Goal: Task Accomplishment & Management: Use online tool/utility

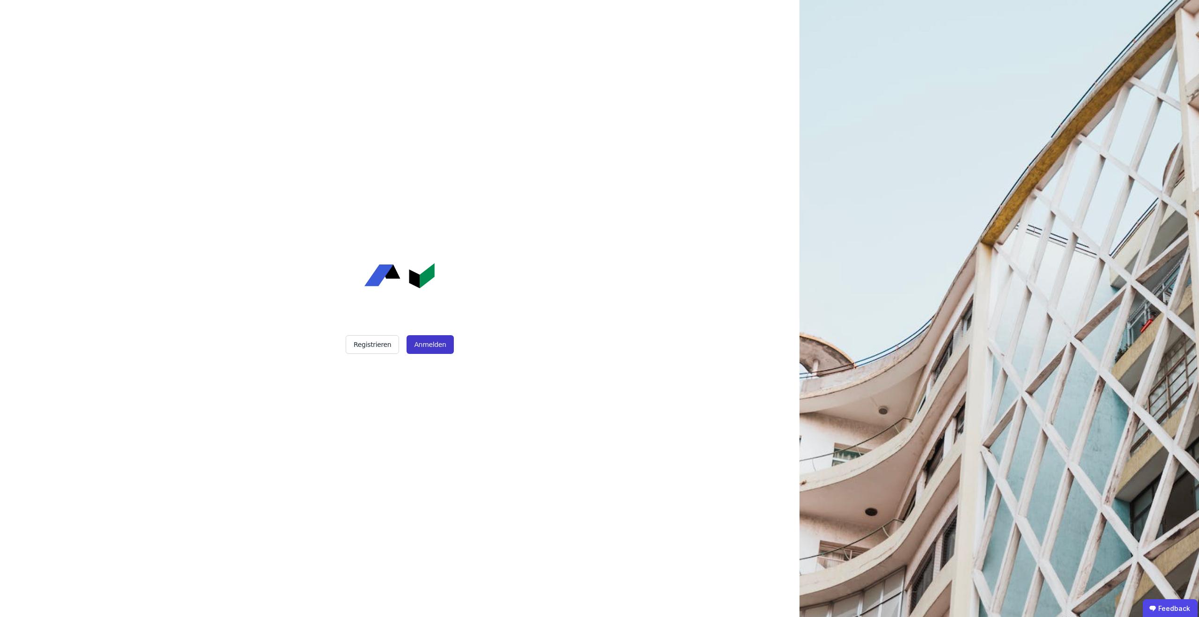
click at [427, 344] on button "Anmelden" at bounding box center [430, 344] width 47 height 19
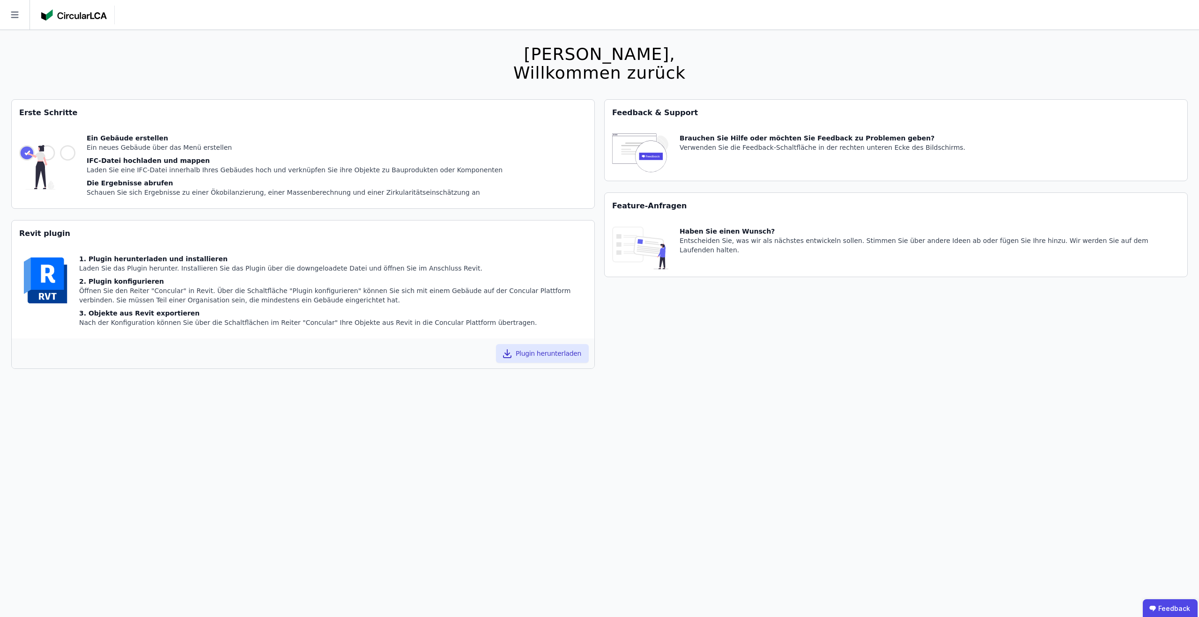
click at [22, 20] on icon at bounding box center [15, 15] width 30 height 30
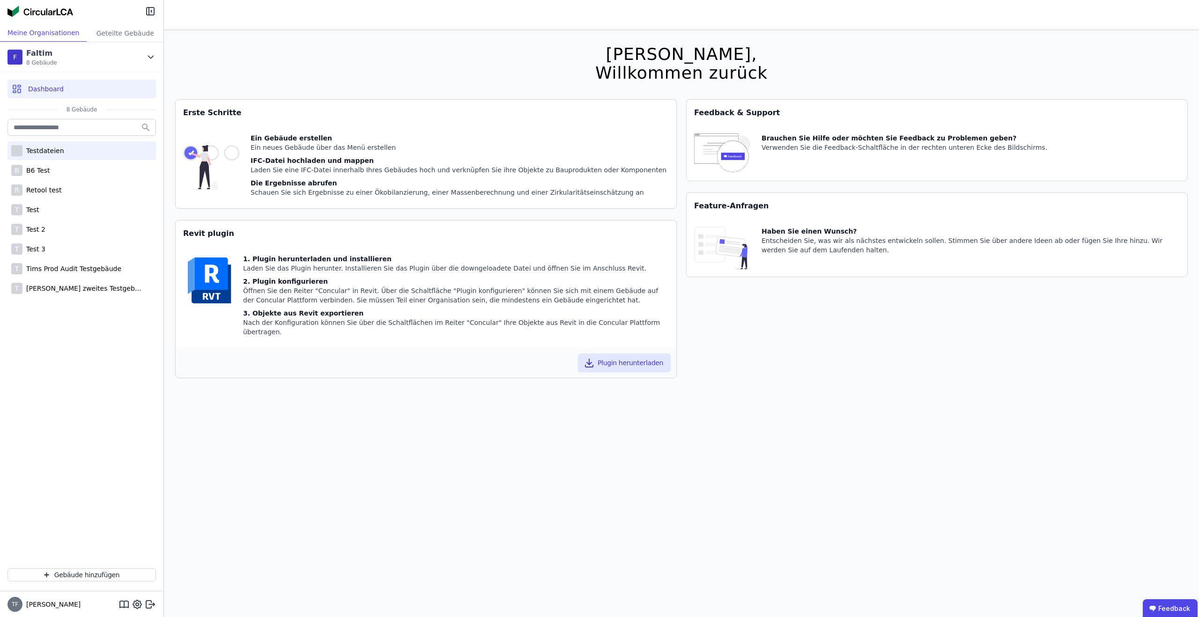
click at [40, 146] on div "Testdateien" at bounding box center [43, 150] width 42 height 9
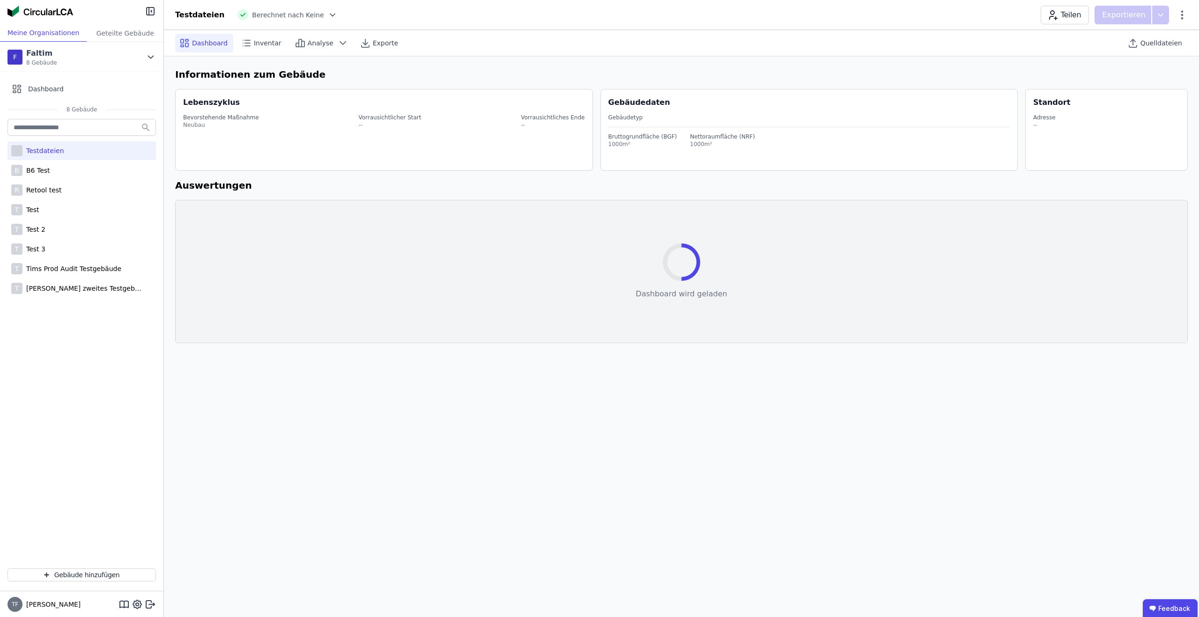
select select "*"
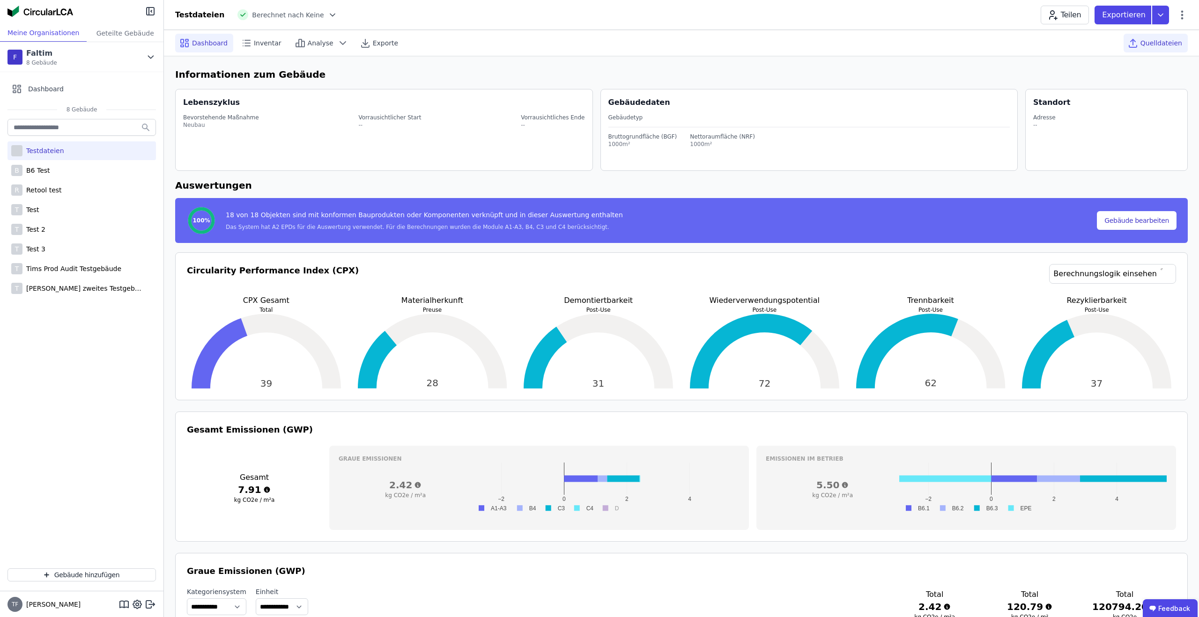
click at [1170, 52] on div "Quelldateien" at bounding box center [1156, 43] width 64 height 26
click at [1171, 40] on span "Quelldateien" at bounding box center [1161, 42] width 42 height 9
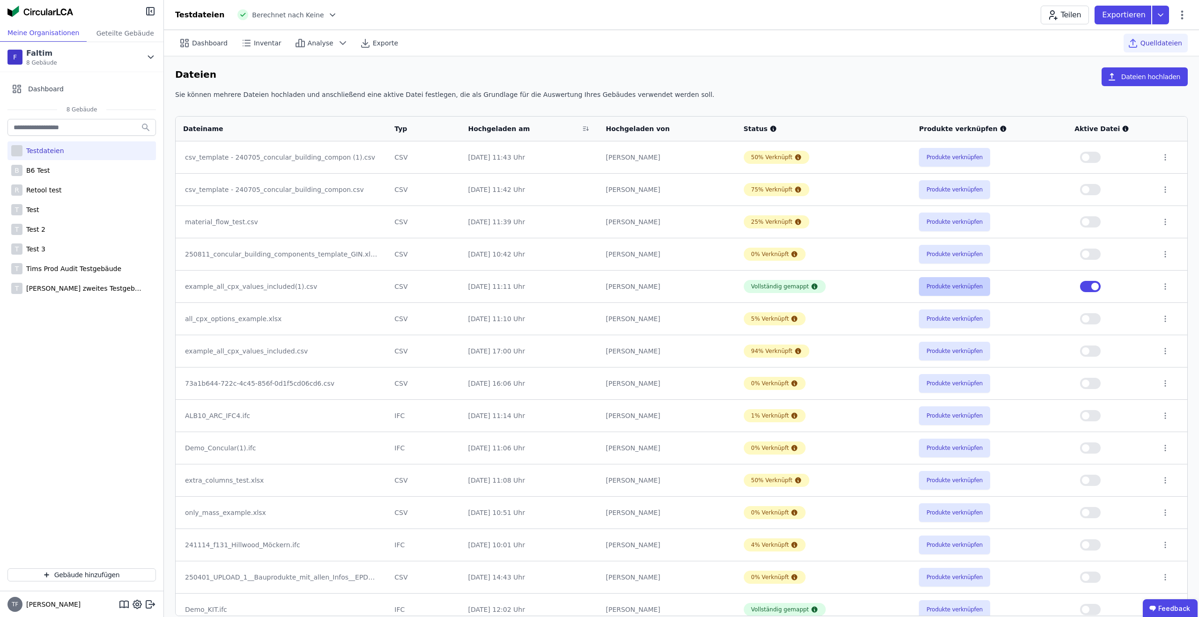
click at [948, 281] on td "Produkte verknüpfen" at bounding box center [988, 286] width 155 height 32
click at [948, 281] on button "Produkte verknüpfen" at bounding box center [954, 286] width 71 height 19
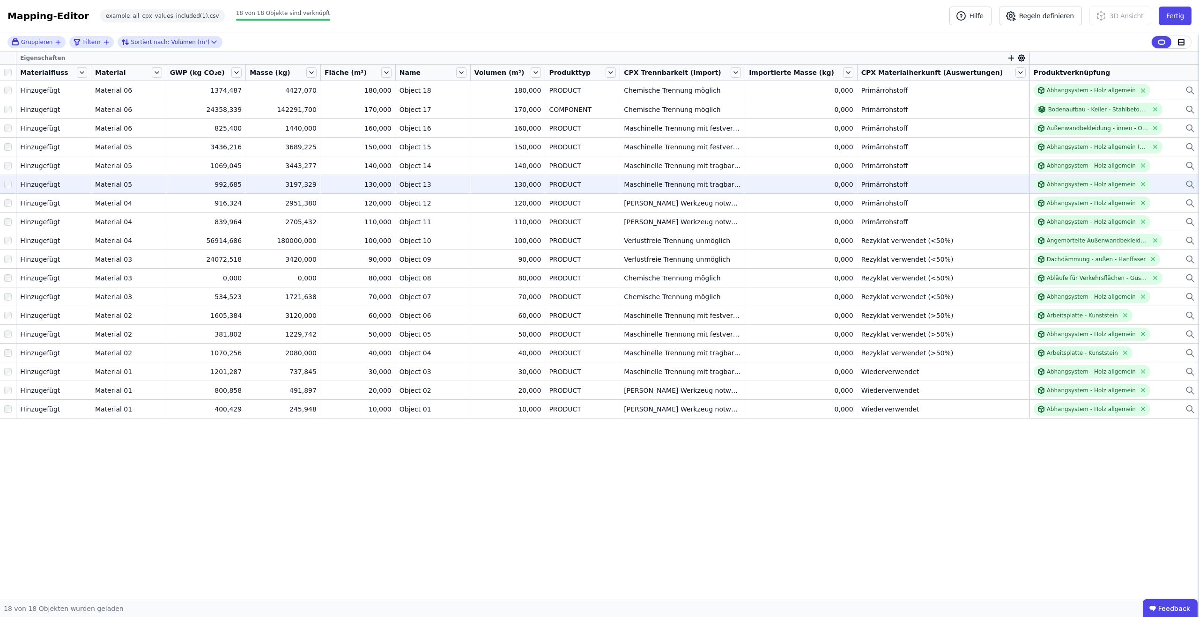
click at [1166, 184] on div "Abhangsystem - Holz allgemein" at bounding box center [1114, 184] width 161 height 13
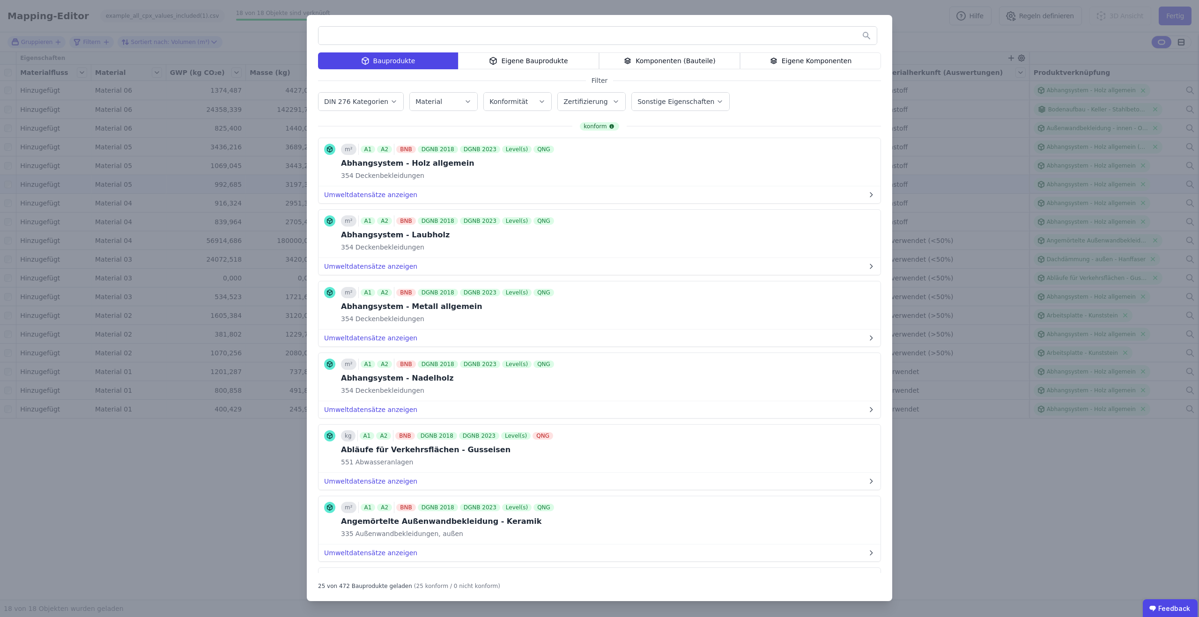
click at [560, 62] on div "Eigene Bauprodukte" at bounding box center [528, 60] width 141 height 17
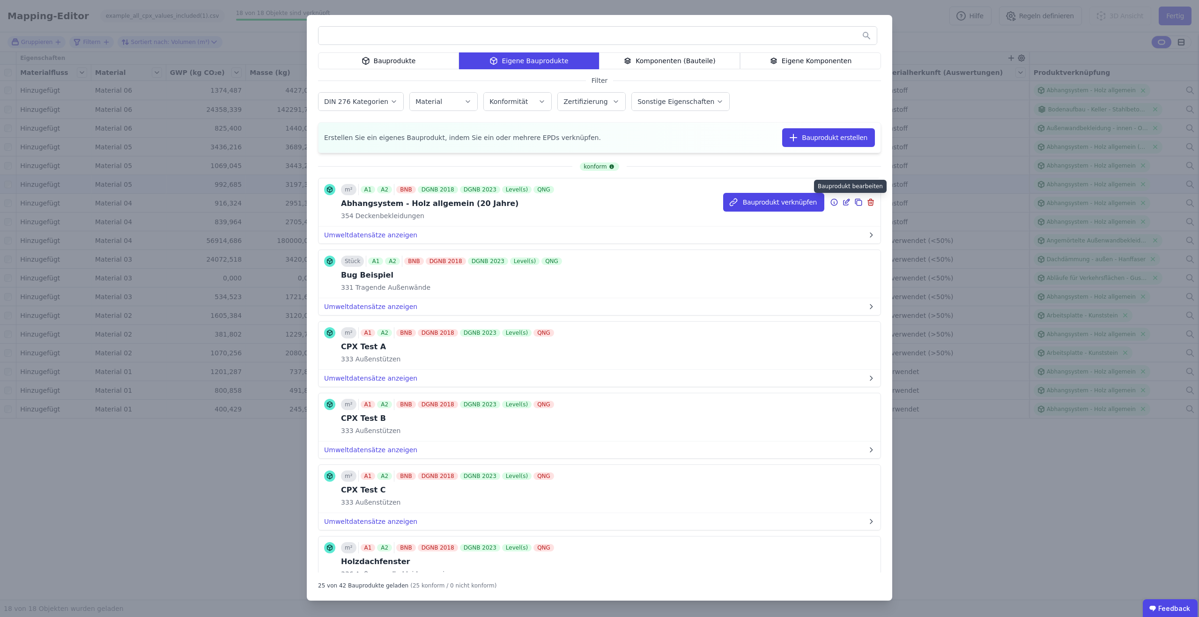
click at [845, 201] on icon at bounding box center [846, 202] width 8 height 11
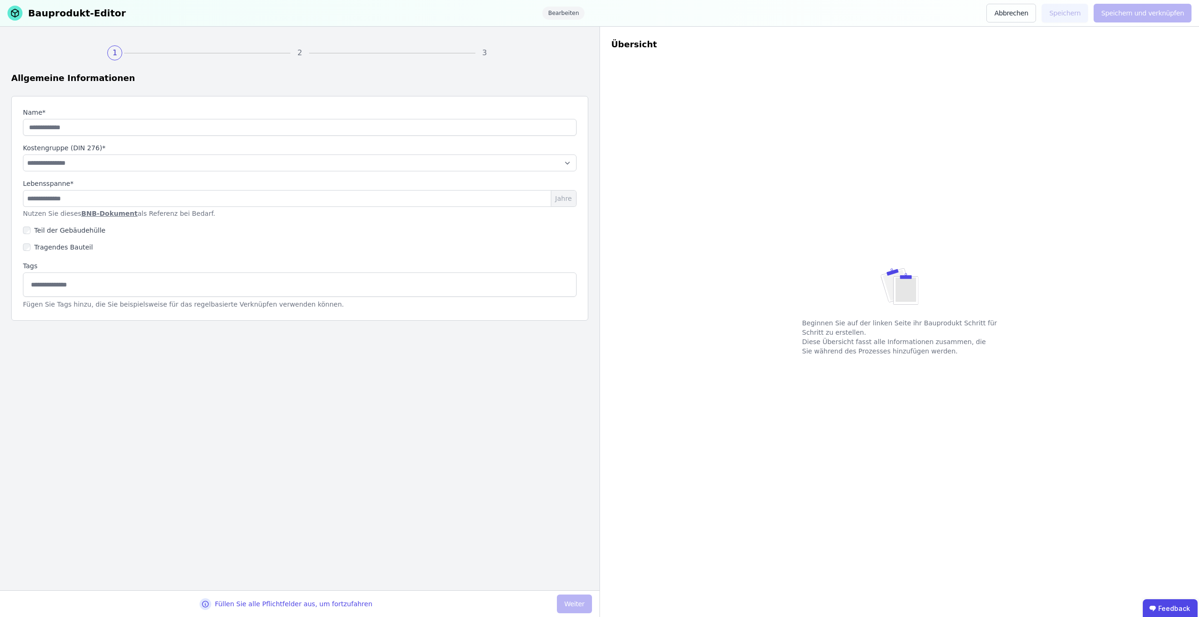
type input "**********"
select select "**********"
type input "**"
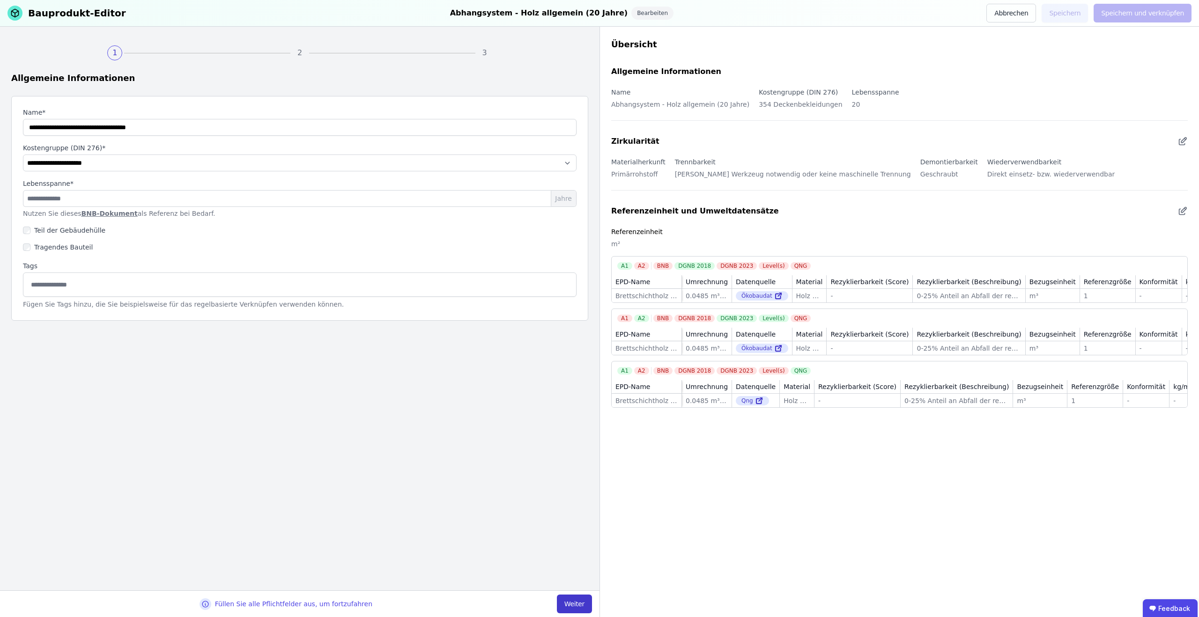
click at [574, 602] on button "Weiter" at bounding box center [574, 604] width 35 height 19
select select "**********"
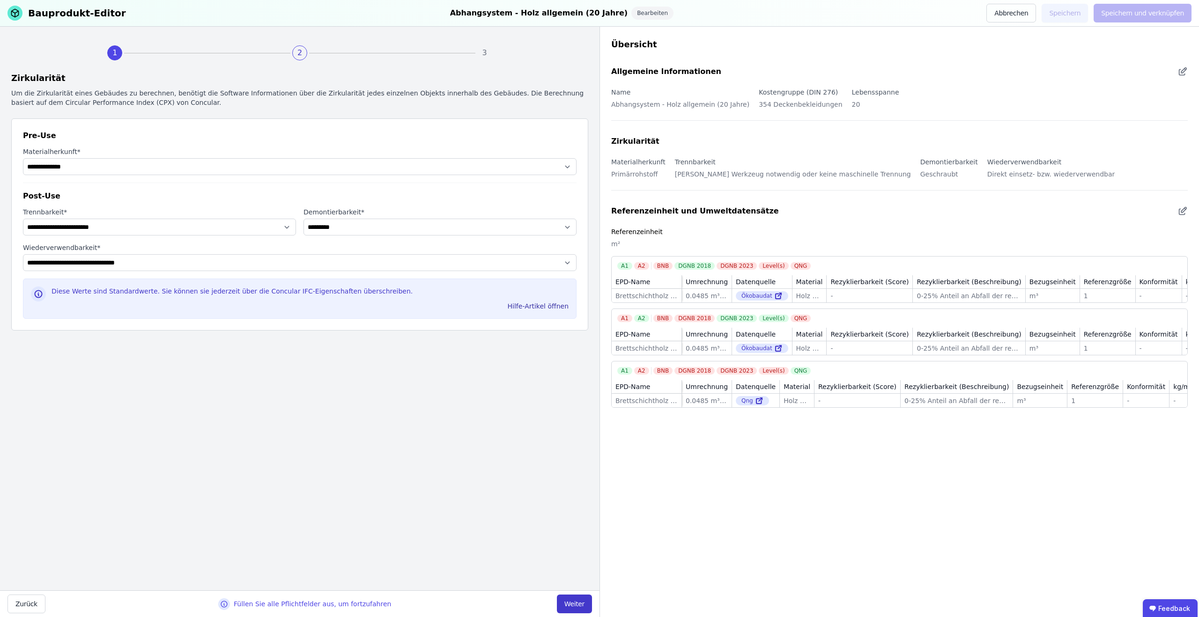
click at [574, 602] on button "Weiter" at bounding box center [574, 604] width 35 height 19
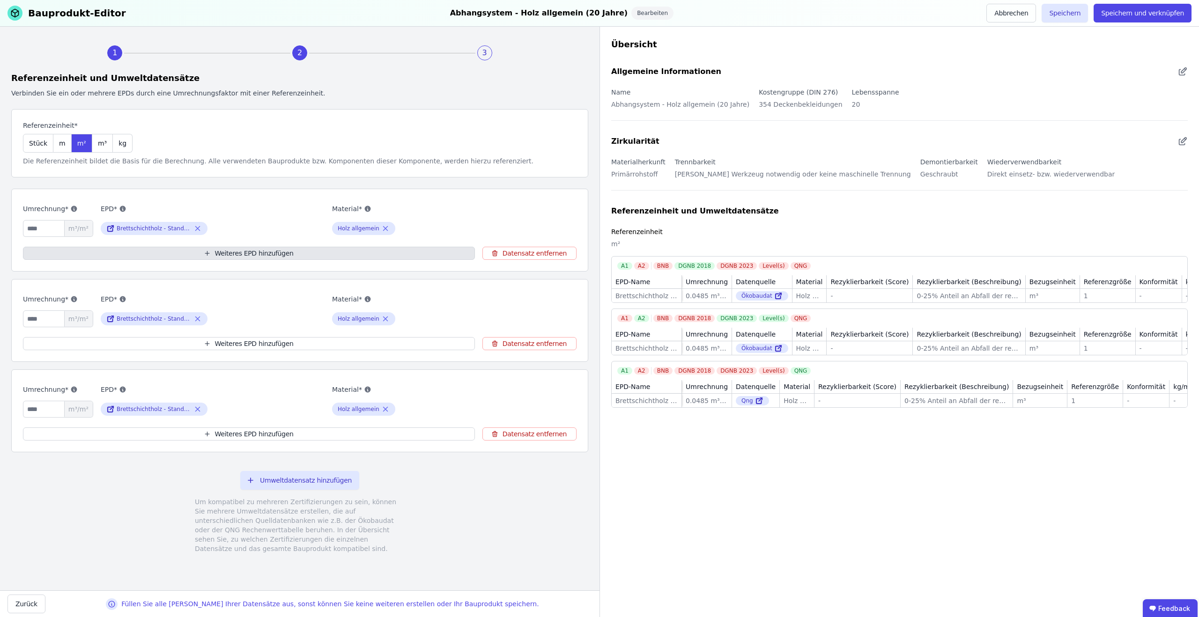
click at [274, 255] on button "Weiteres EPD hinzufügen" at bounding box center [249, 253] width 452 height 13
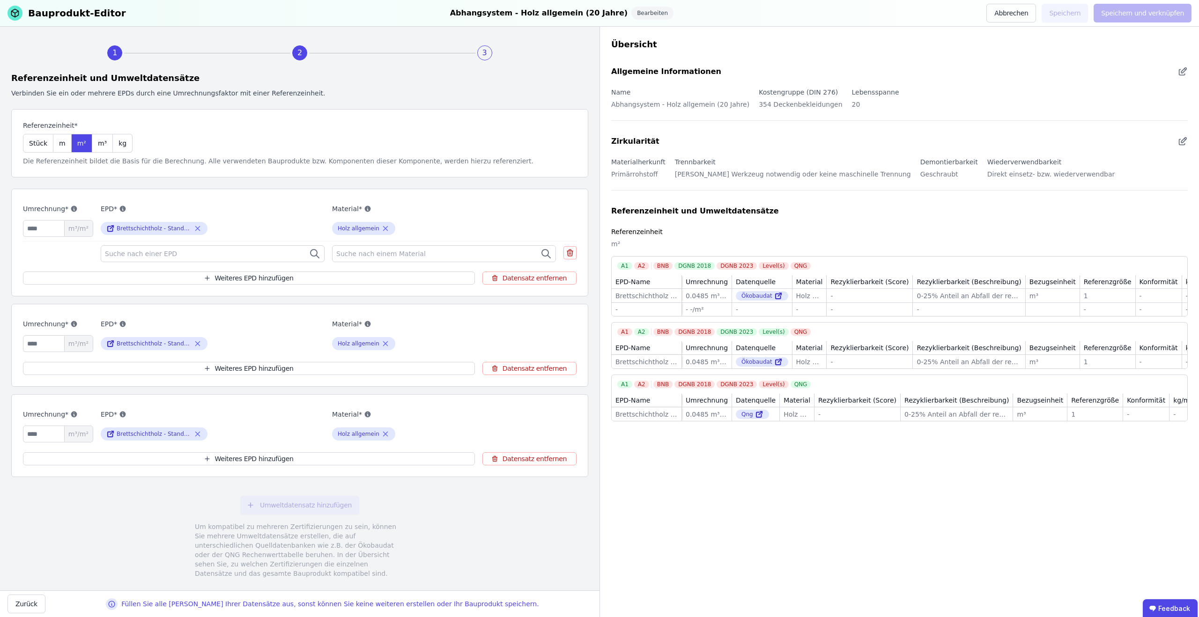
click at [270, 251] on div "Suche nach einer EPD" at bounding box center [213, 253] width 224 height 17
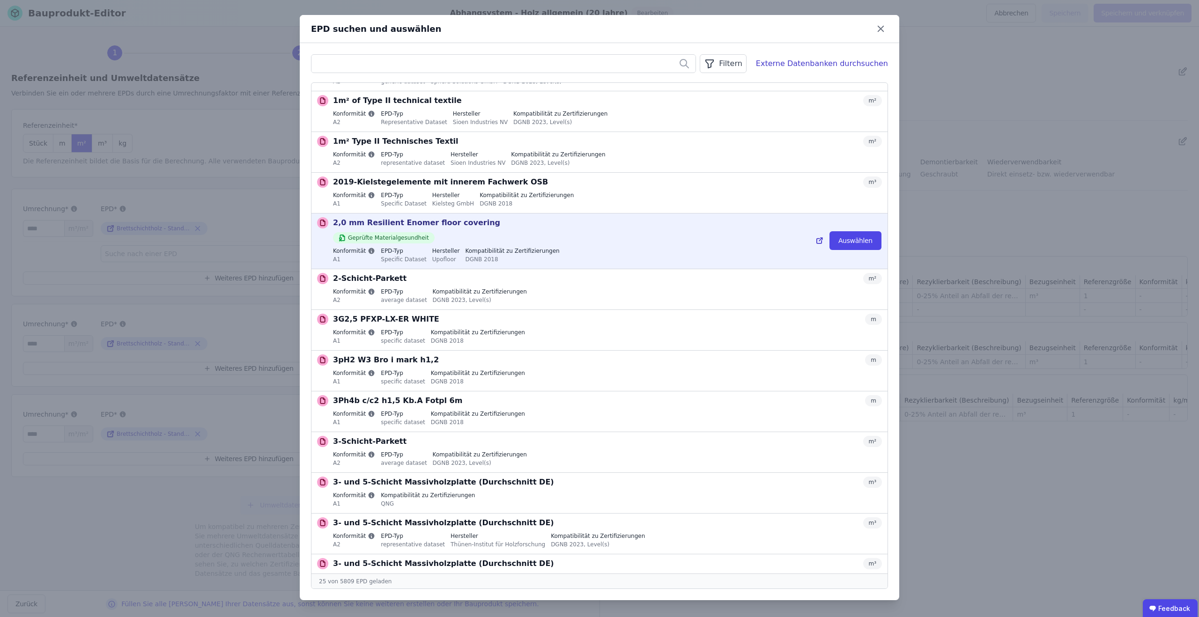
scroll to position [162, 0]
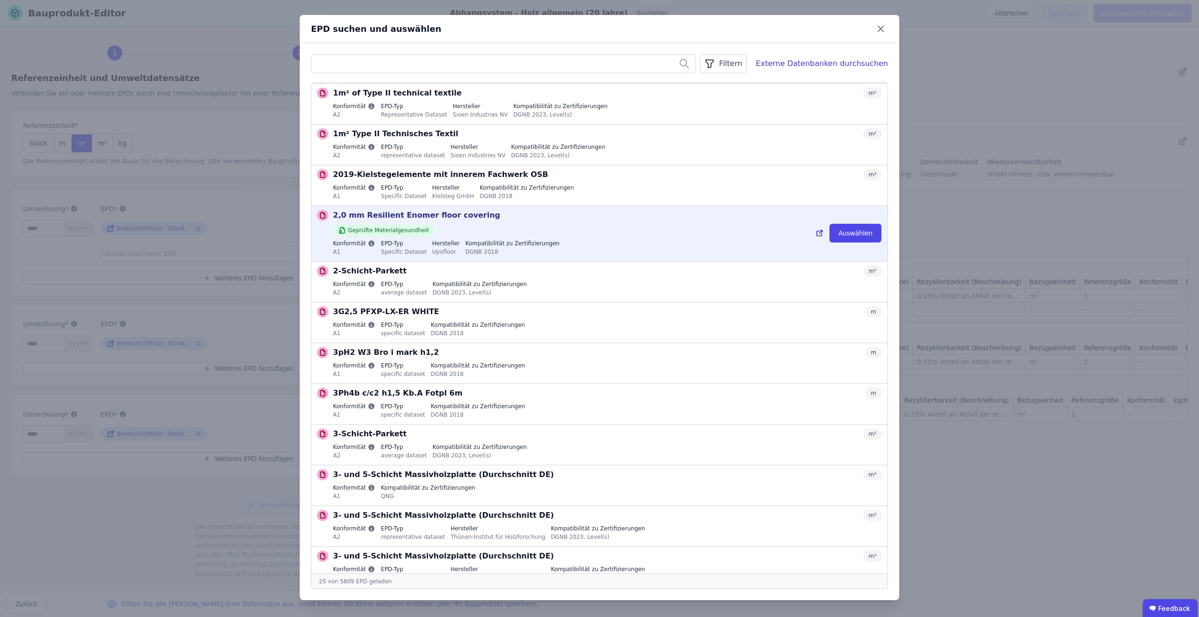
click at [739, 226] on div "Geprüfte Materialgesundheit" at bounding box center [607, 228] width 549 height 15
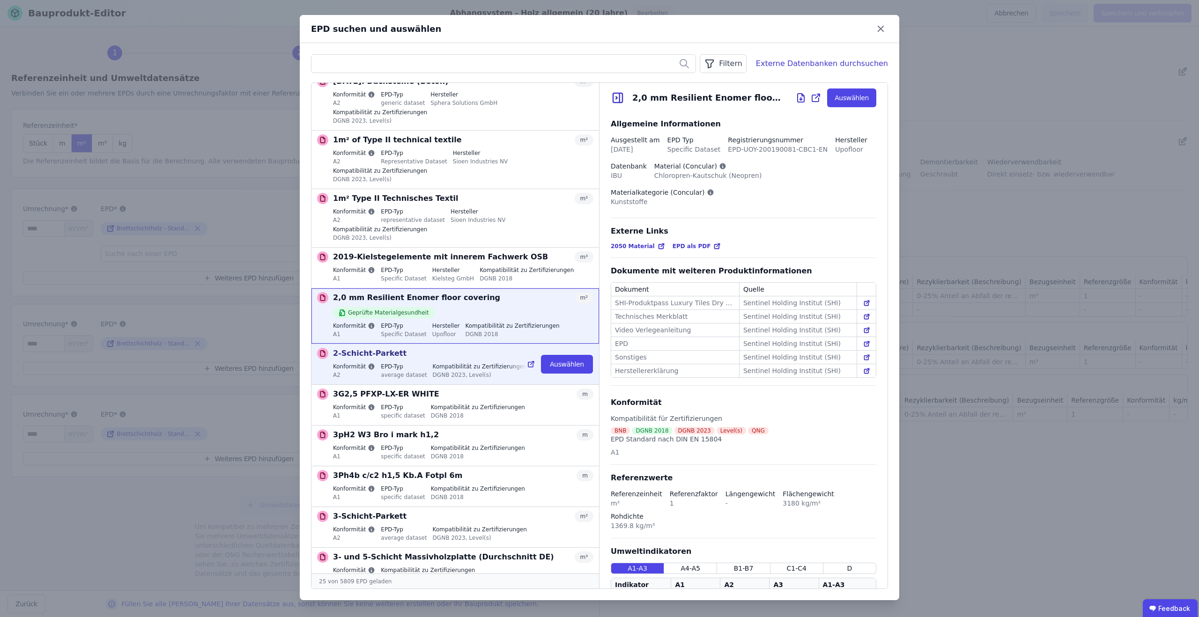
click at [433, 370] on div "DGNB 2023, Level(s)" at bounding box center [480, 374] width 94 height 8
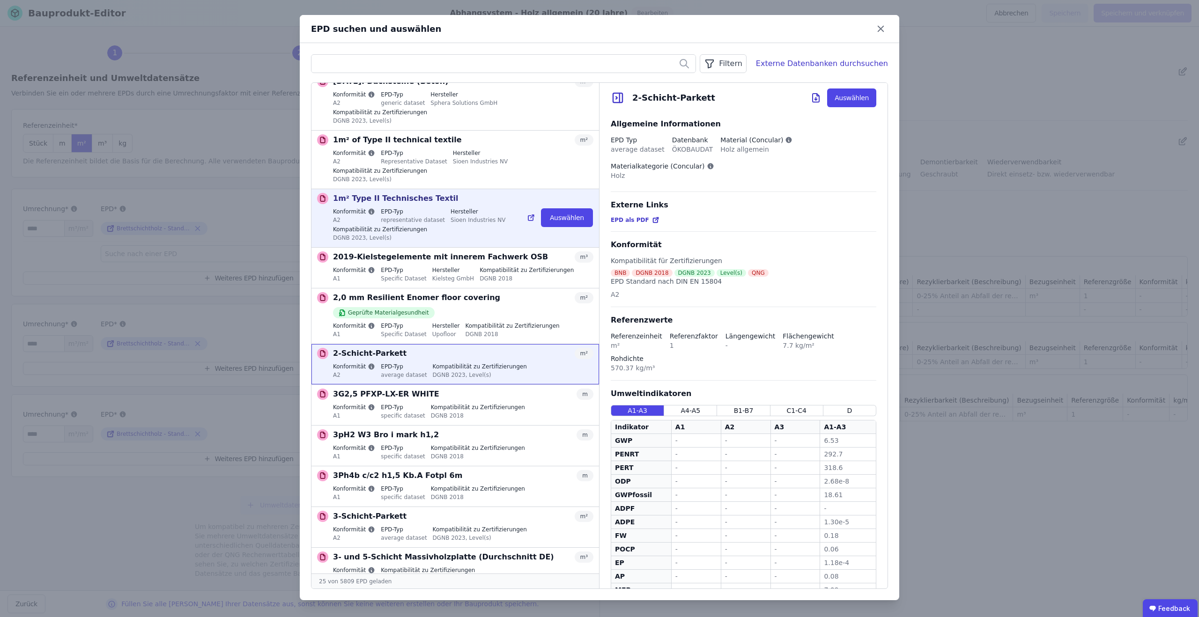
click at [527, 191] on div at bounding box center [517, 218] width 19 height 56
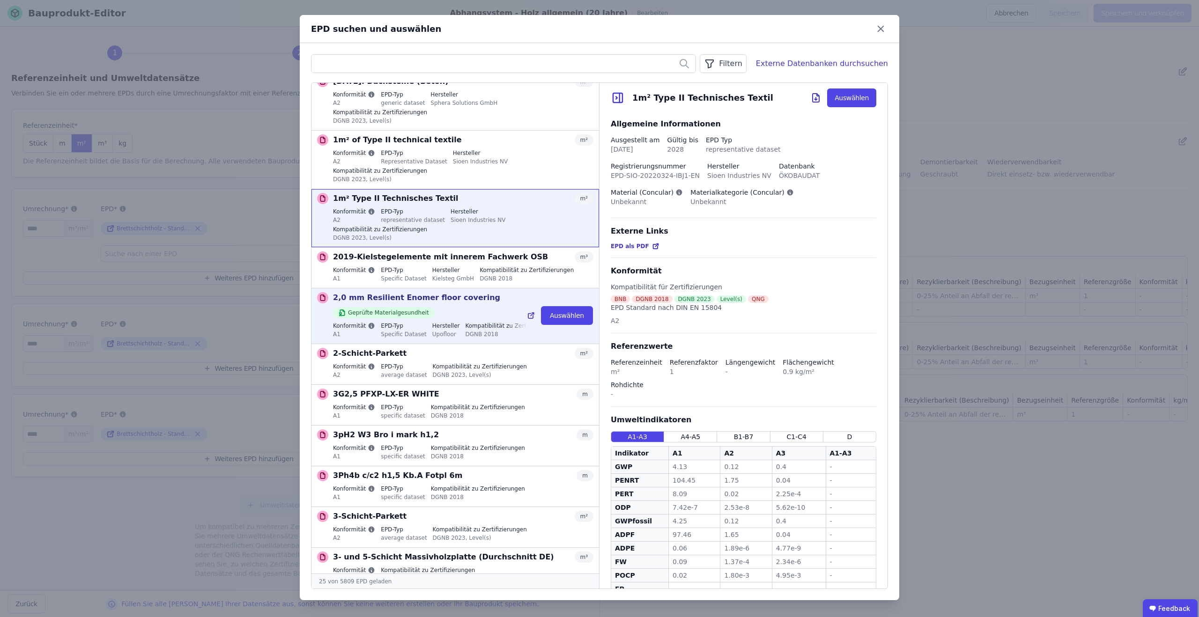
click at [500, 292] on div "2,0 mm Resilient Enomer floor covering m²" at bounding box center [463, 297] width 260 height 11
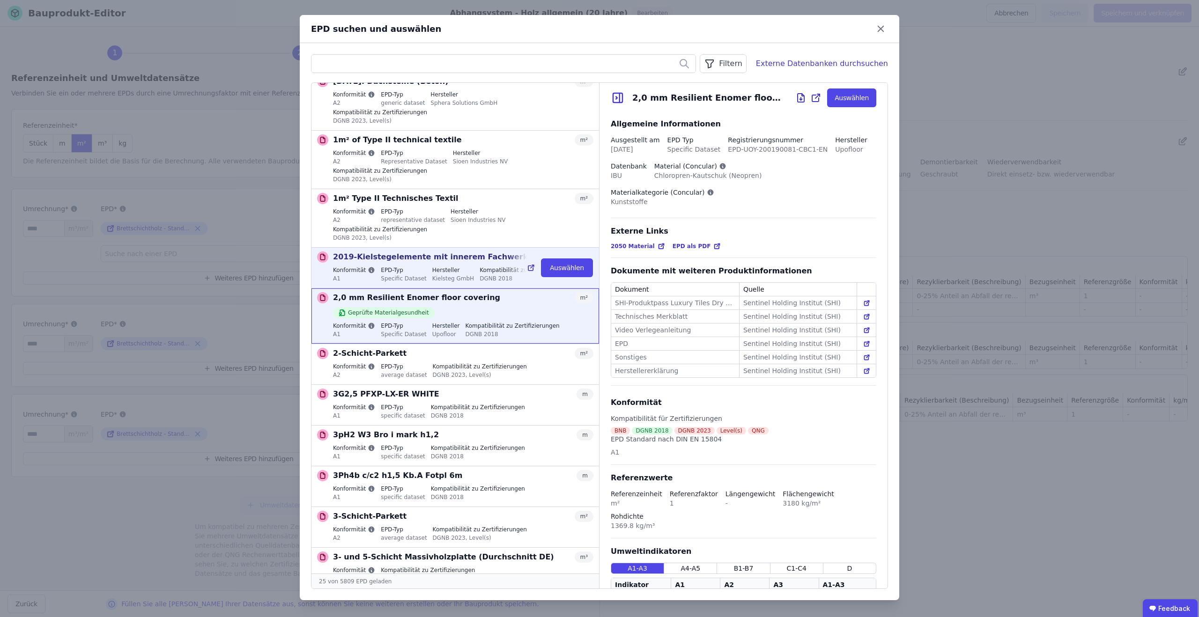
click at [466, 266] on label "Hersteller" at bounding box center [453, 269] width 42 height 7
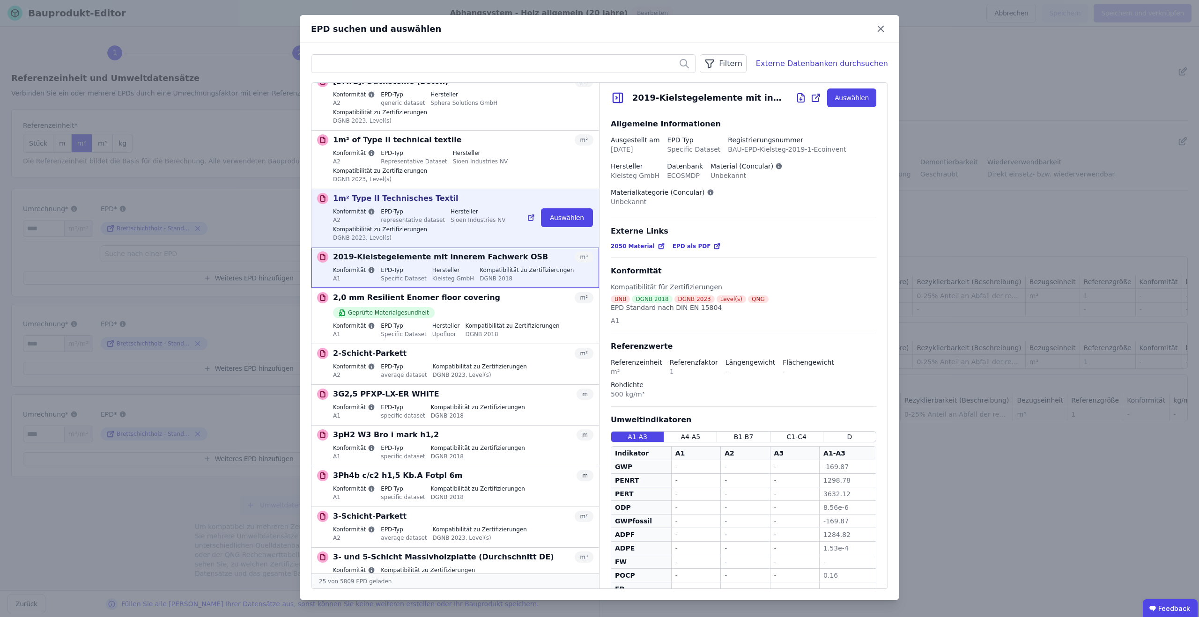
click at [477, 208] on label "Hersteller" at bounding box center [478, 211] width 55 height 7
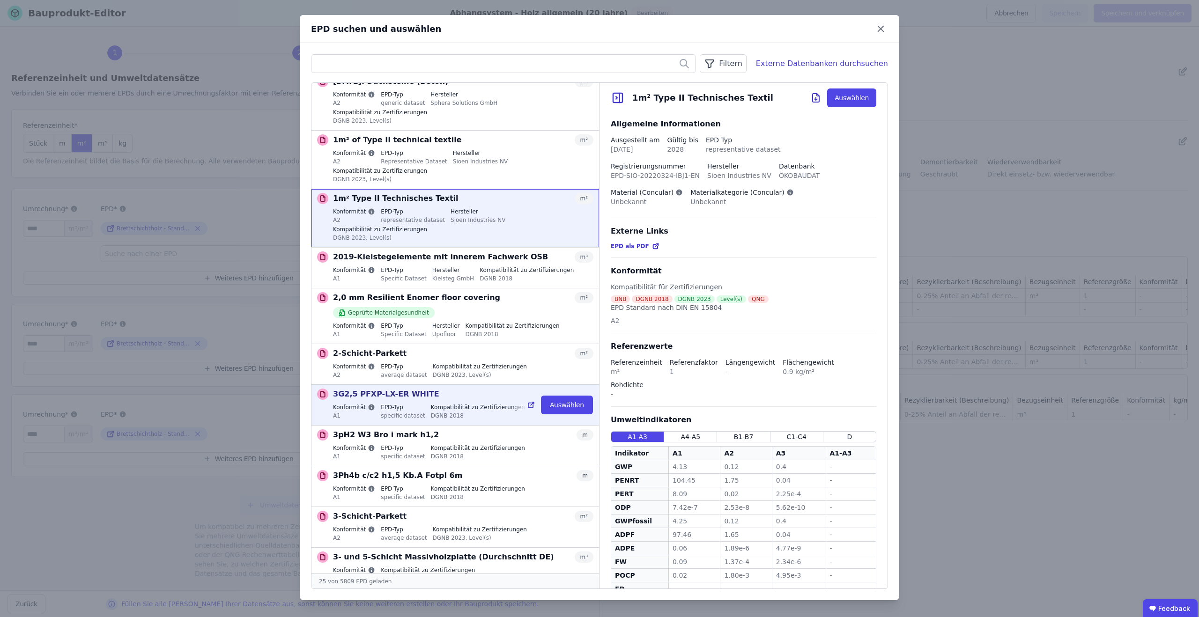
click at [524, 385] on div at bounding box center [517, 404] width 19 height 39
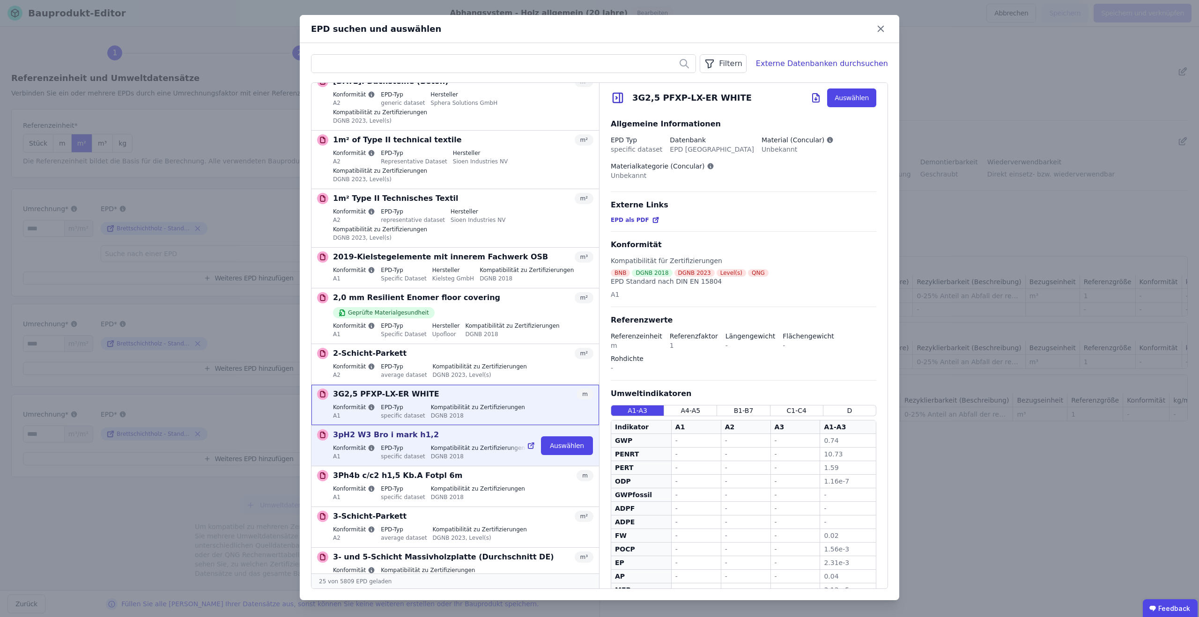
click at [518, 426] on div at bounding box center [517, 445] width 19 height 39
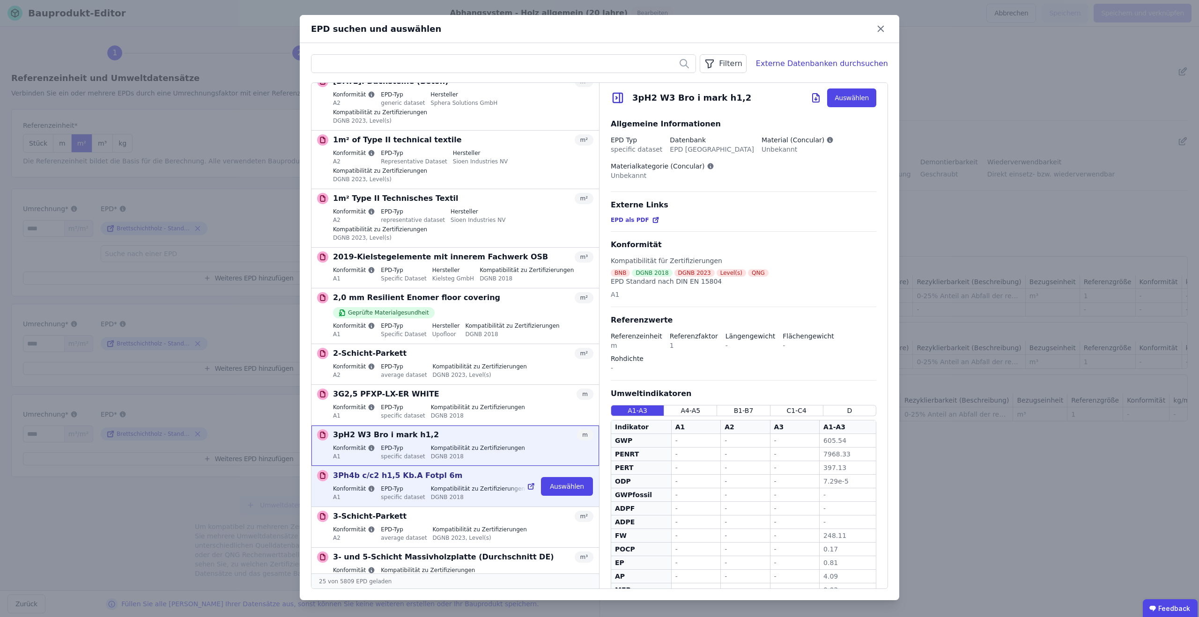
click at [418, 470] on p "3Ph4b c/c2 h1,5 Kb.A Fotpl 6m" at bounding box center [397, 475] width 129 height 11
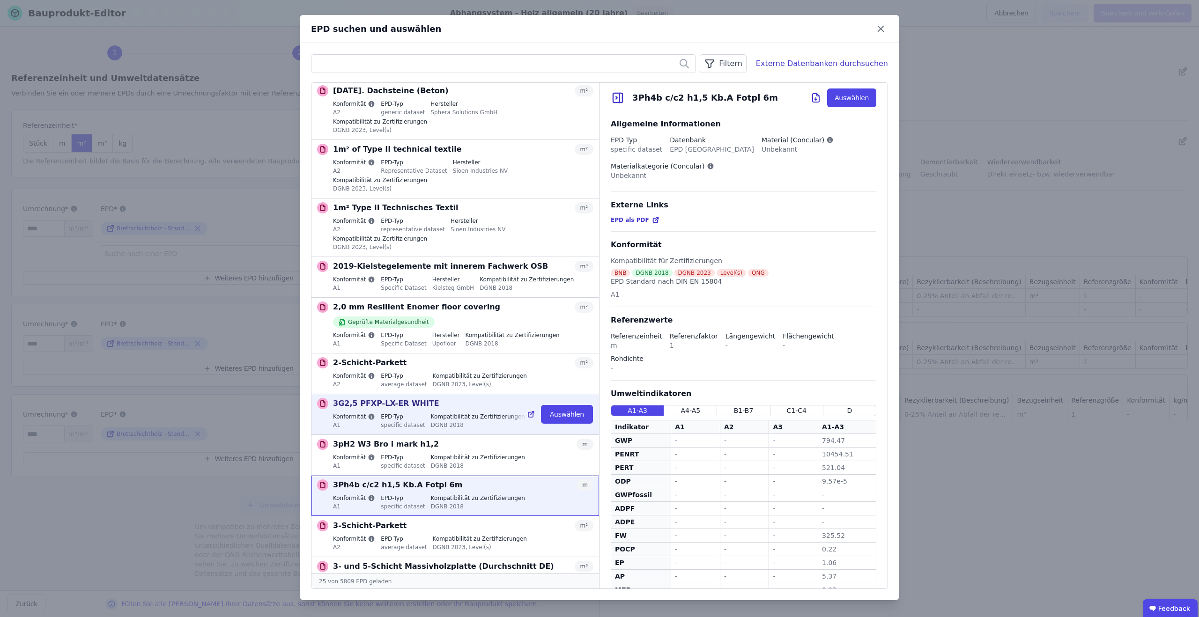
scroll to position [154, 0]
click at [458, 420] on div "DGNB 2018" at bounding box center [478, 424] width 94 height 8
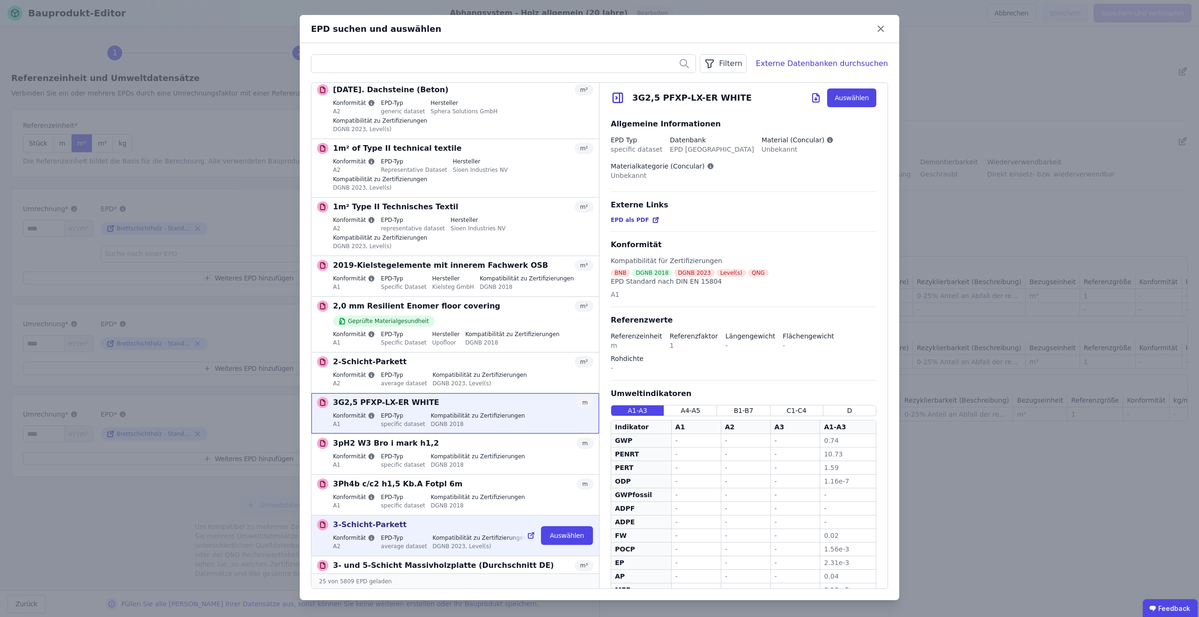
click at [433, 519] on div "3-Schicht-Parkett m² Konformität A2 EPD-Typ average dataset Kompatibilität zu Z…" at bounding box center [463, 535] width 260 height 33
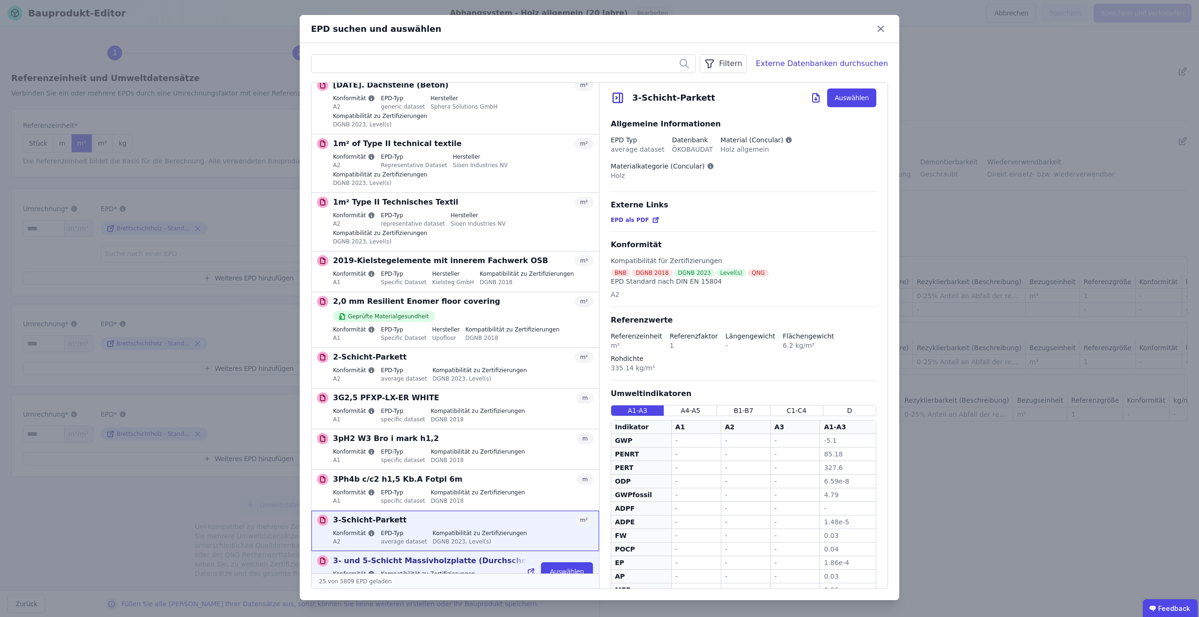
click at [434, 555] on p "3- und 5-Schicht Massivholzplatte (Durchschnitt DE)" at bounding box center [443, 560] width 221 height 11
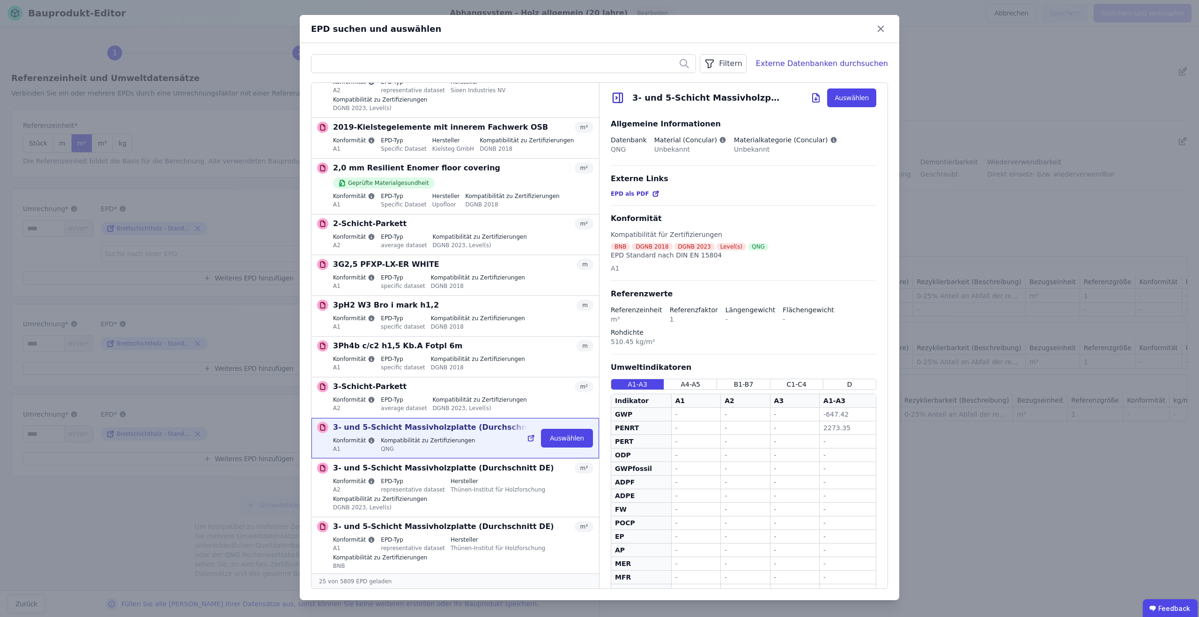
scroll to position [531, 0]
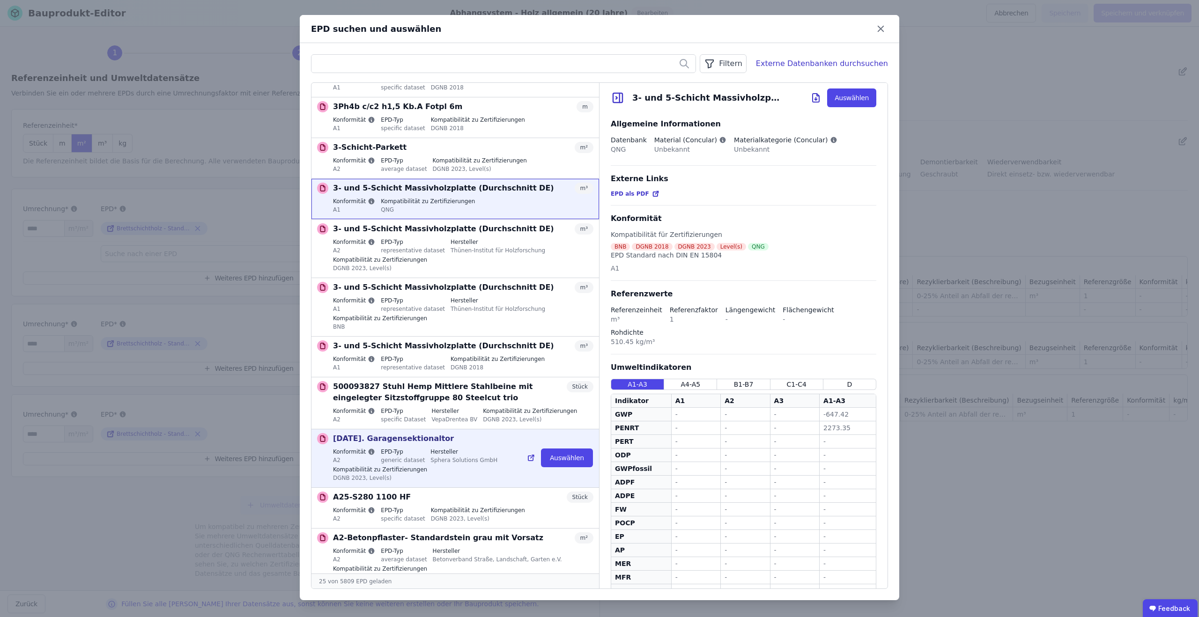
click at [435, 433] on div "7.6.01. Garagensektionaltor m²" at bounding box center [463, 438] width 260 height 11
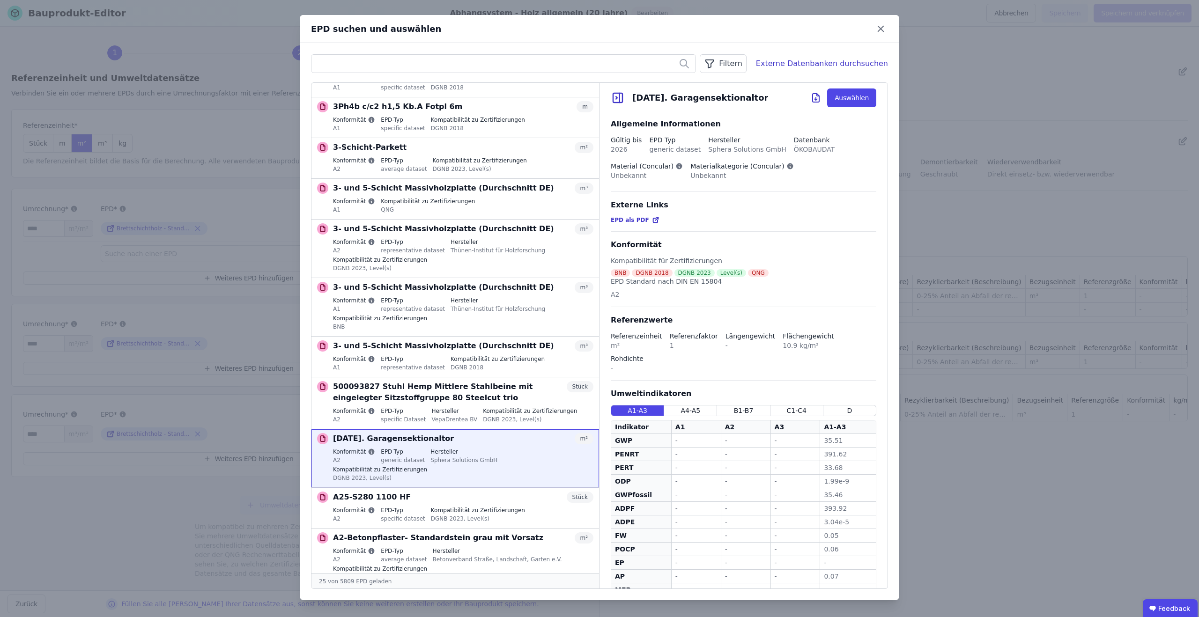
click at [885, 31] on icon at bounding box center [880, 29] width 15 height 15
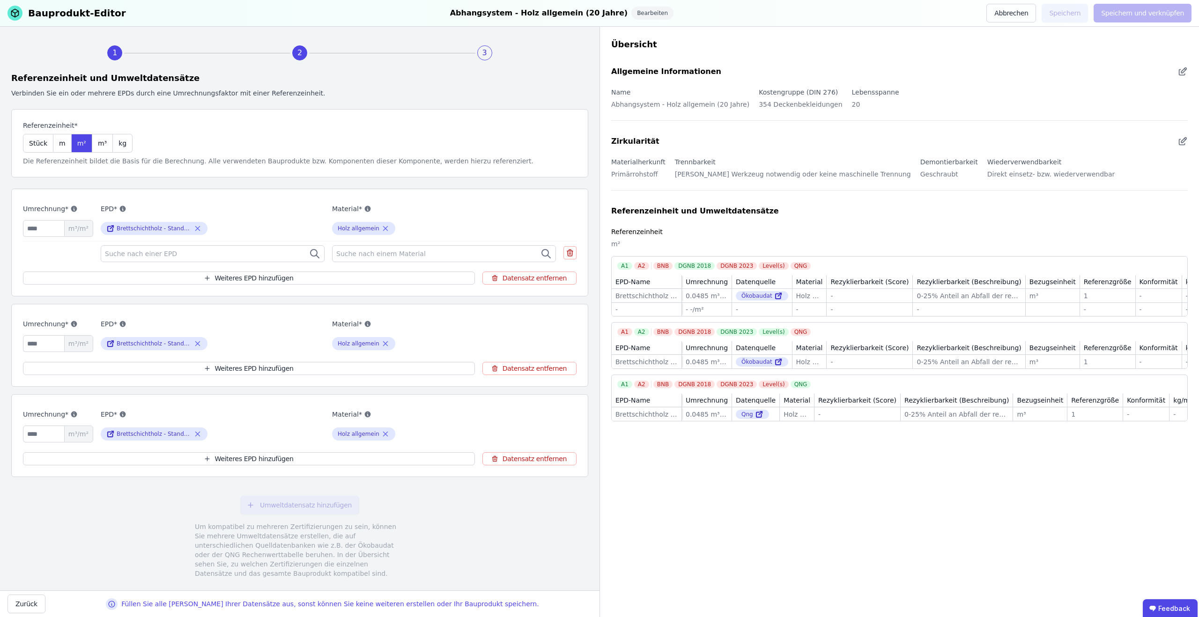
click at [250, 247] on div "Suche nach einer EPD" at bounding box center [213, 253] width 224 height 17
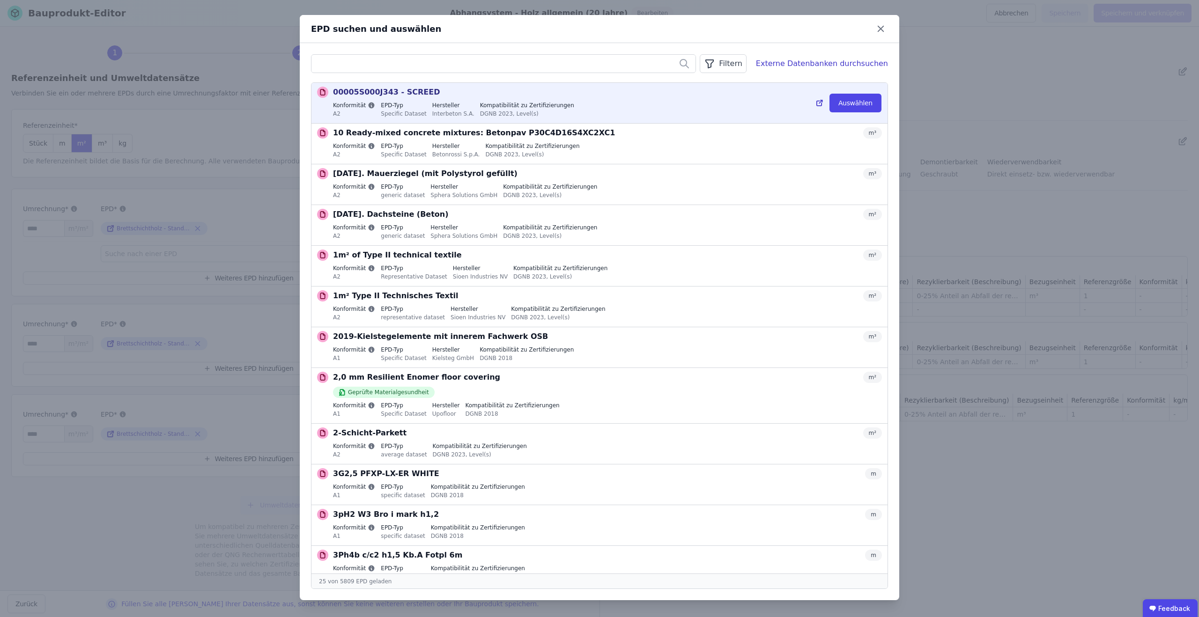
click at [499, 102] on label "Kompatibilität zu Zertifizierungen" at bounding box center [527, 105] width 94 height 7
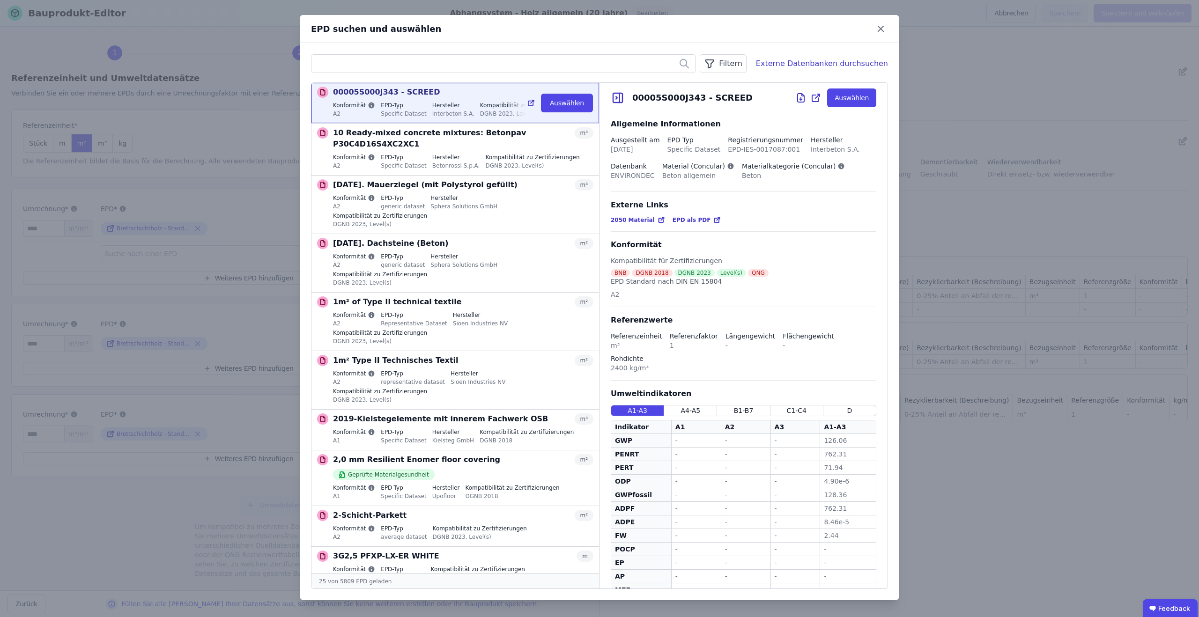
click at [622, 98] on icon at bounding box center [617, 97] width 9 height 9
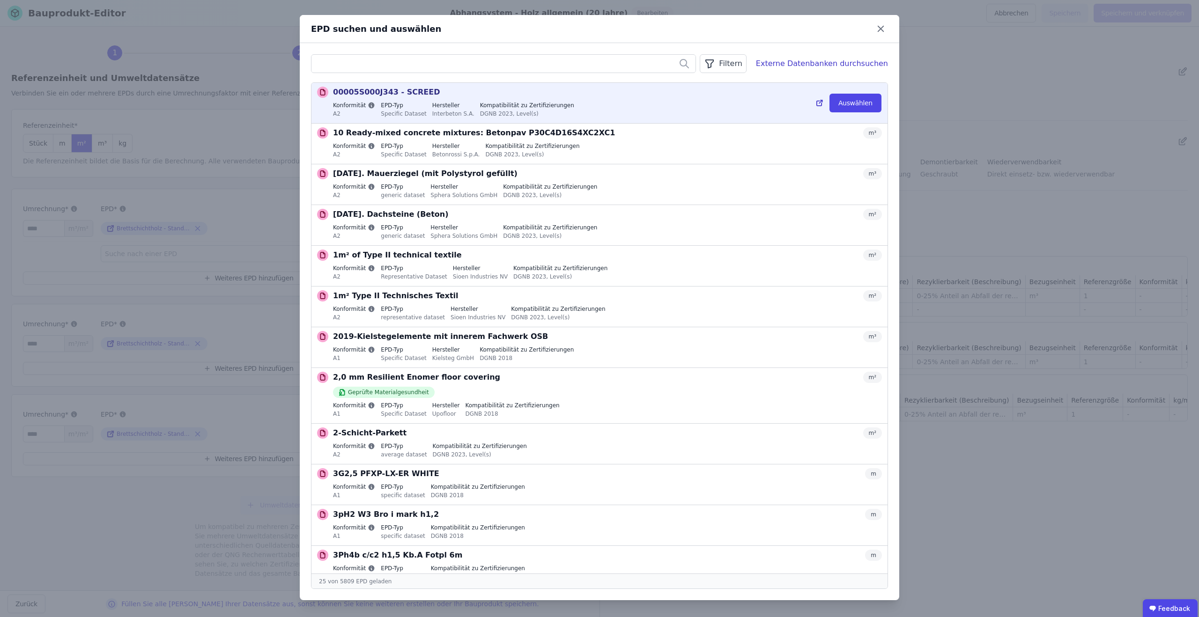
scroll to position [1, 0]
click at [738, 99] on div "00005S000J343 - SCREED m³ Konformität A2 EPD-Typ Specific Dataset Hersteller In…" at bounding box center [607, 102] width 549 height 33
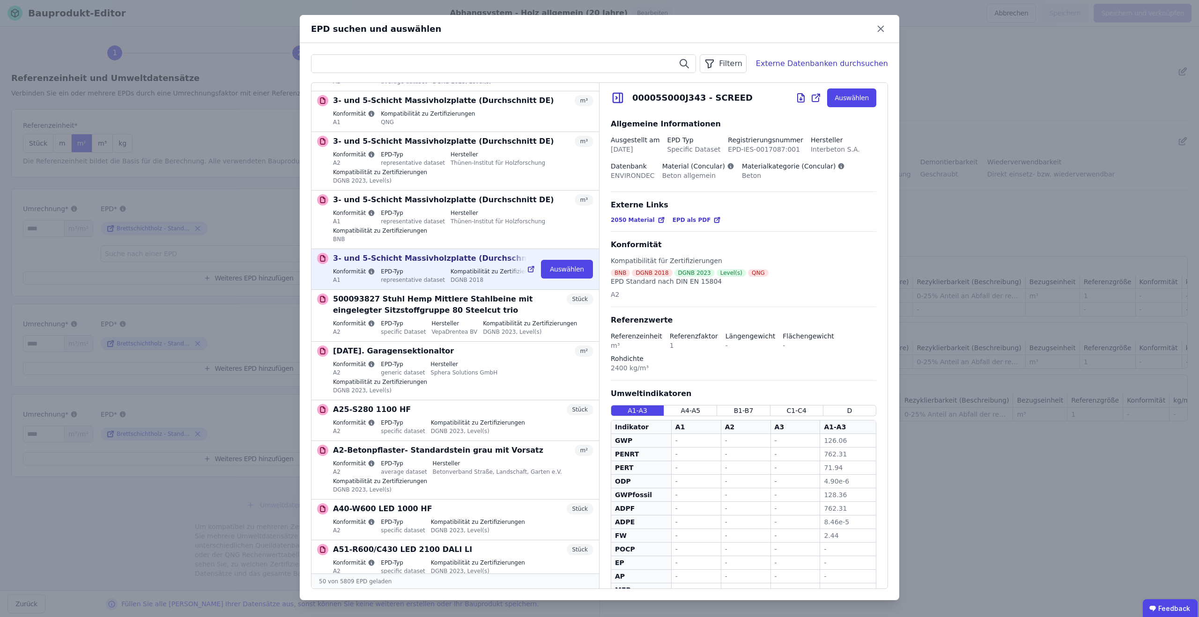
scroll to position [616, 0]
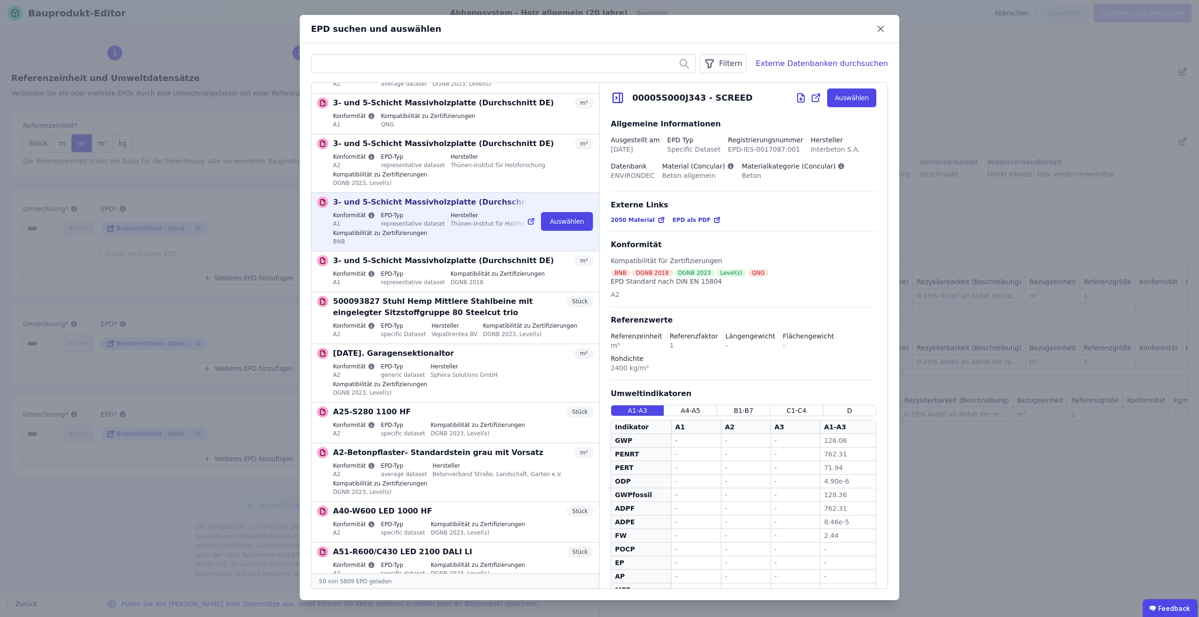
click at [469, 212] on label "Hersteller" at bounding box center [498, 215] width 95 height 7
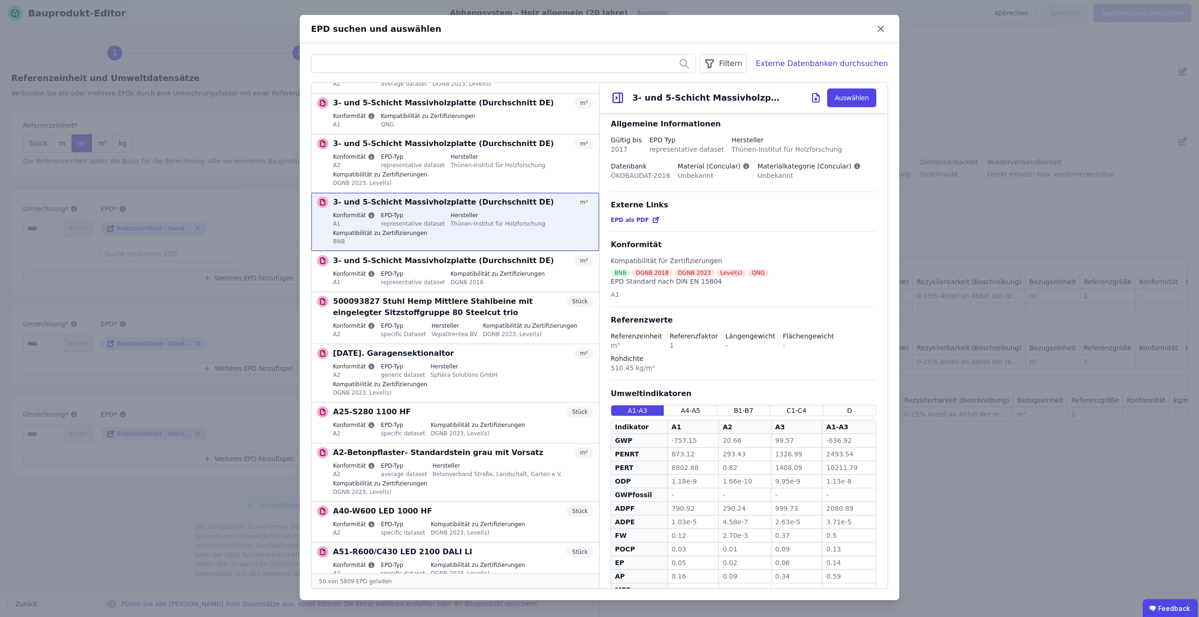
scroll to position [62, 0]
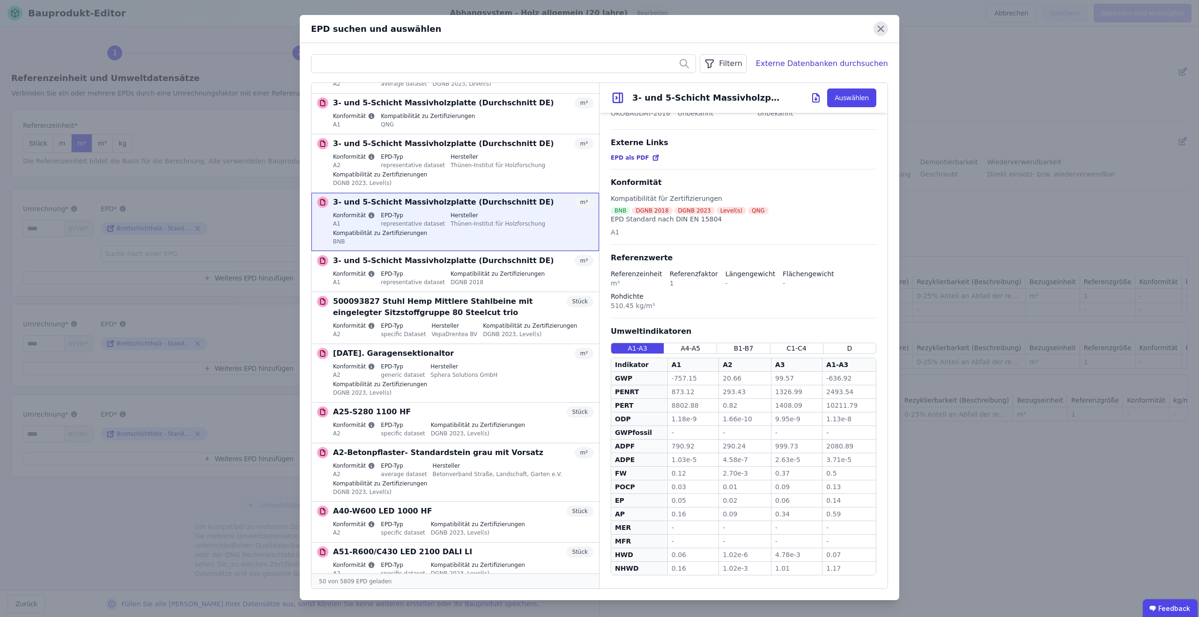
click at [880, 30] on icon at bounding box center [881, 29] width 6 height 6
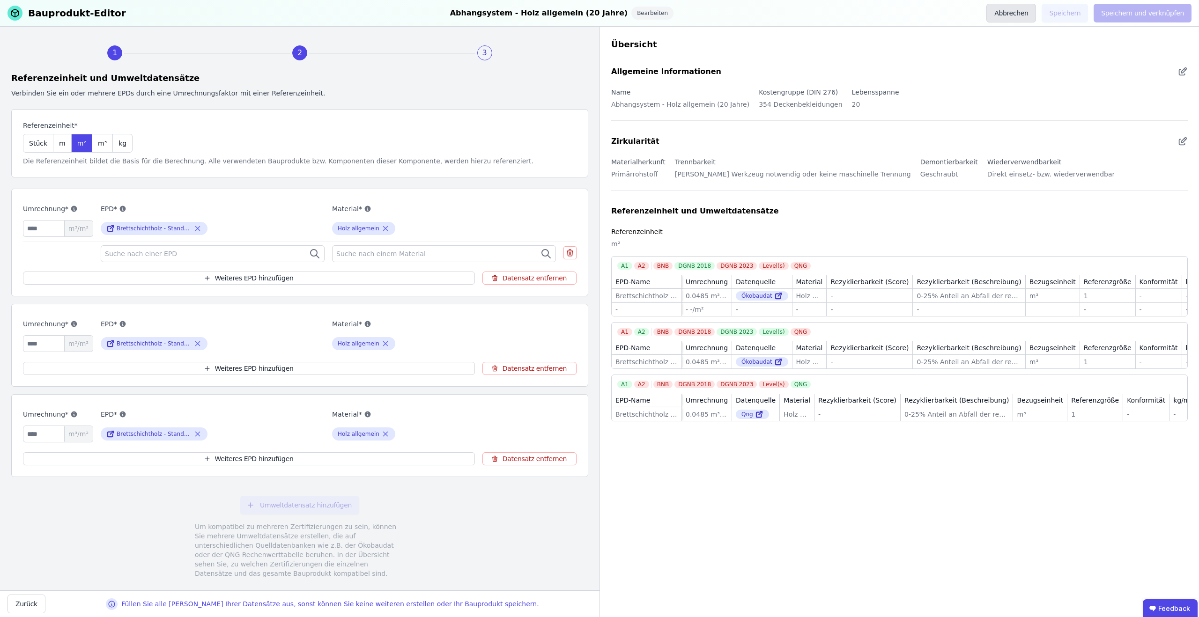
click at [1018, 14] on button "Abbrechen" at bounding box center [1011, 13] width 50 height 19
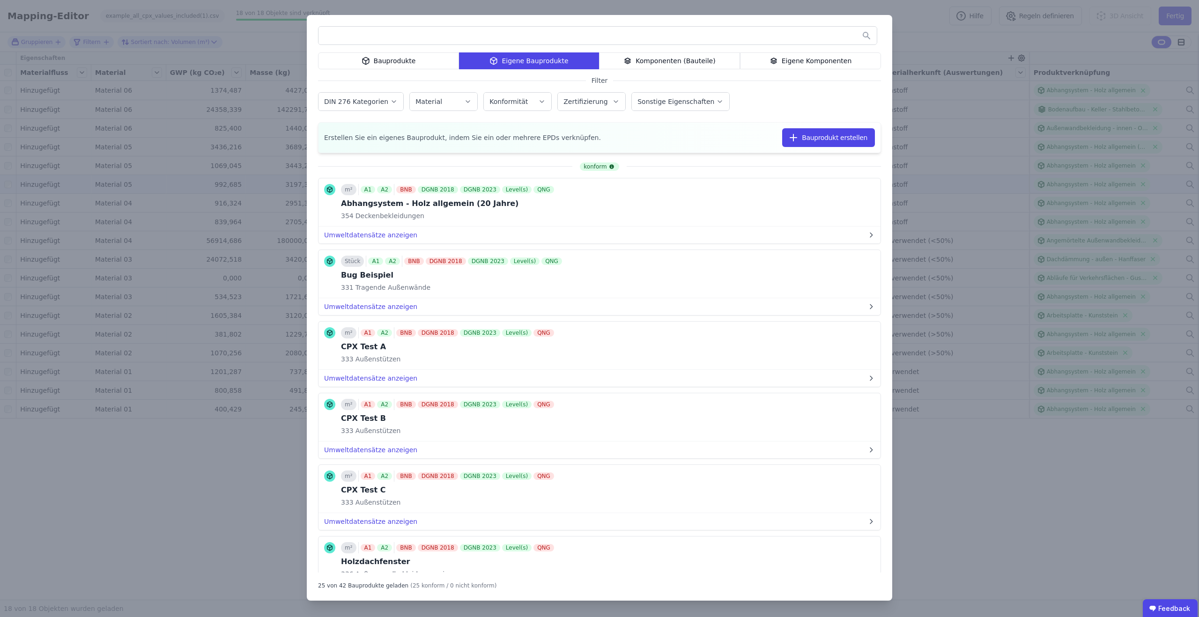
click at [674, 62] on div "Komponenten (Bauteile)" at bounding box center [669, 60] width 141 height 17
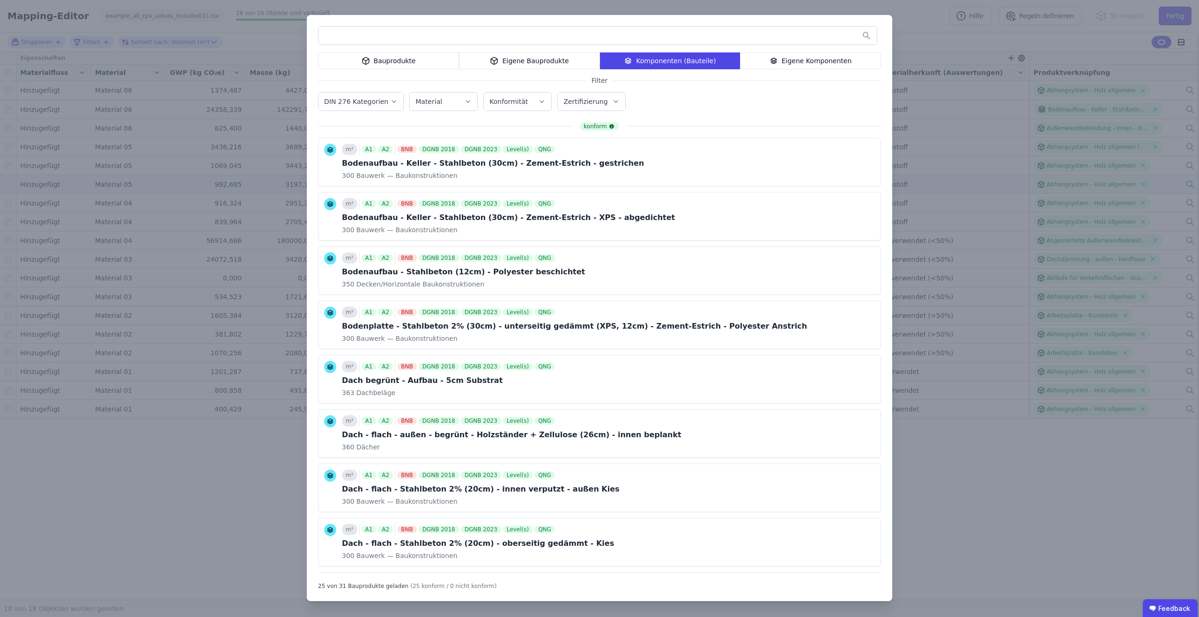
click at [581, 59] on div "Eigene Bauprodukte" at bounding box center [529, 60] width 141 height 17
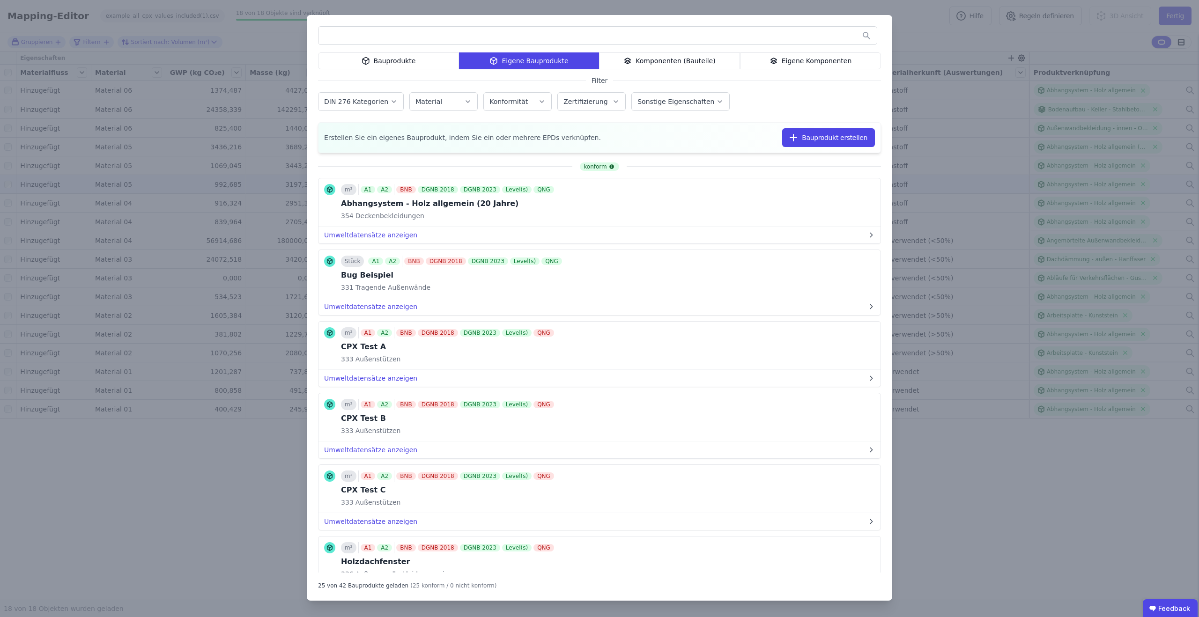
click at [390, 100] on icon "button" at bounding box center [393, 101] width 7 height 9
click at [449, 102] on div "Material" at bounding box center [443, 101] width 56 height 9
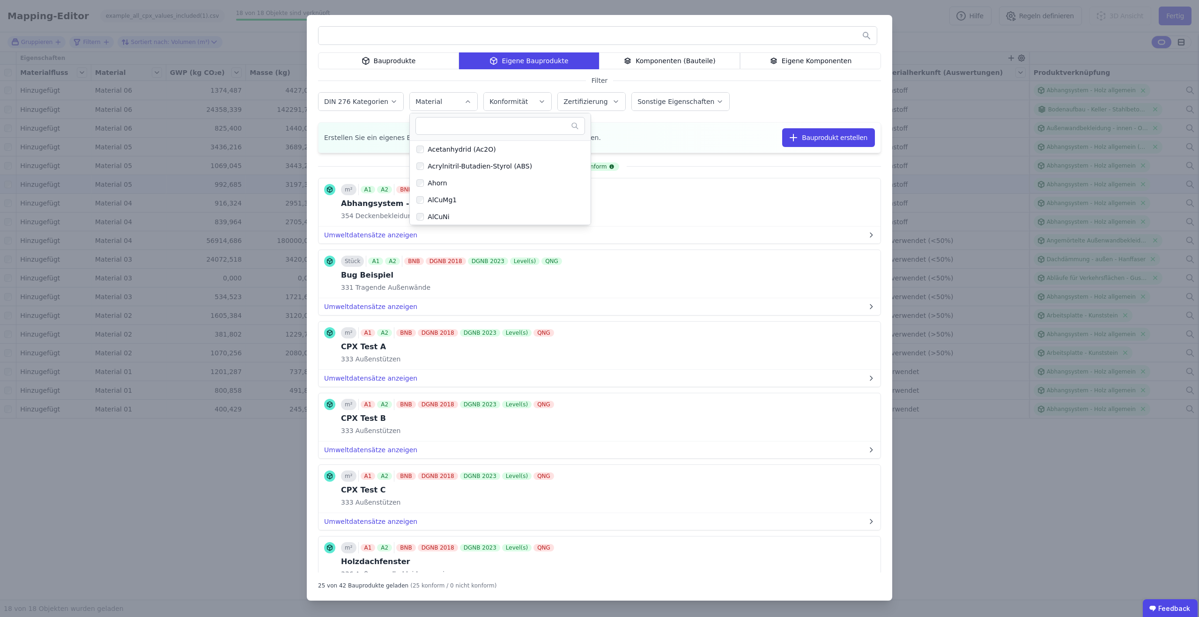
click at [456, 102] on div "Material" at bounding box center [443, 101] width 56 height 9
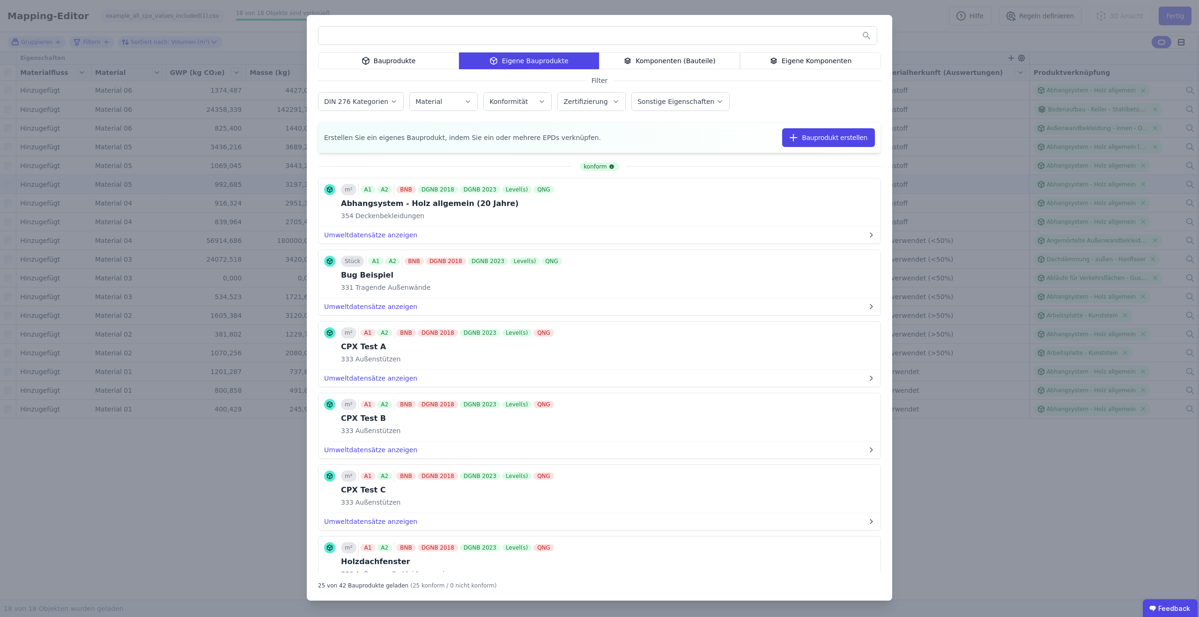
click at [503, 100] on label "Konformität" at bounding box center [509, 101] width 40 height 7
click at [509, 101] on label "Konformität" at bounding box center [509, 101] width 40 height 7
click at [578, 100] on label "Zertifizierung" at bounding box center [586, 101] width 46 height 7
click at [580, 101] on label "Zertifizierung" at bounding box center [586, 101] width 46 height 7
click at [718, 103] on button "Sonstige Eigenschaften" at bounding box center [680, 102] width 97 height 18
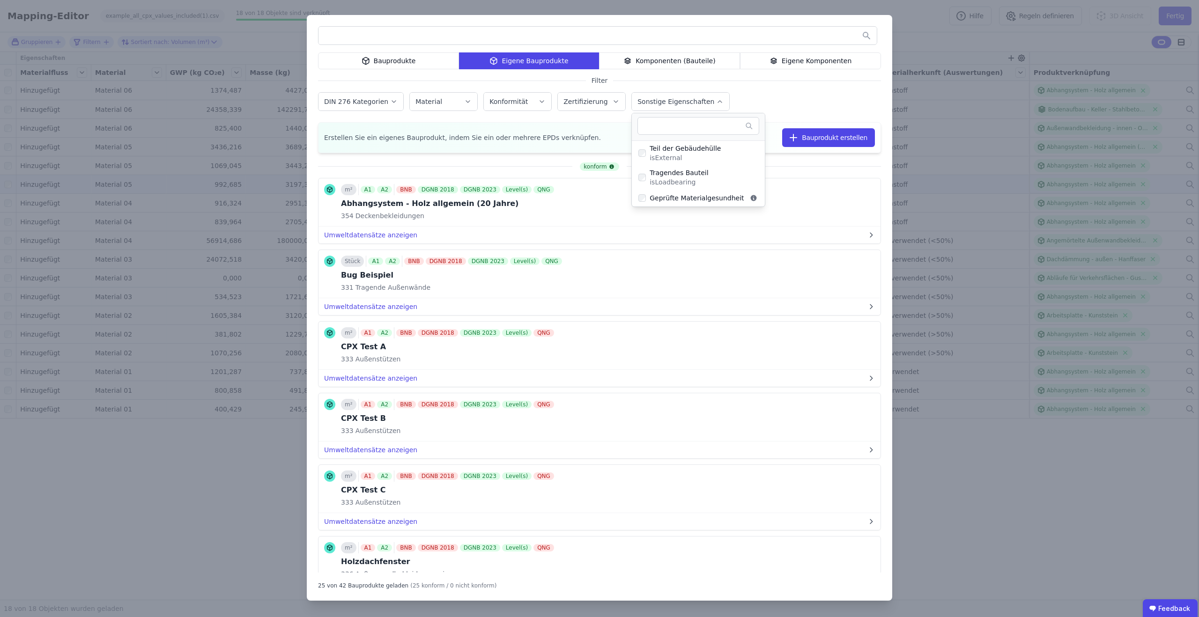
click at [717, 102] on button "Sonstige Eigenschaften" at bounding box center [680, 102] width 97 height 18
click at [683, 62] on div "Komponenten (Bauteile)" at bounding box center [669, 60] width 141 height 17
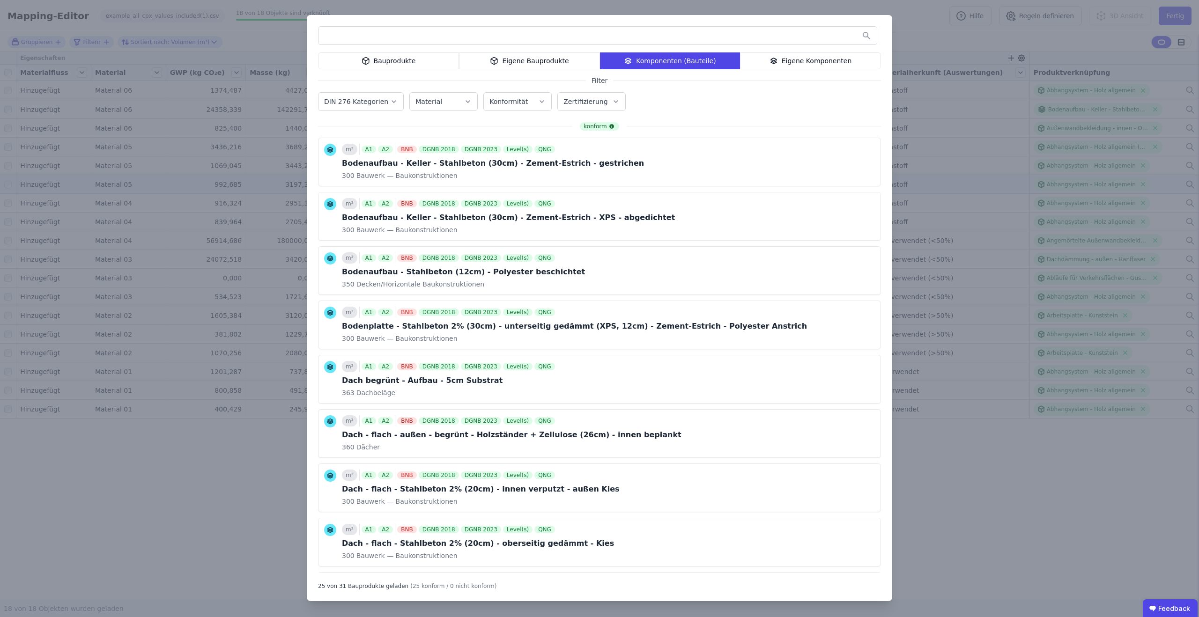
drag, startPoint x: 829, startPoint y: 58, endPoint x: 817, endPoint y: 59, distance: 12.2
click at [829, 58] on div "Eigene Komponenten" at bounding box center [810, 60] width 141 height 17
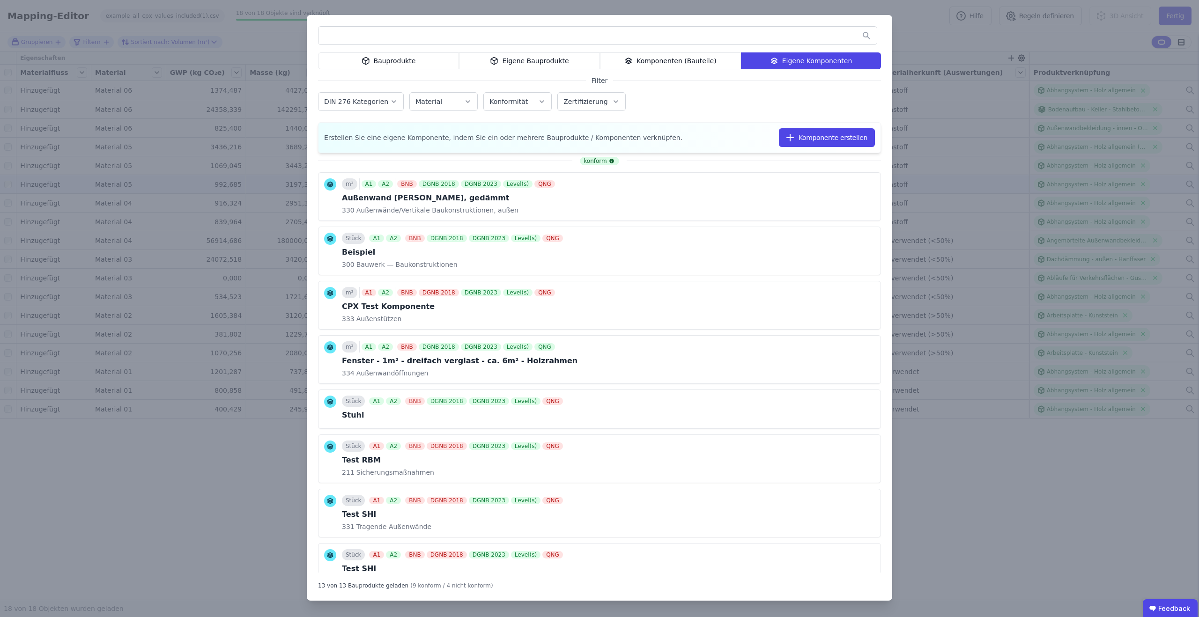
click at [562, 63] on div "Eigene Bauprodukte" at bounding box center [529, 60] width 141 height 17
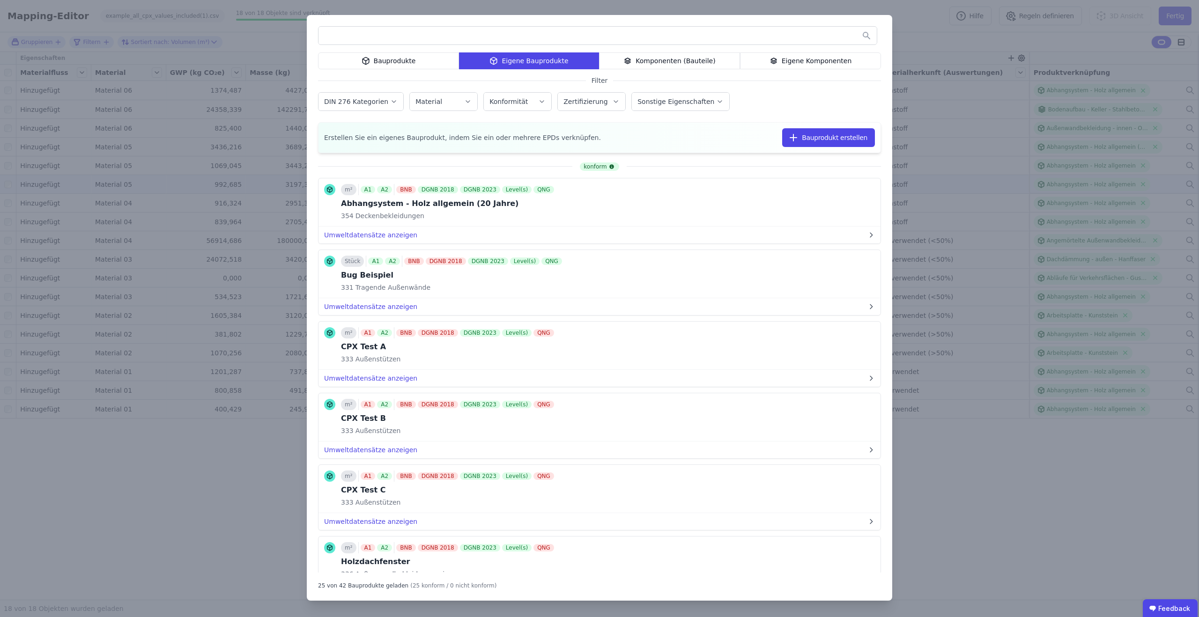
click at [913, 41] on div "Bauprodukte Eigene Bauprodukte Komponenten (Bauteile) Eigene Komponenten Filter…" at bounding box center [599, 308] width 1199 height 617
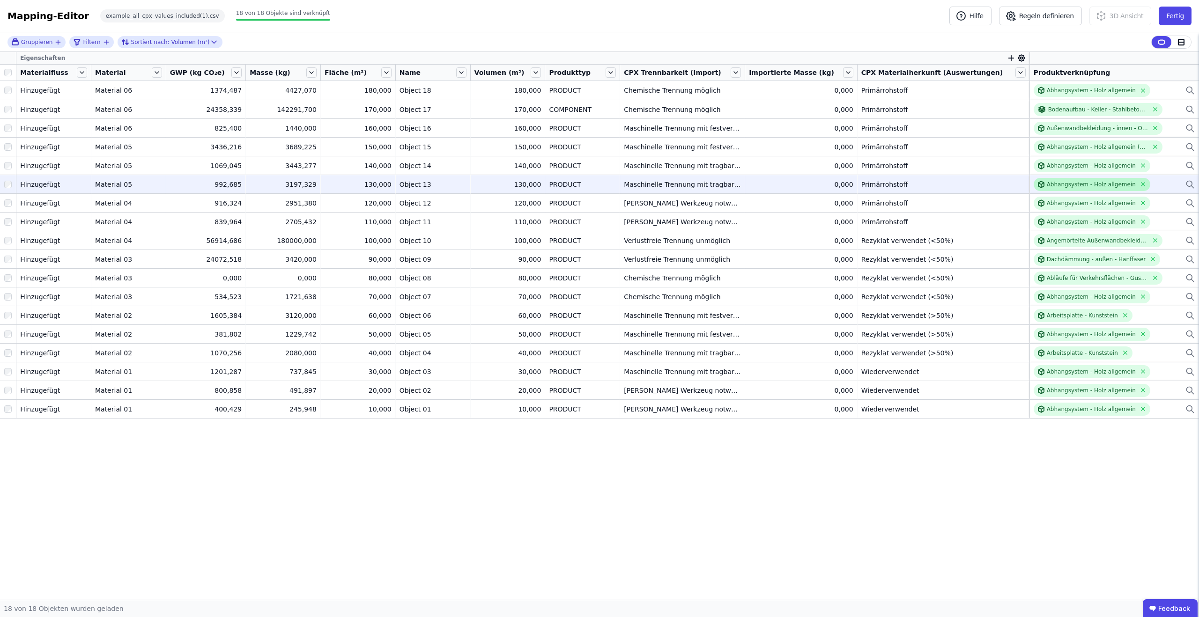
click at [1083, 183] on div "Abhangsystem - Holz allgemein" at bounding box center [1091, 184] width 89 height 7
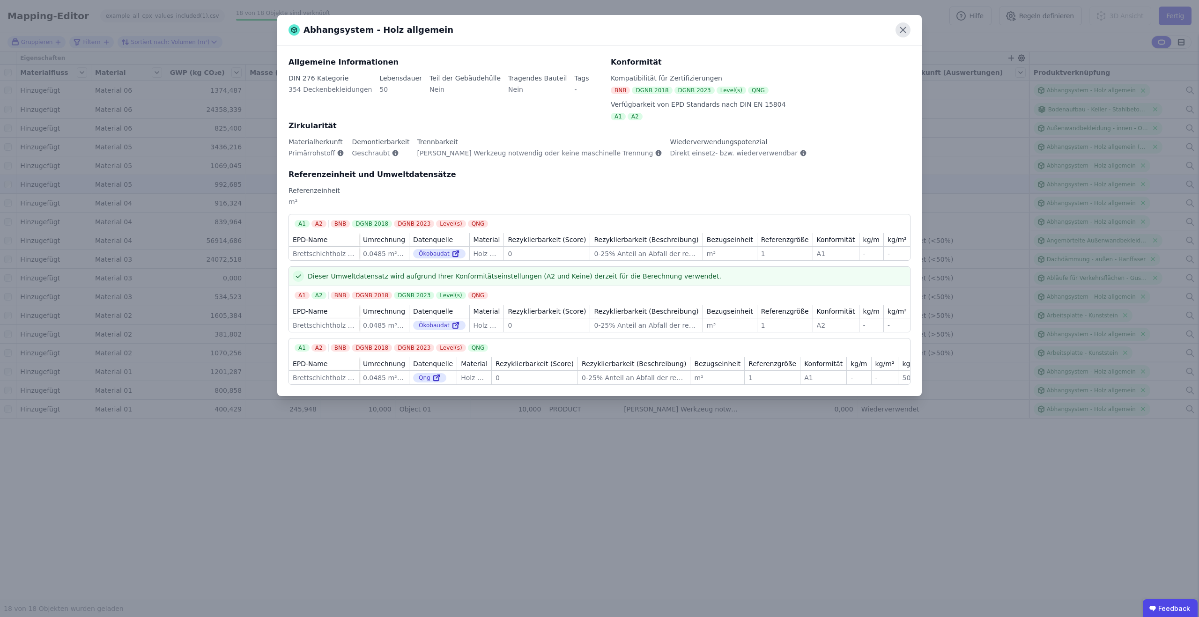
click at [901, 26] on icon at bounding box center [902, 29] width 15 height 15
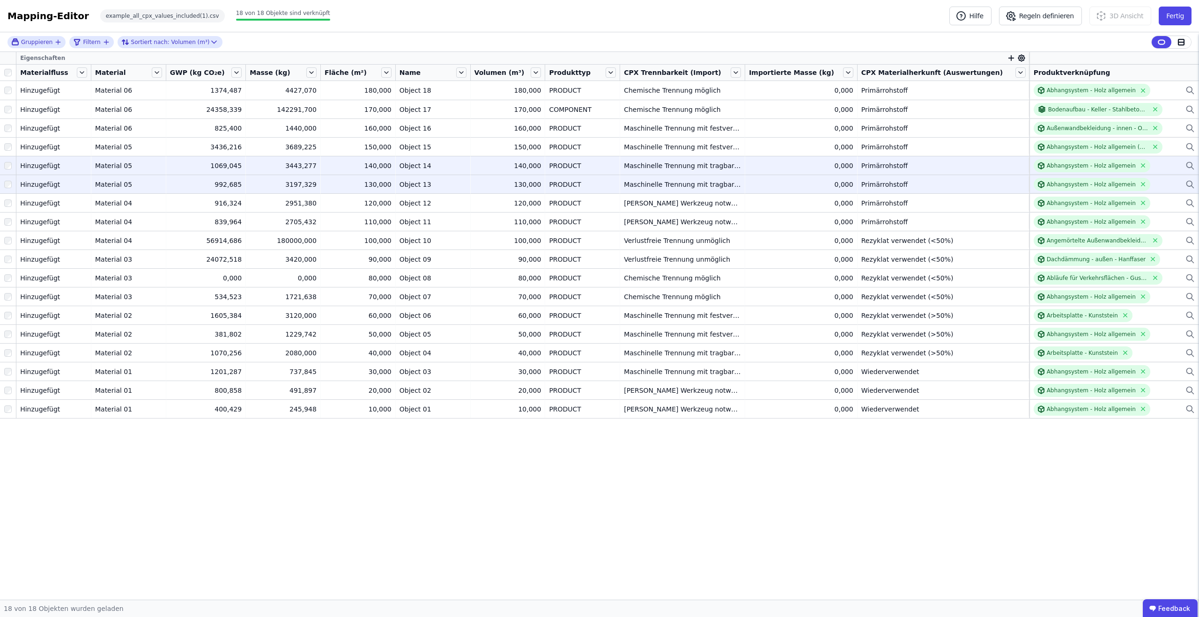
click at [1170, 166] on div "Abhangsystem - Holz allgemein" at bounding box center [1114, 165] width 161 height 13
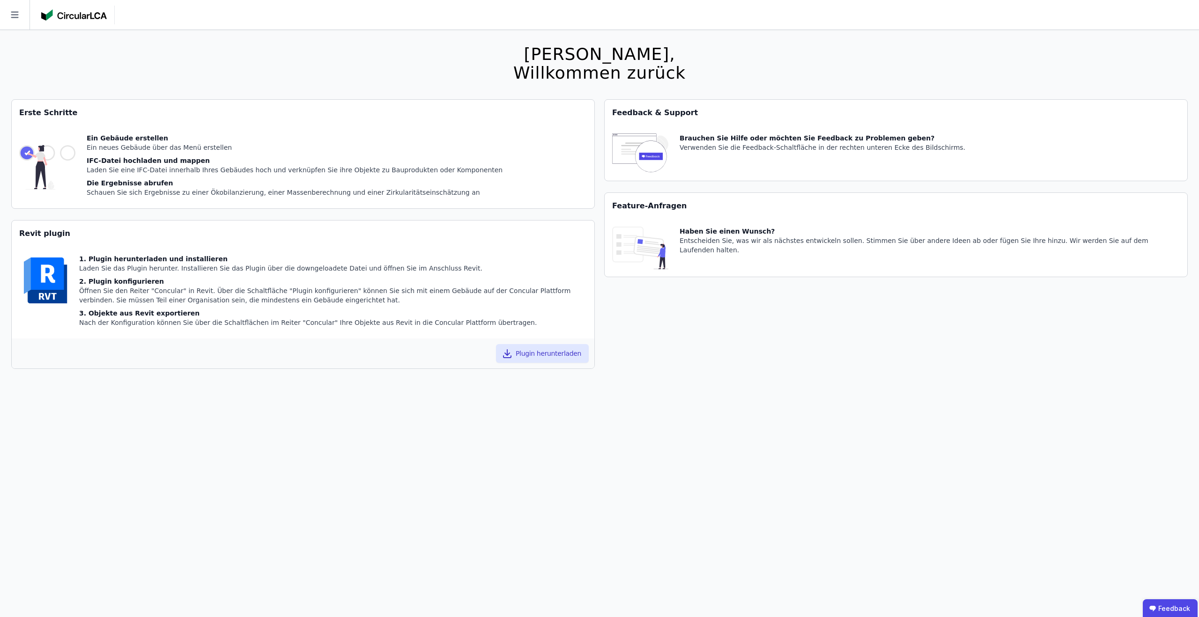
click at [19, 18] on icon at bounding box center [15, 15] width 30 height 30
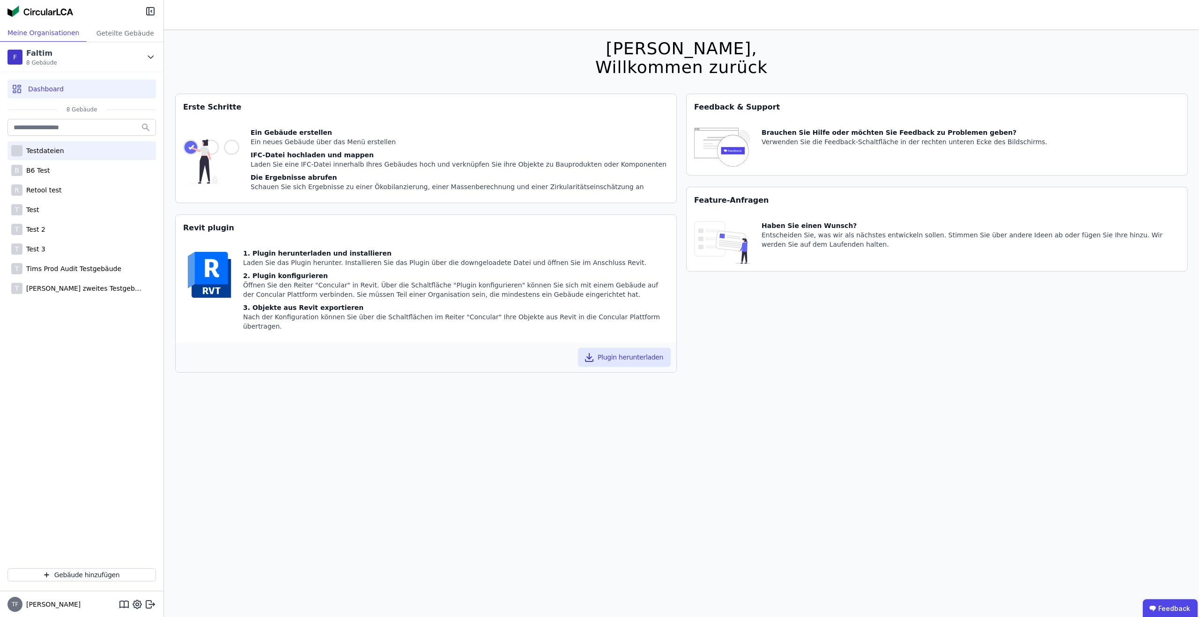
scroll to position [7, 0]
click at [48, 145] on div "Testdateien" at bounding box center [81, 150] width 148 height 19
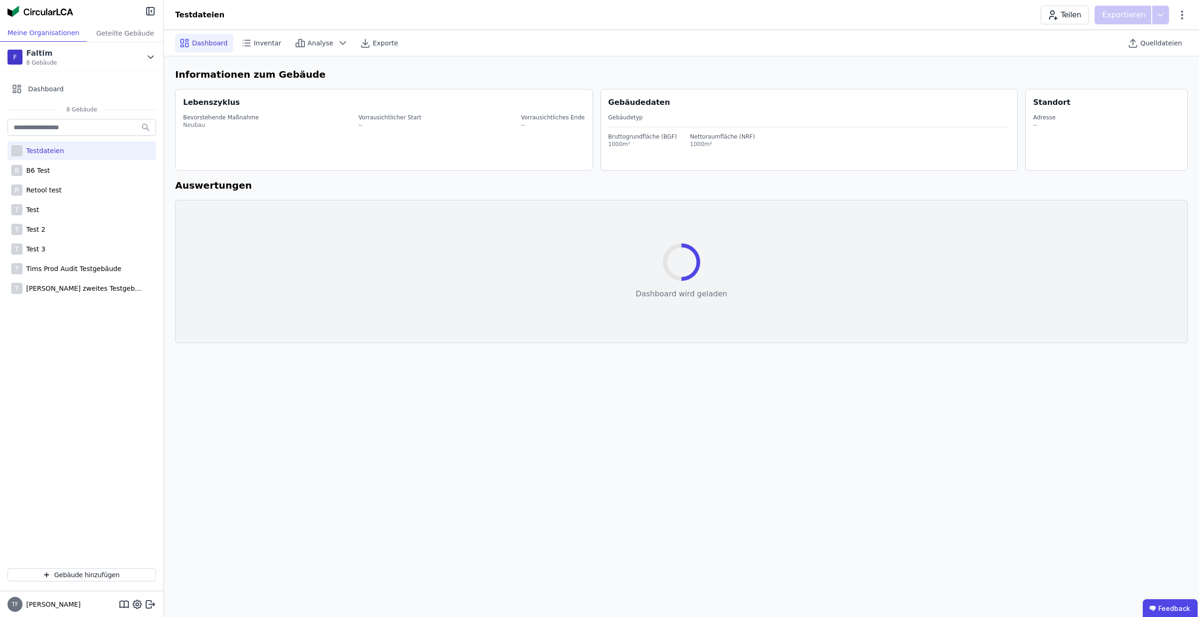
select select "*"
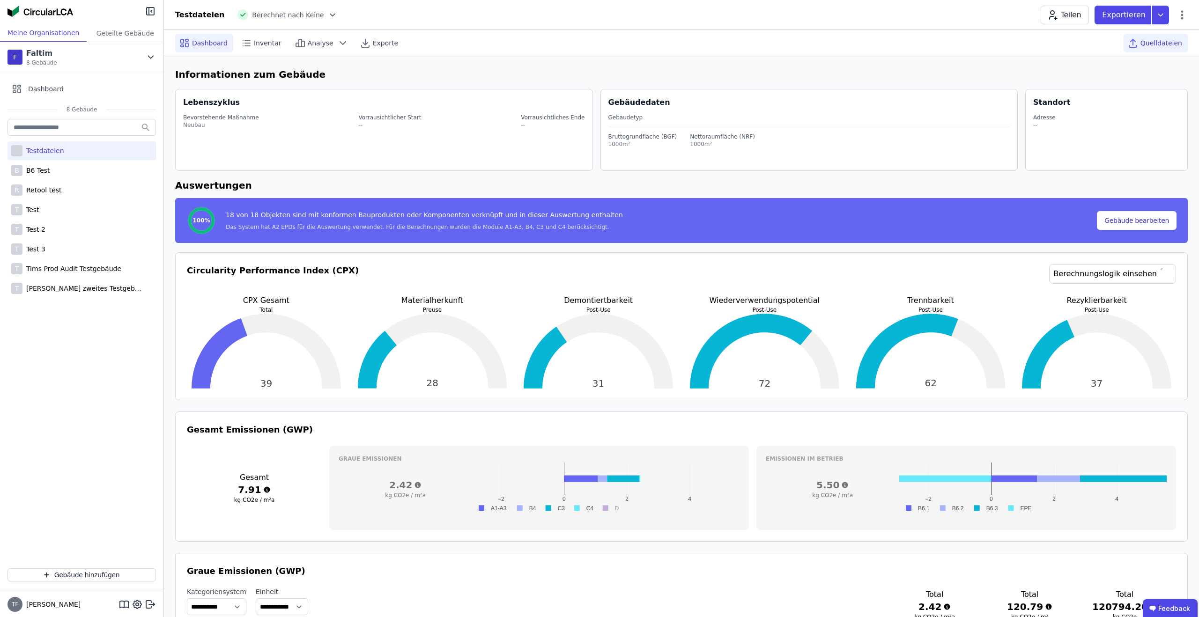
scroll to position [3, 0]
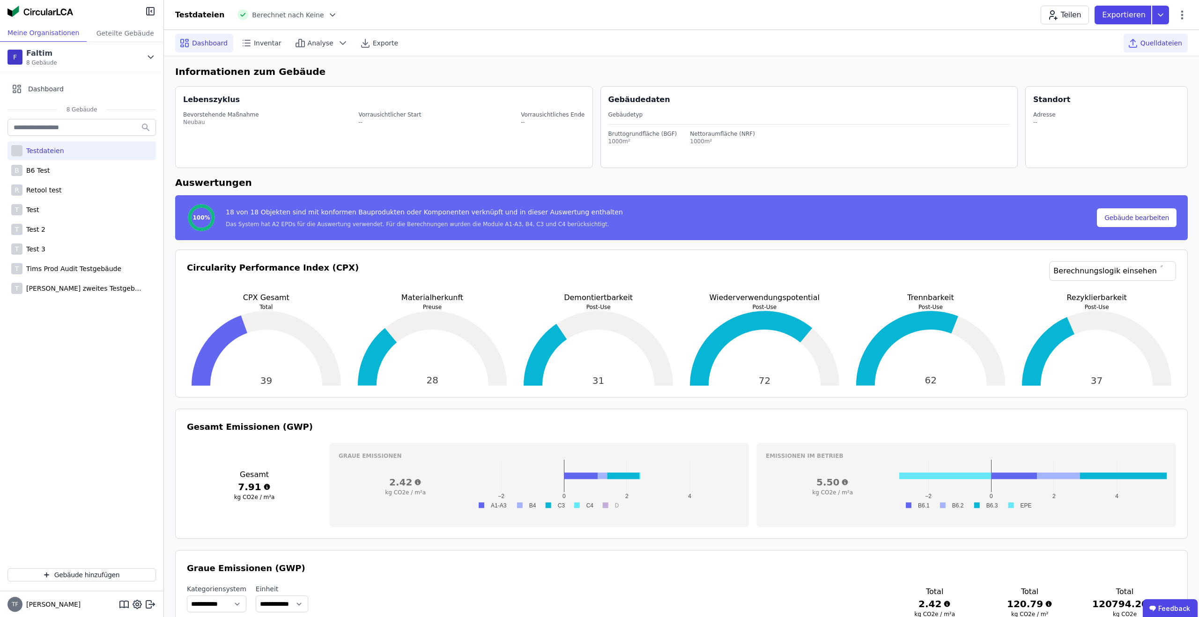
click at [1142, 39] on div "Quelldateien" at bounding box center [1156, 43] width 64 height 19
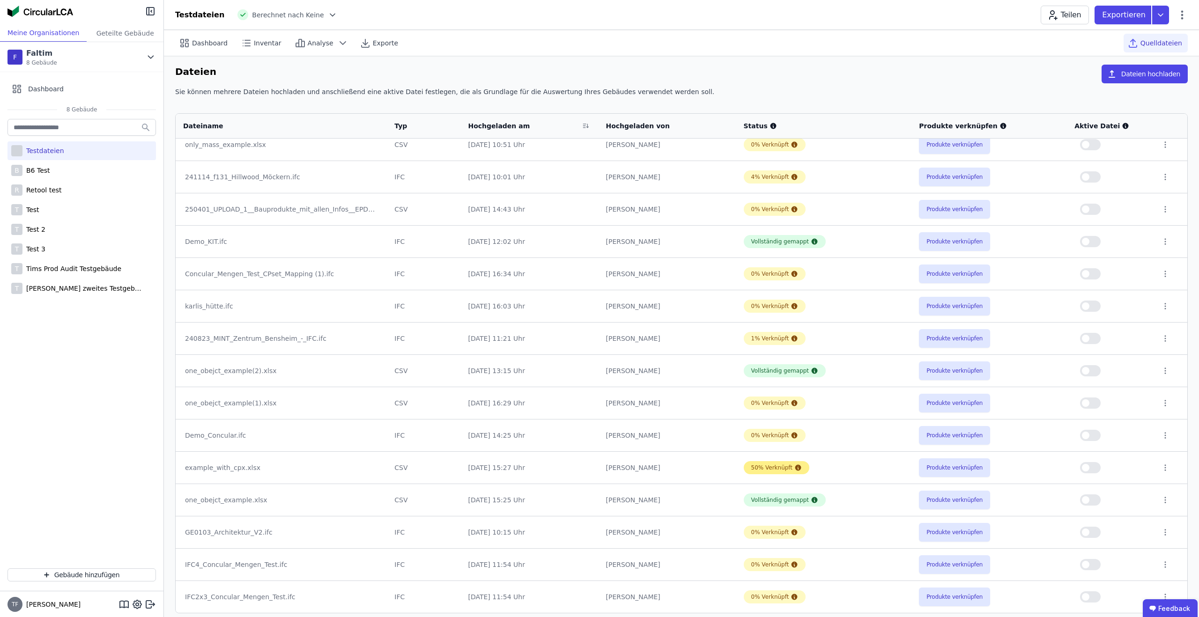
scroll to position [10, 0]
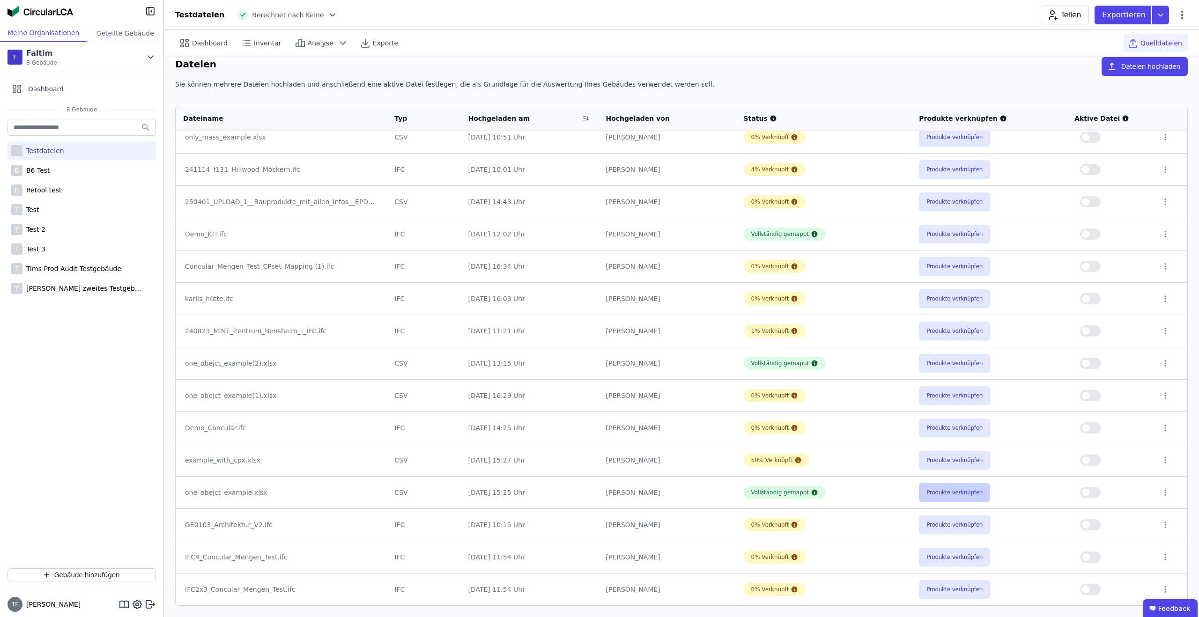
click at [970, 496] on button "Produkte verknüpfen" at bounding box center [954, 492] width 71 height 19
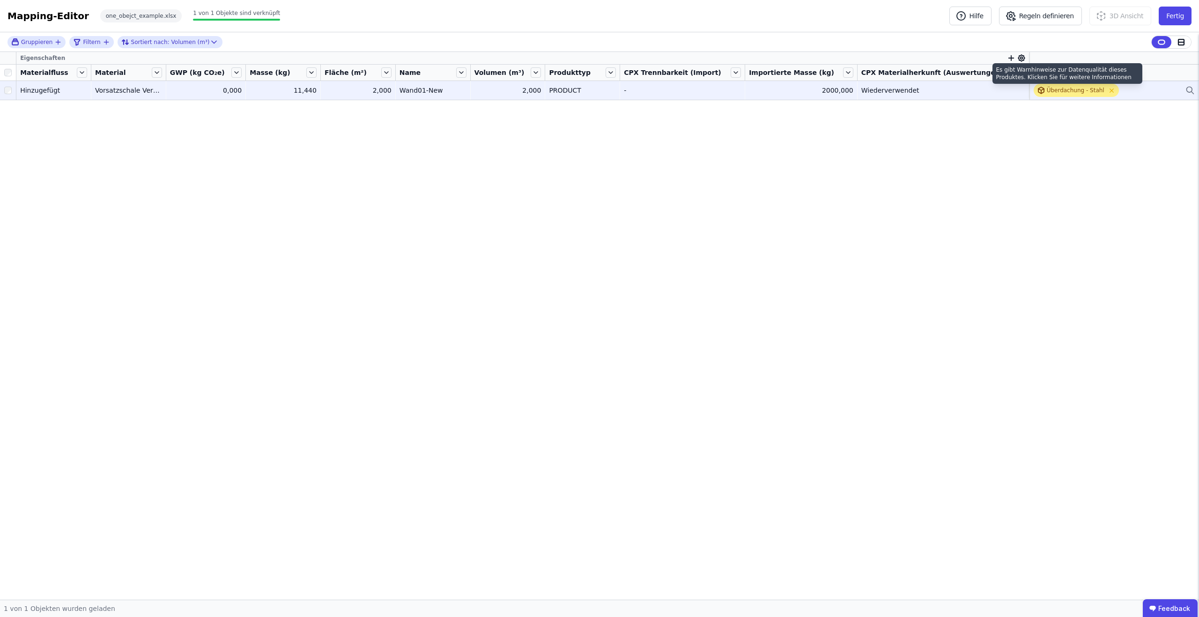
click at [1047, 87] on div "Überdachung - Stahl" at bounding box center [1076, 90] width 58 height 7
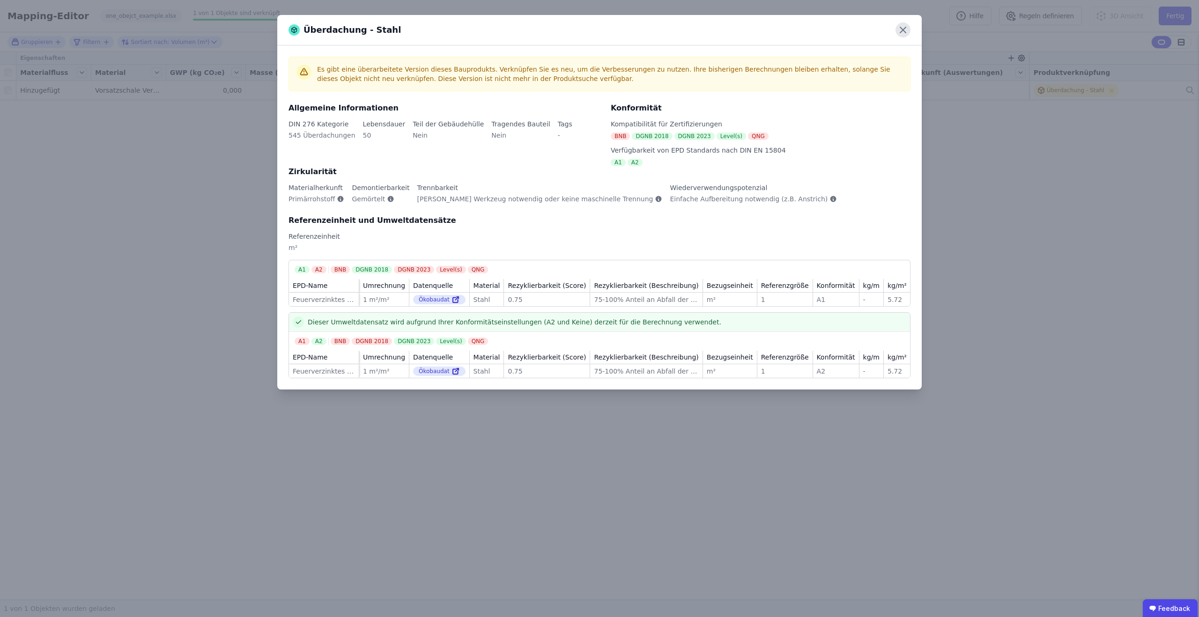
click at [906, 27] on icon at bounding box center [902, 29] width 15 height 15
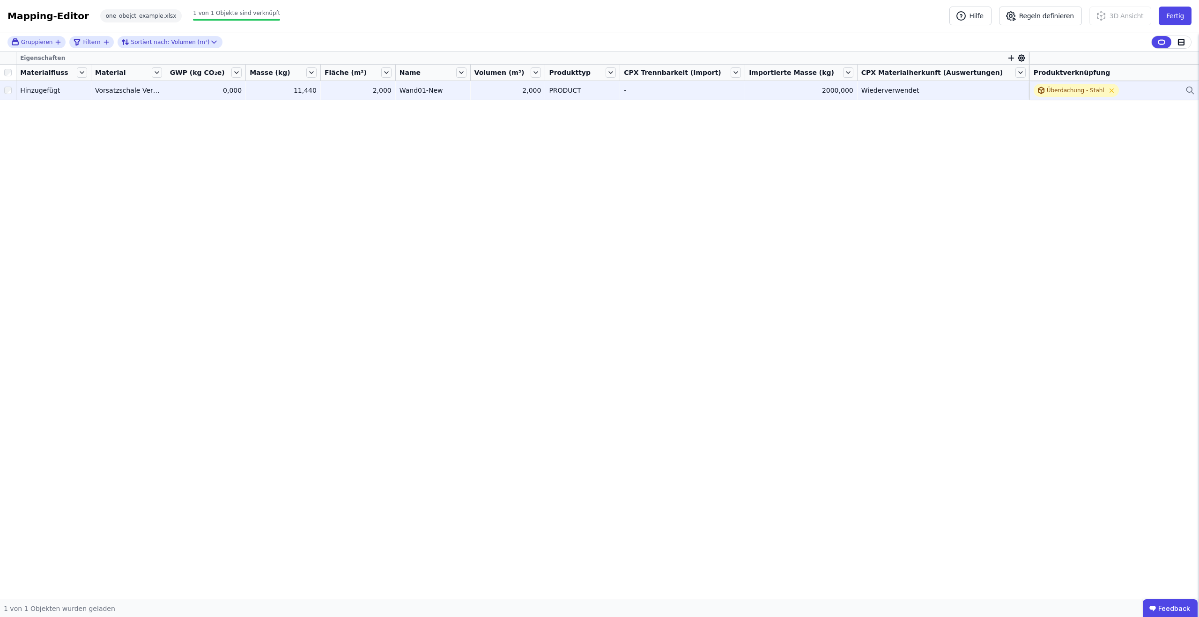
click at [2, 90] on div at bounding box center [8, 90] width 16 height 17
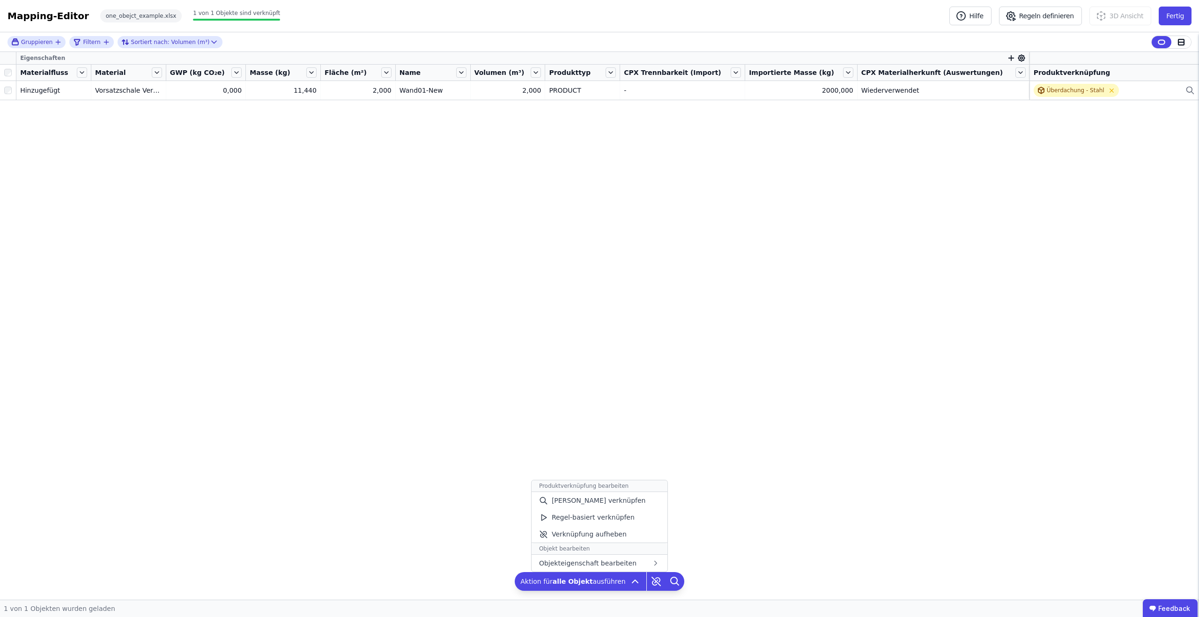
click at [579, 392] on div "Gruppieren Filtern Sortiert nach: Volumen (m³) Eigenschaften Materialfluss Mate…" at bounding box center [599, 316] width 1199 height 568
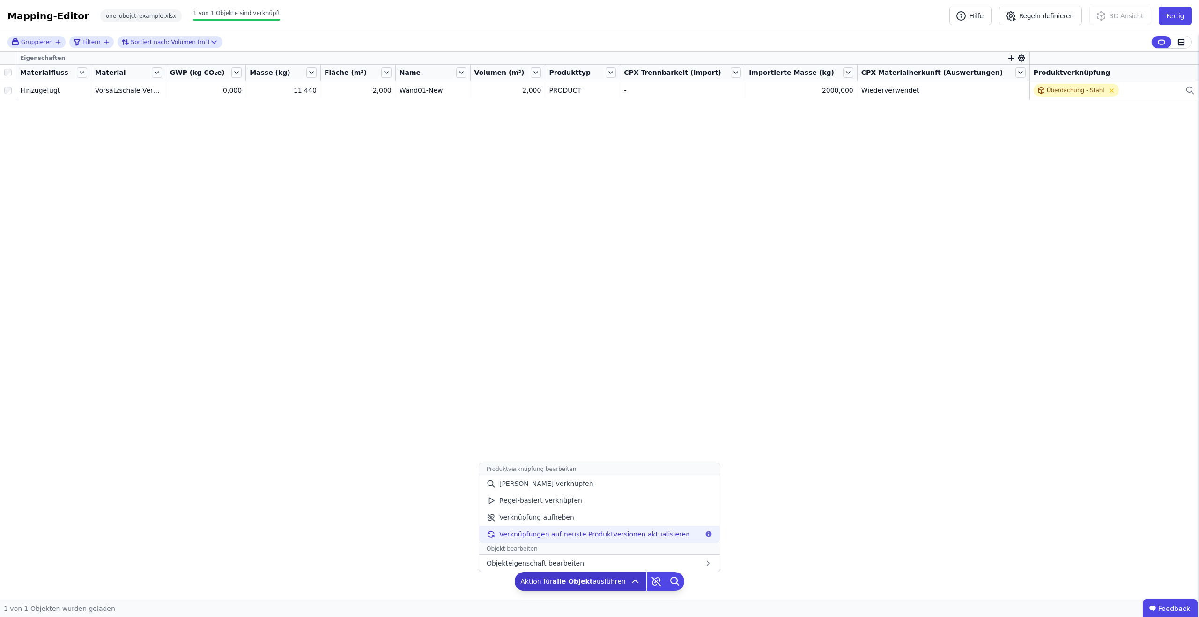
click at [659, 535] on span "Verknüpfungen auf neuste Produktversionen aktualisieren" at bounding box center [594, 534] width 191 height 9
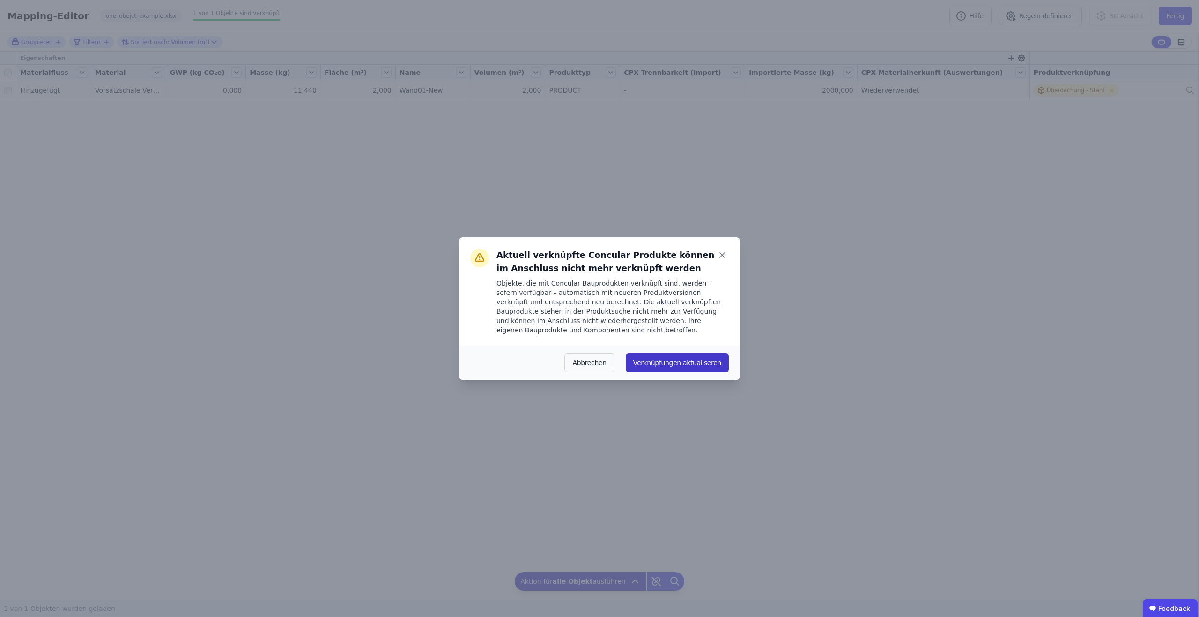
click at [665, 360] on button "Verknüpfungen aktualiseren" at bounding box center [677, 363] width 103 height 19
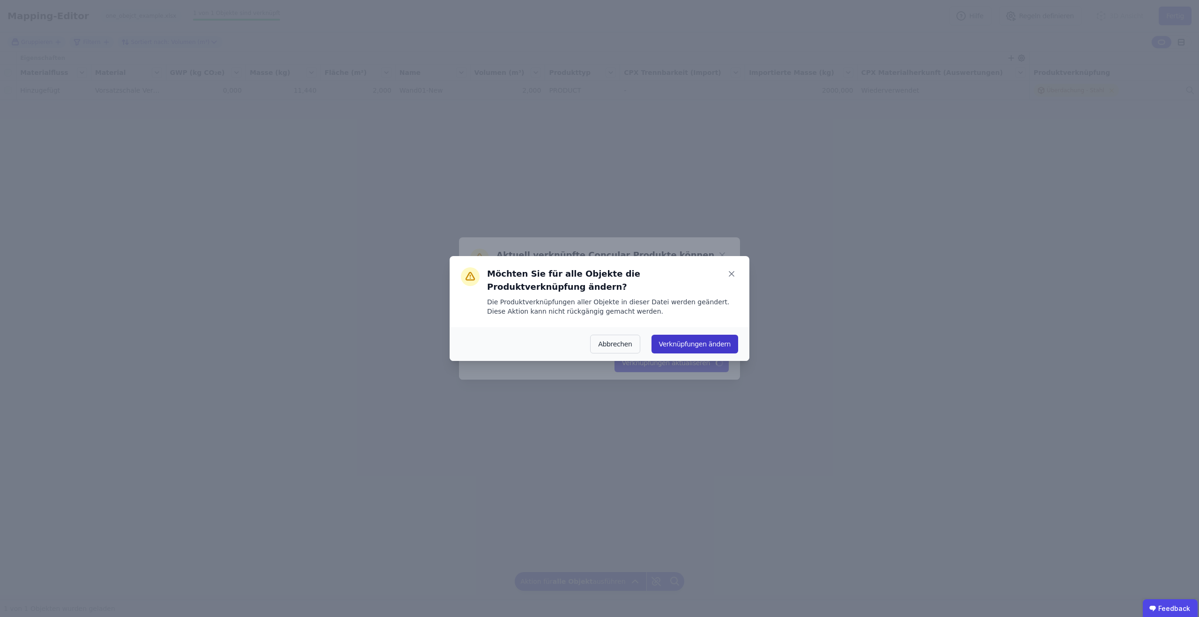
click at [689, 341] on button "Verknüpfungen ändern" at bounding box center [694, 344] width 87 height 19
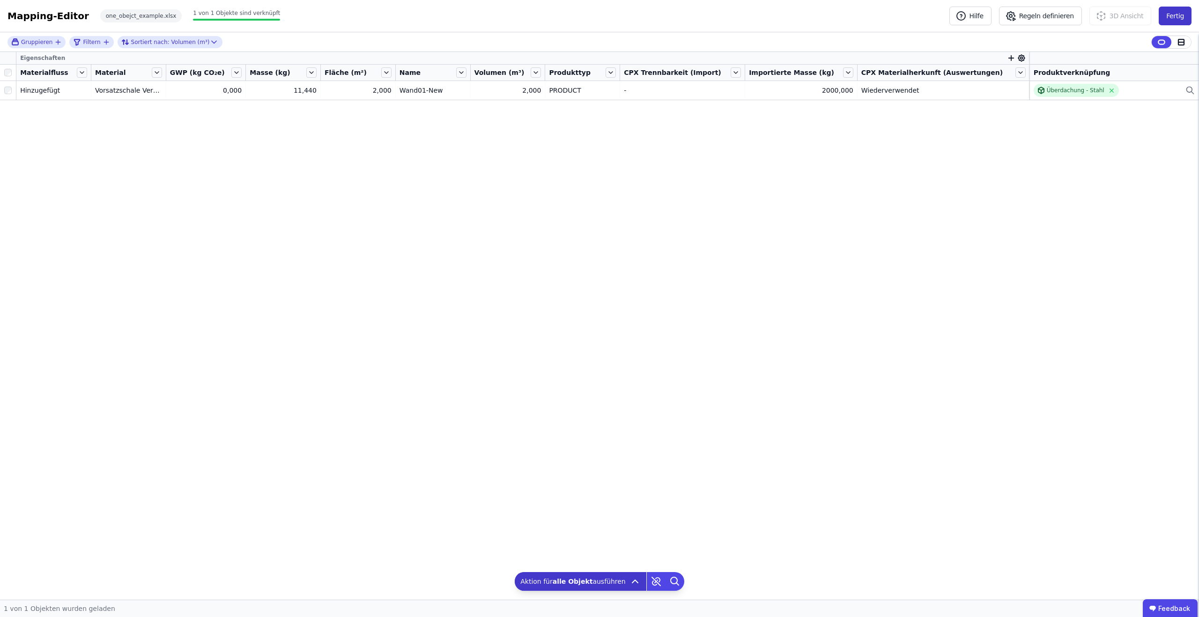
click at [1185, 13] on button "Fertig" at bounding box center [1175, 16] width 33 height 19
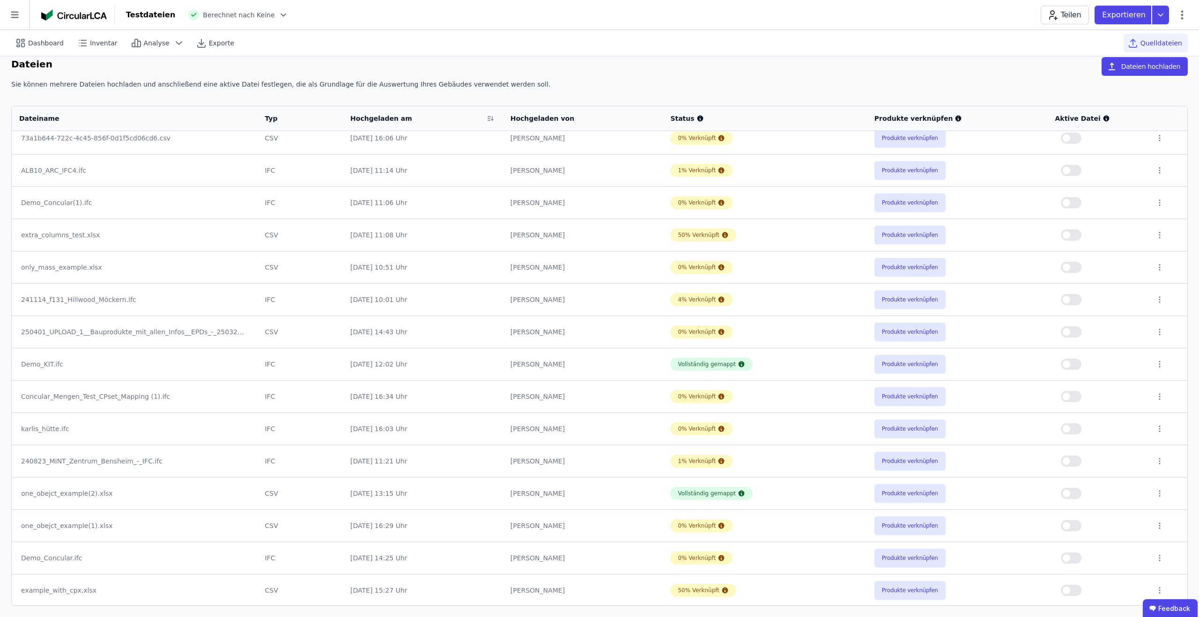
scroll to position [231, 0]
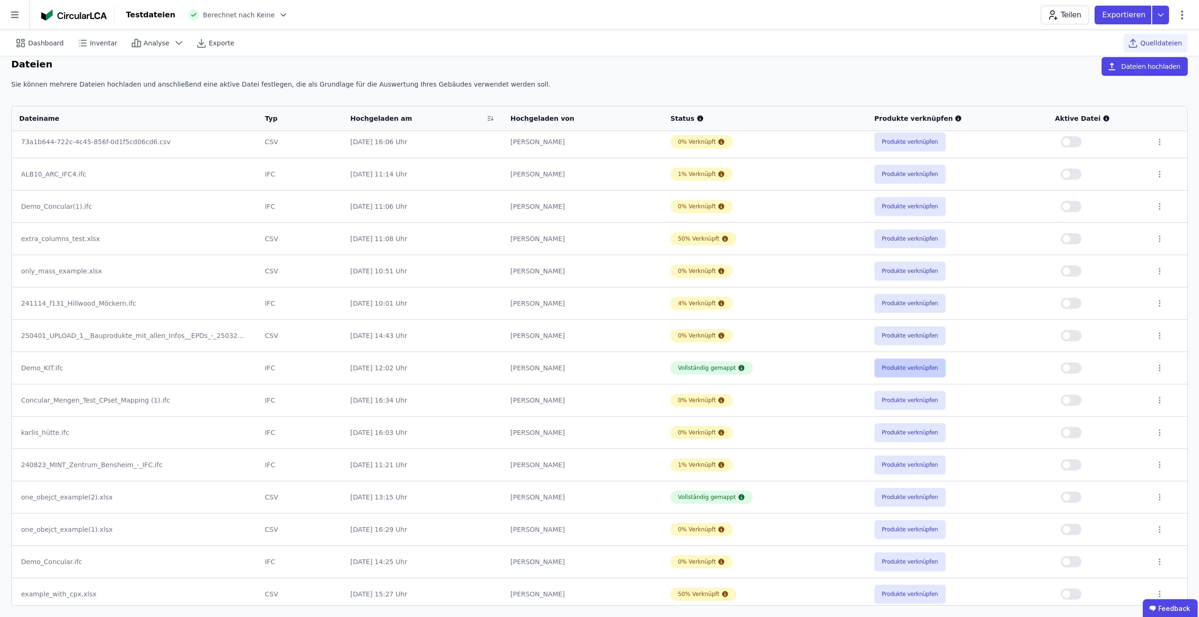
click at [891, 372] on button "Produkte verknüpfen" at bounding box center [909, 368] width 71 height 19
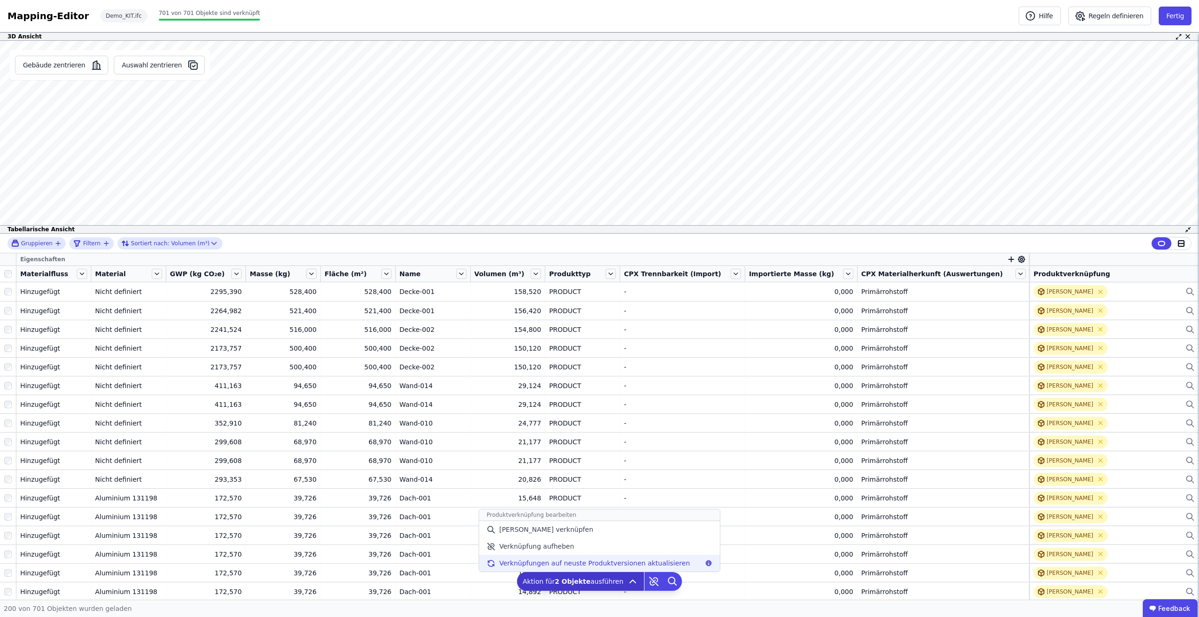
click at [594, 559] on span "Verknüpfungen auf neuste Produktversionen aktualisieren" at bounding box center [594, 563] width 191 height 9
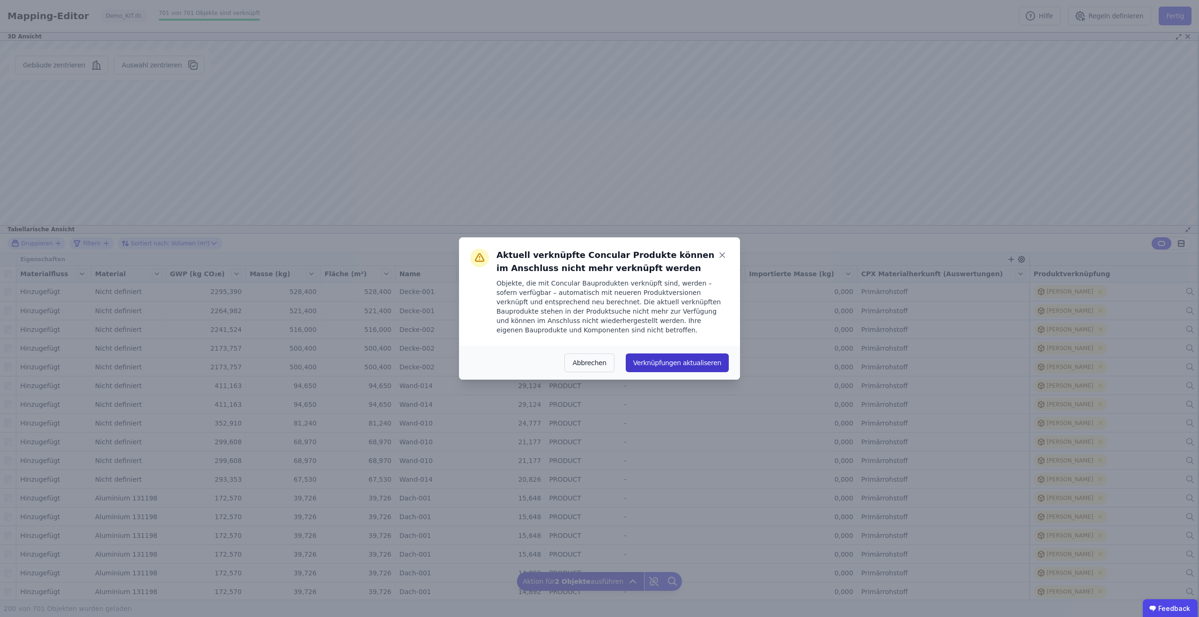
click at [673, 361] on button "Verknüpfungen aktualiseren" at bounding box center [677, 363] width 103 height 19
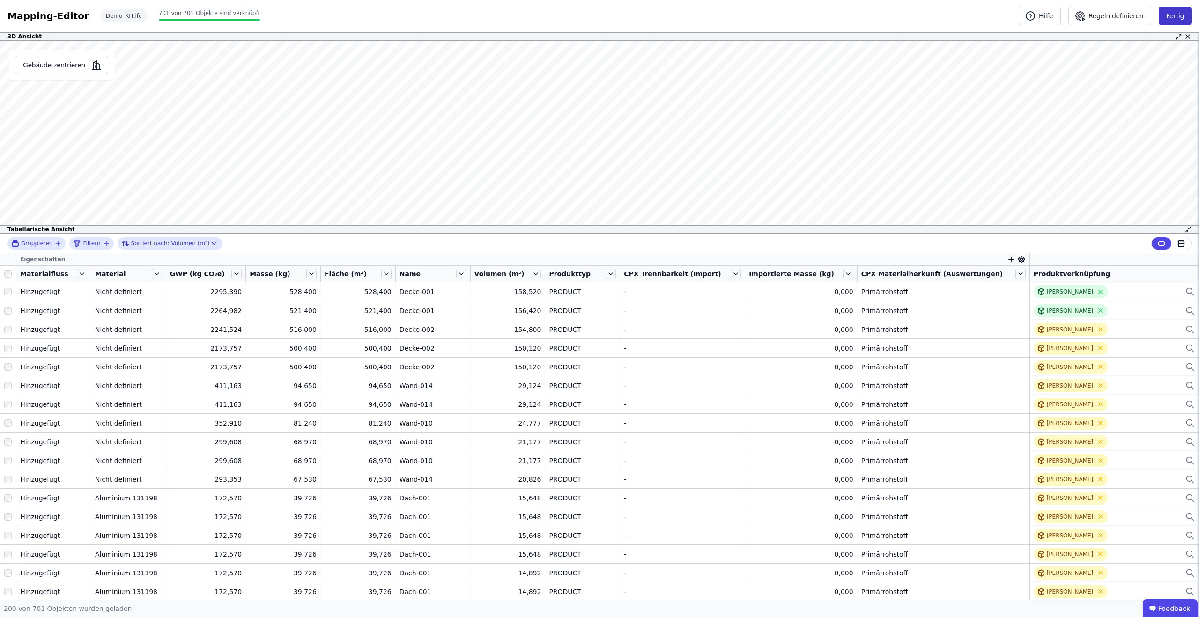
click at [1166, 12] on button "Fertig" at bounding box center [1175, 16] width 33 height 19
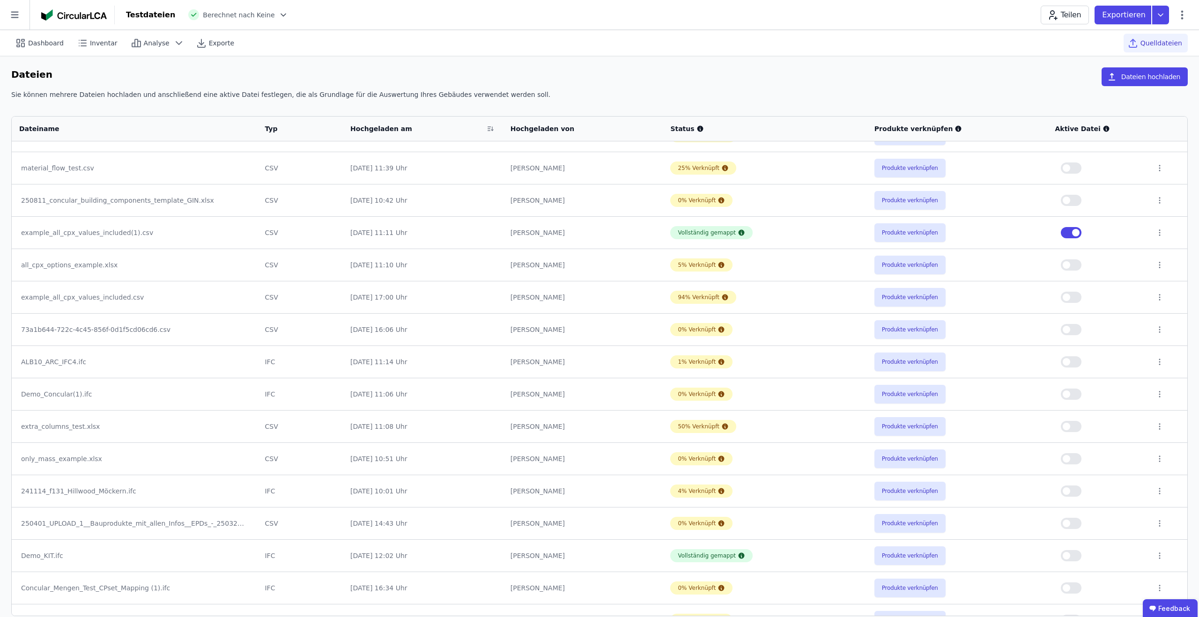
scroll to position [52, 0]
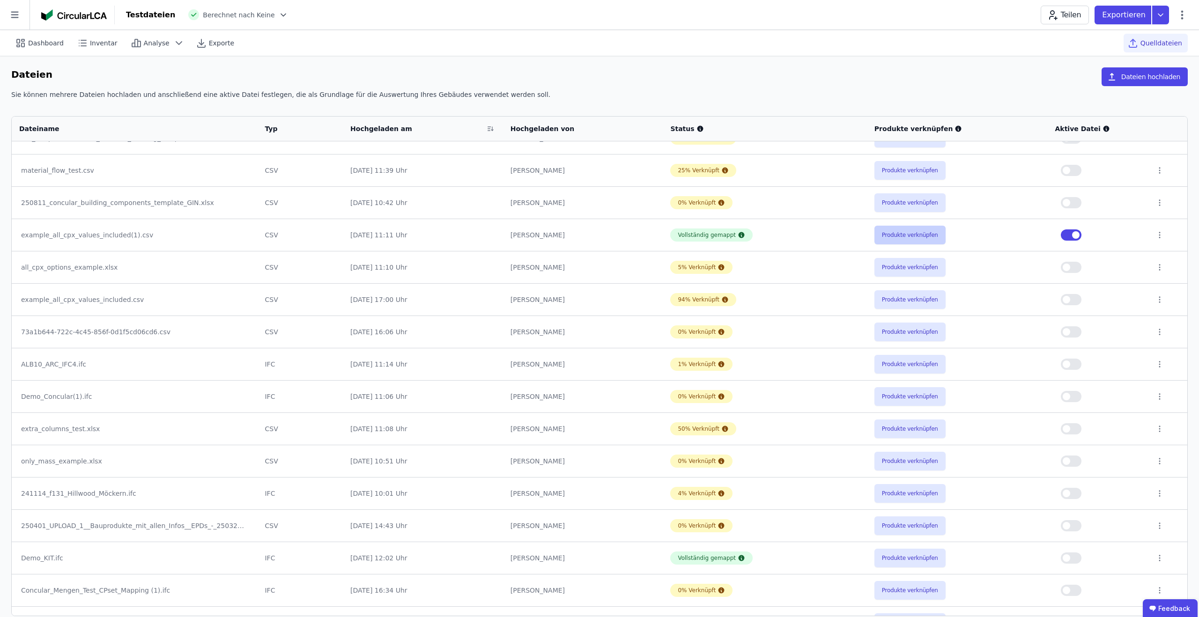
click at [900, 237] on button "Produkte verknüpfen" at bounding box center [909, 235] width 71 height 19
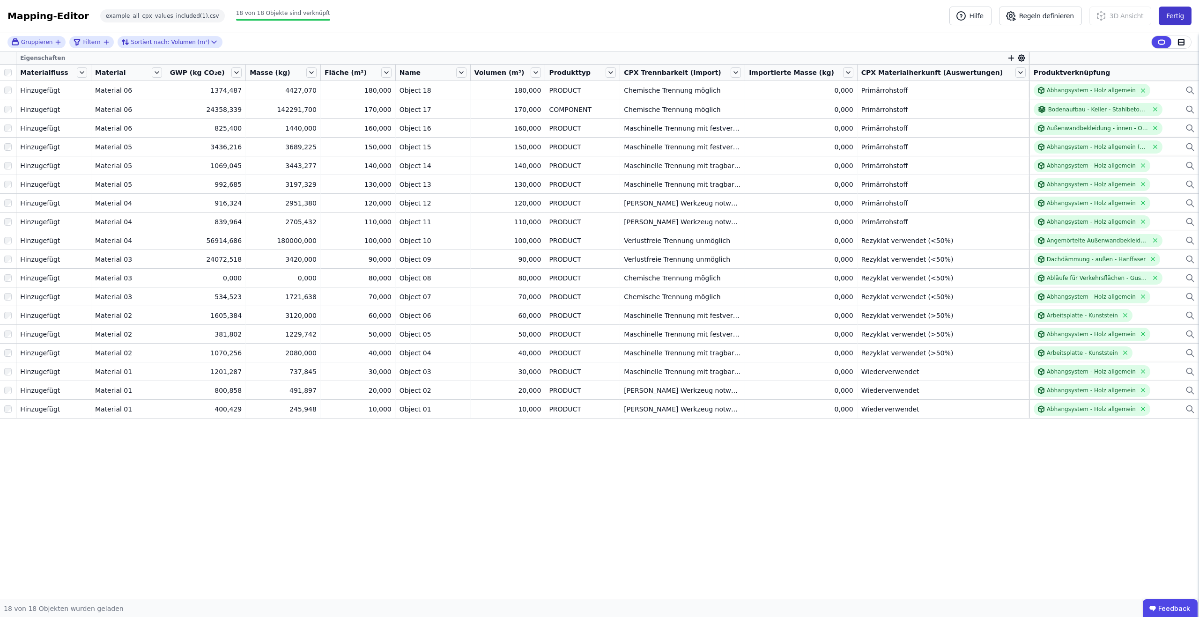
click at [1171, 19] on button "Fertig" at bounding box center [1175, 16] width 33 height 19
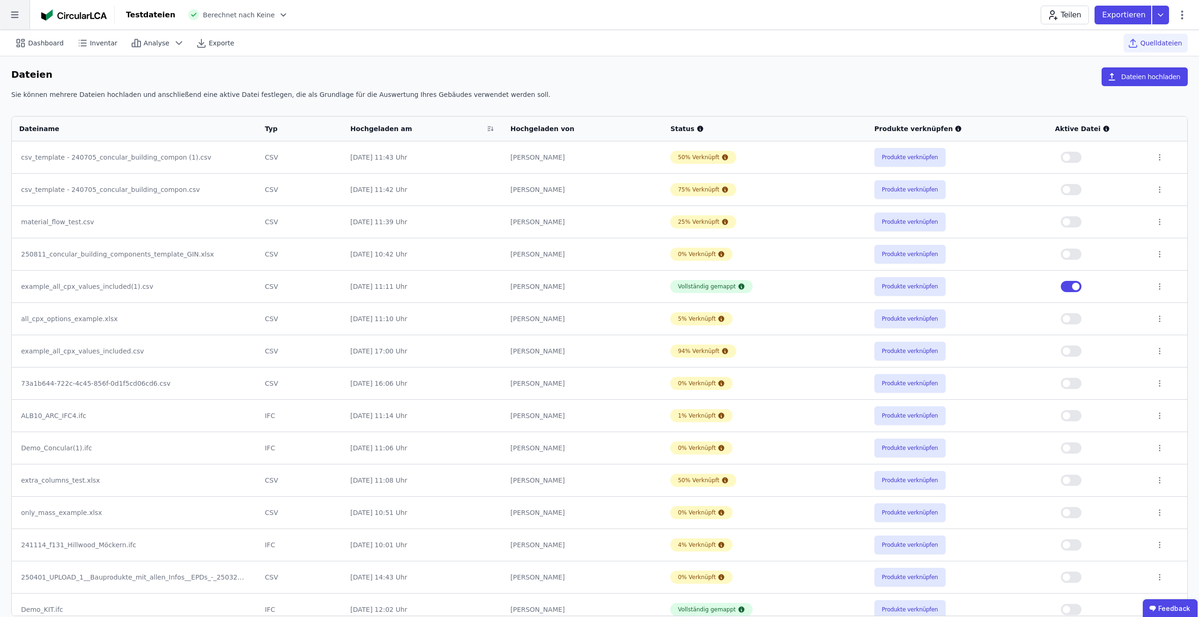
click at [21, 13] on icon at bounding box center [15, 15] width 30 height 30
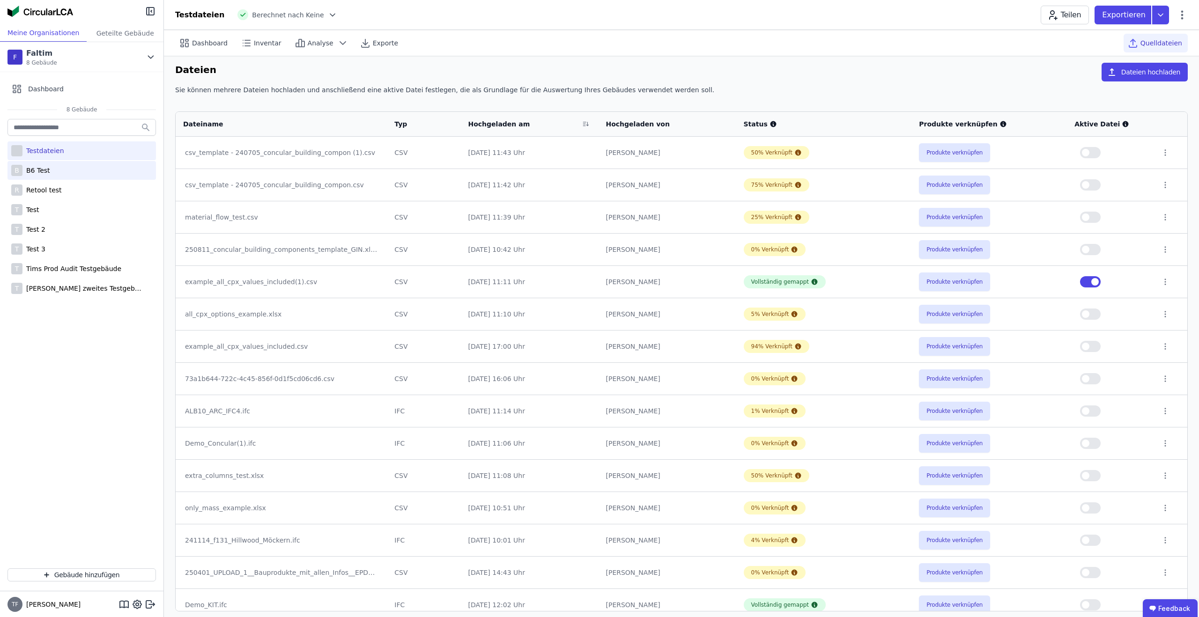
scroll to position [7, 0]
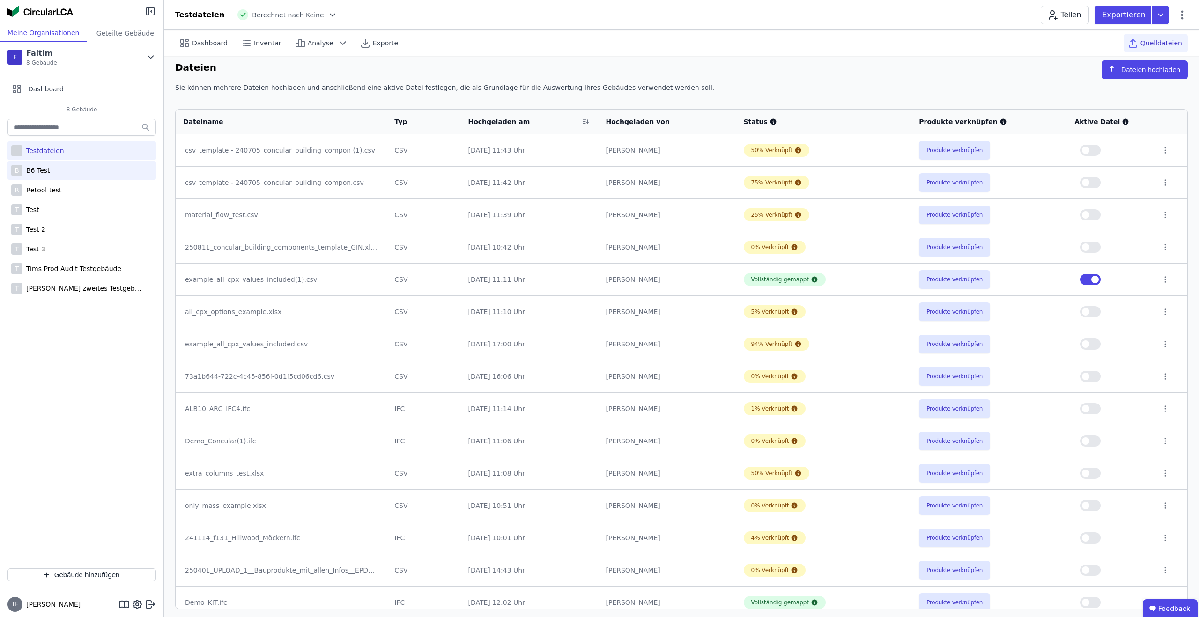
click at [45, 173] on div "B6 Test" at bounding box center [36, 170] width 28 height 9
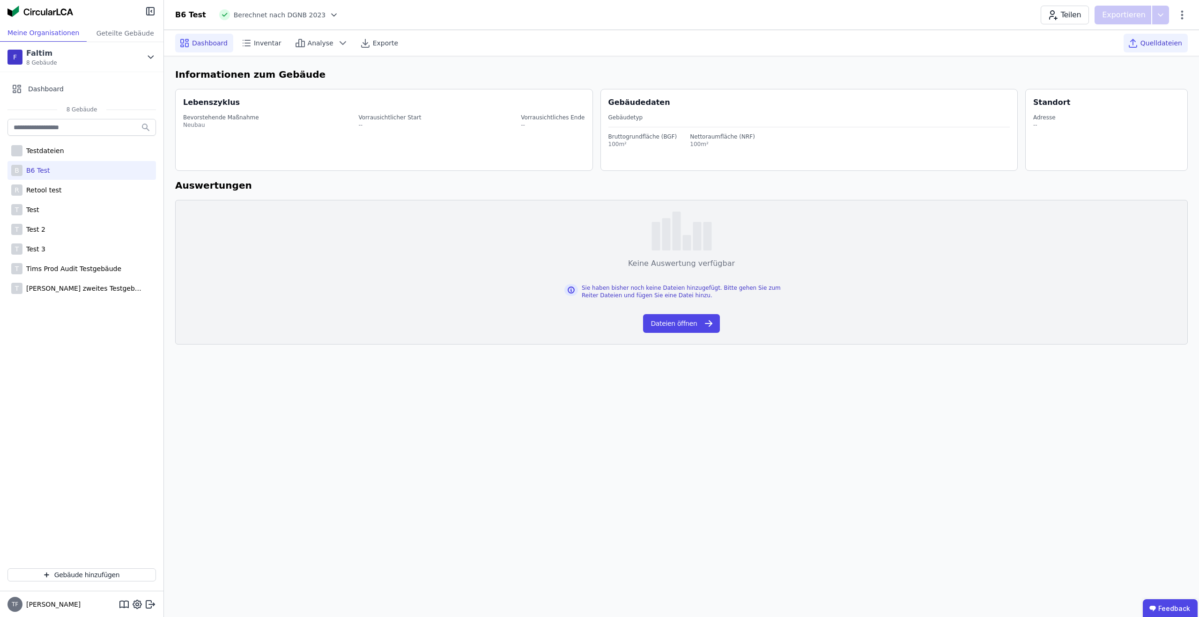
click at [1155, 35] on div "Quelldateien" at bounding box center [1156, 43] width 64 height 19
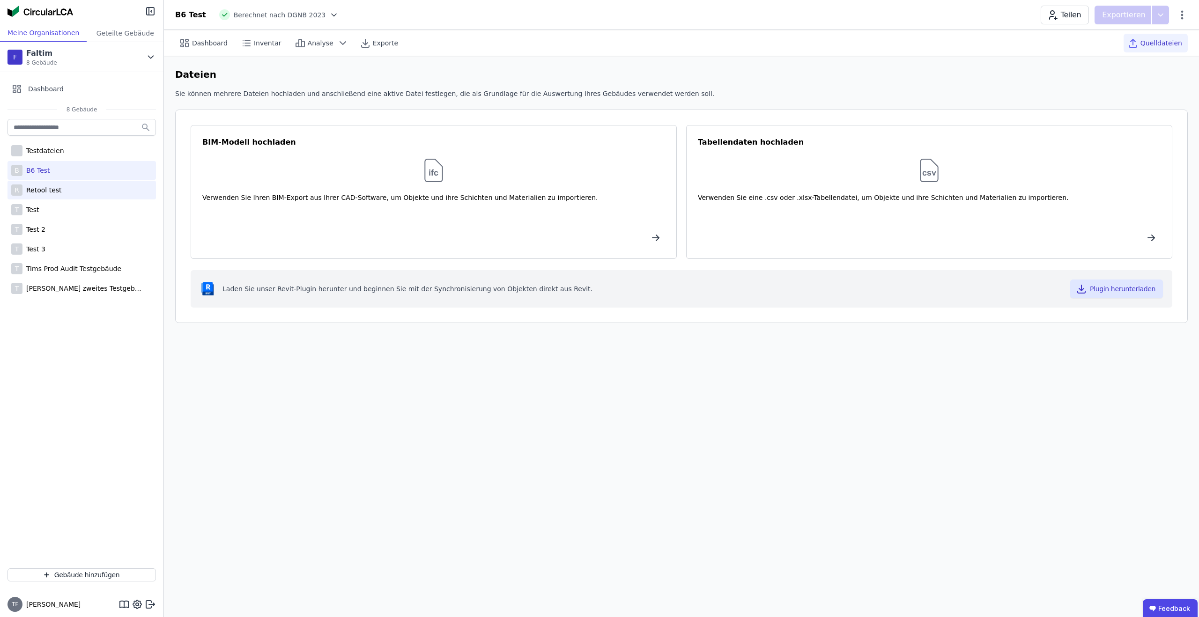
click at [81, 185] on div "R Retool test" at bounding box center [81, 190] width 148 height 19
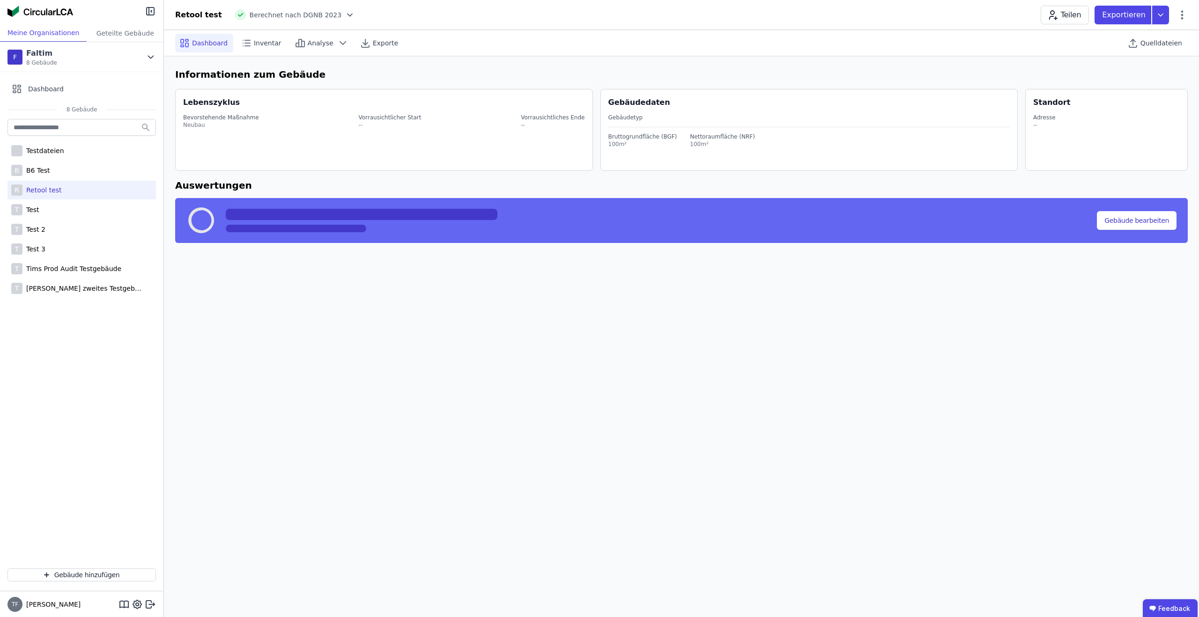
select select "*"
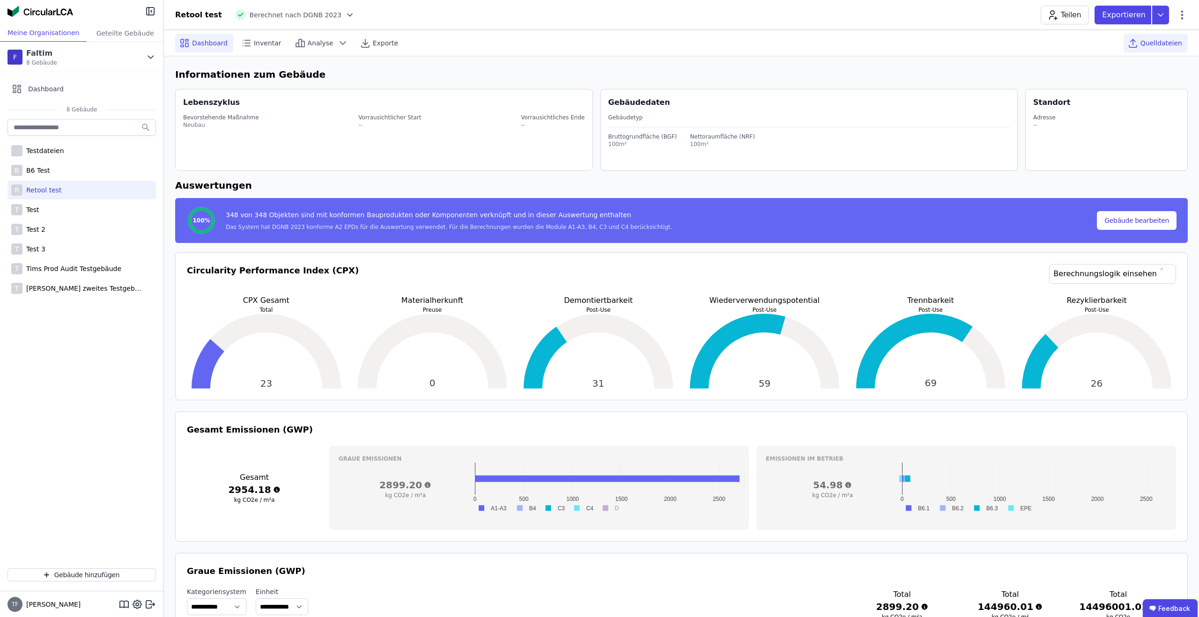
click at [1171, 51] on div "Quelldateien" at bounding box center [1156, 43] width 64 height 19
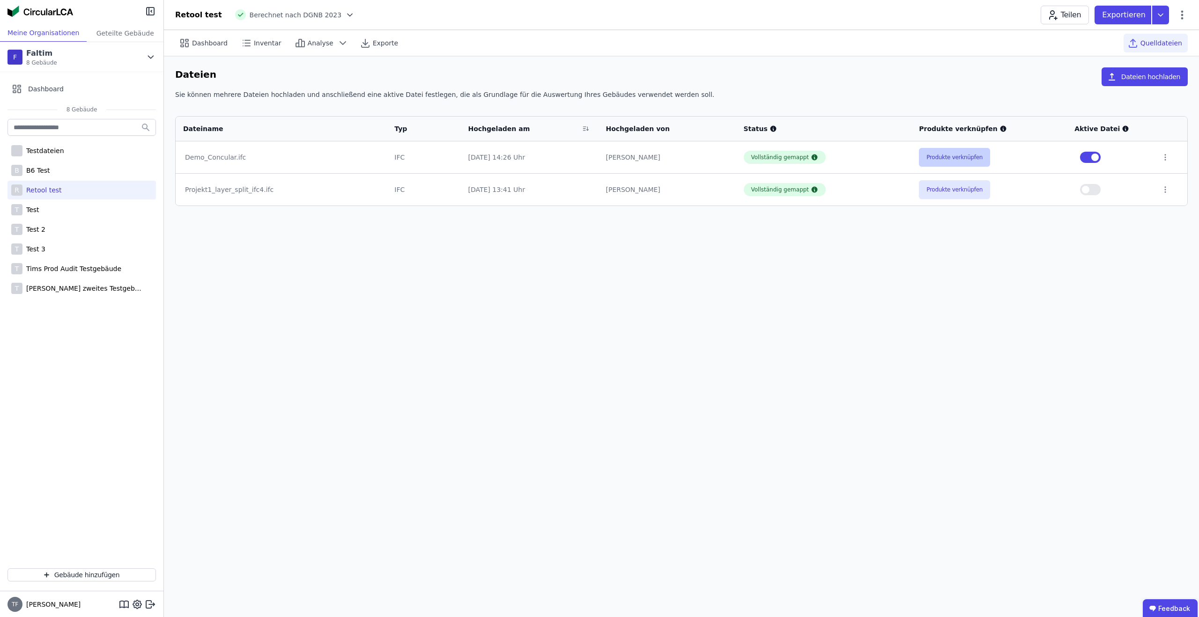
click at [939, 155] on button "Produkte verknüpfen" at bounding box center [954, 157] width 71 height 19
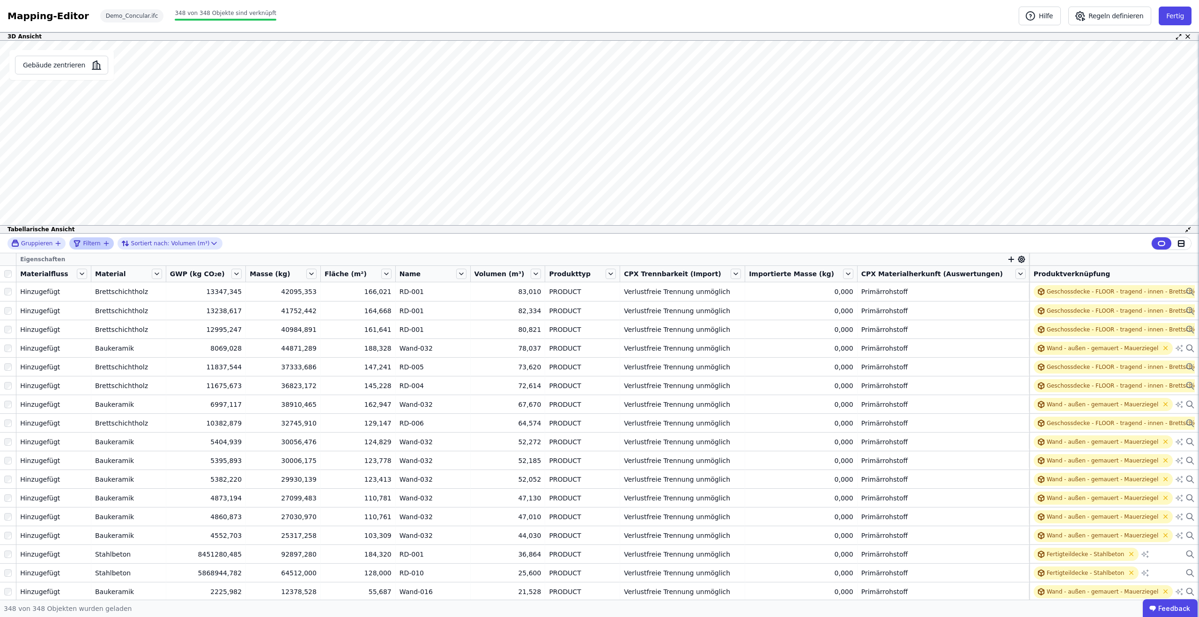
click at [106, 244] on icon "filter_by" at bounding box center [106, 243] width 0 height 4
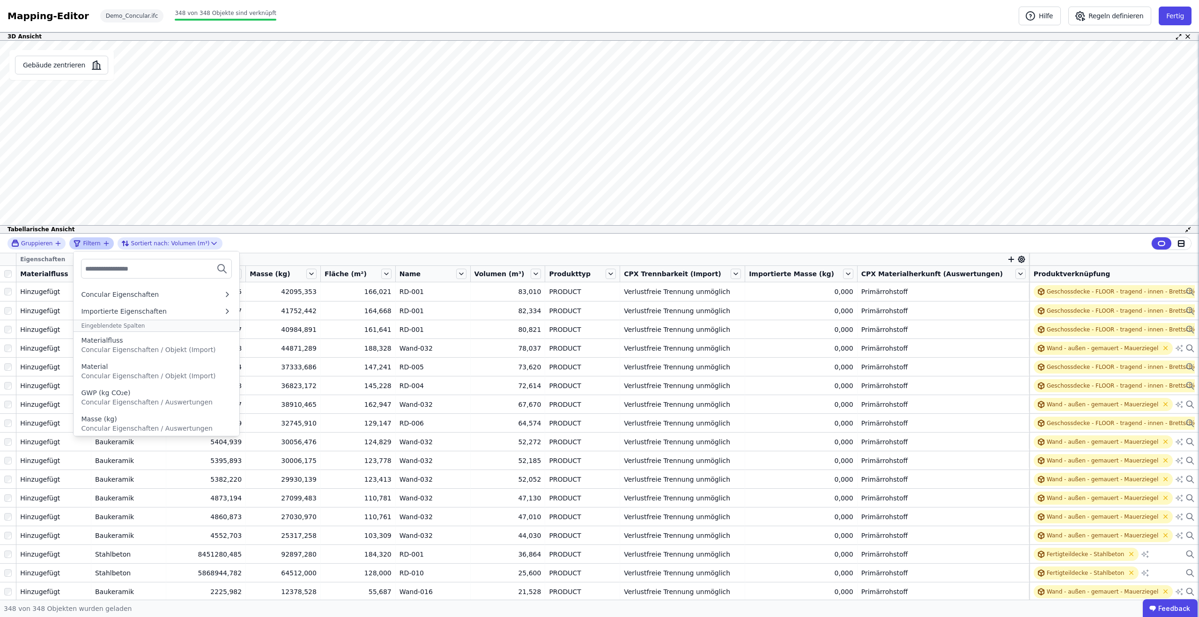
click at [129, 271] on input "text" at bounding box center [119, 268] width 69 height 17
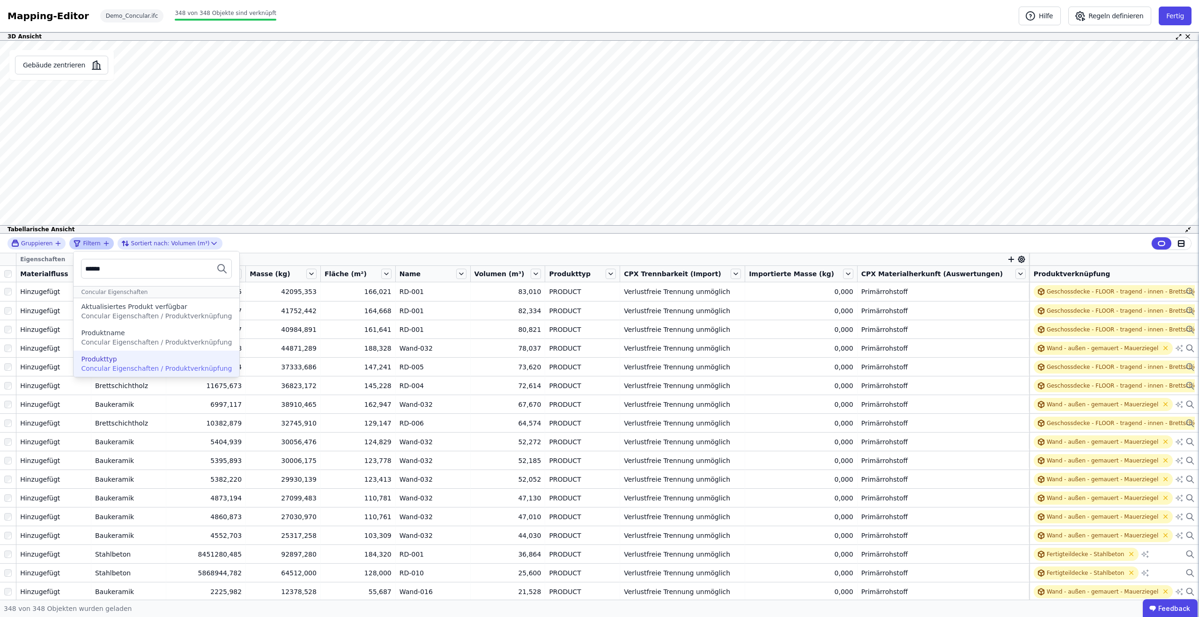
type input "******"
click at [114, 360] on div "Produkttyp" at bounding box center [156, 359] width 151 height 9
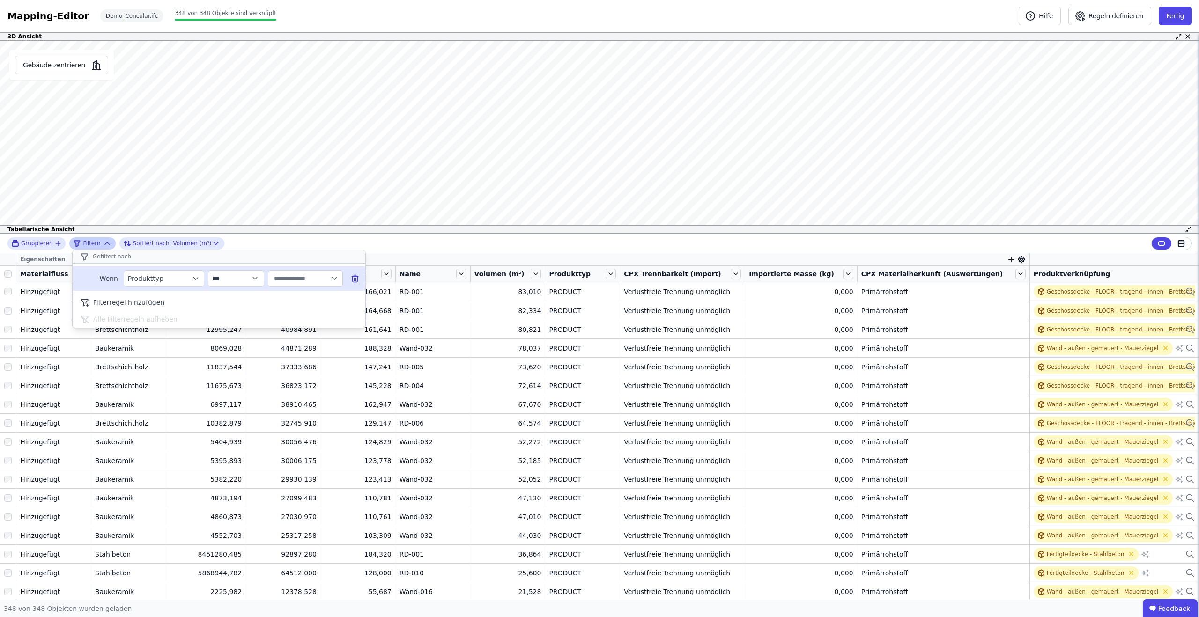
click at [281, 275] on input "text" at bounding box center [301, 278] width 58 height 17
click at [203, 307] on div "Filterregel hinzufügen" at bounding box center [219, 302] width 293 height 17
click at [1183, 15] on button "Fertig" at bounding box center [1175, 16] width 33 height 19
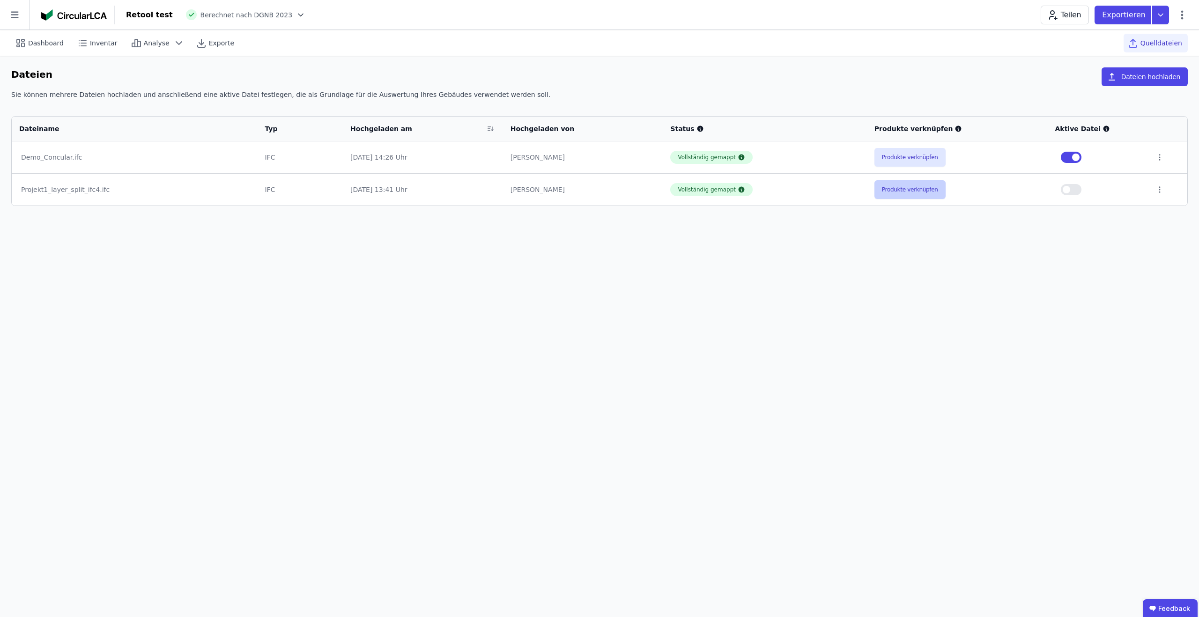
click at [902, 192] on button "Produkte verknüpfen" at bounding box center [909, 189] width 71 height 19
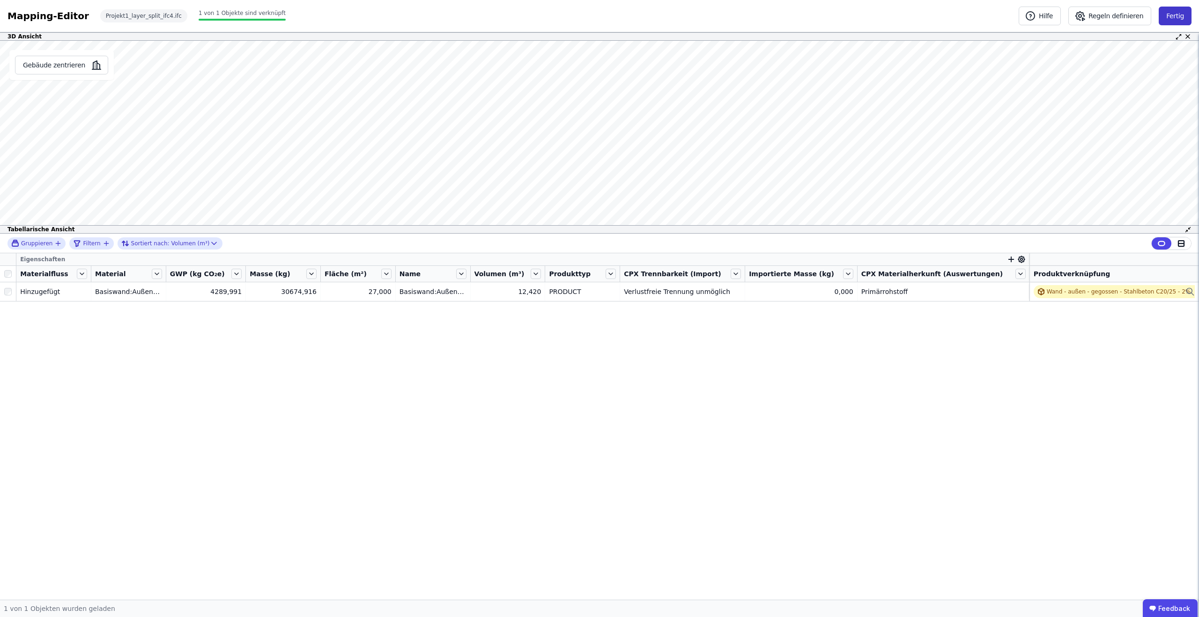
click at [1176, 14] on button "Fertig" at bounding box center [1175, 16] width 33 height 19
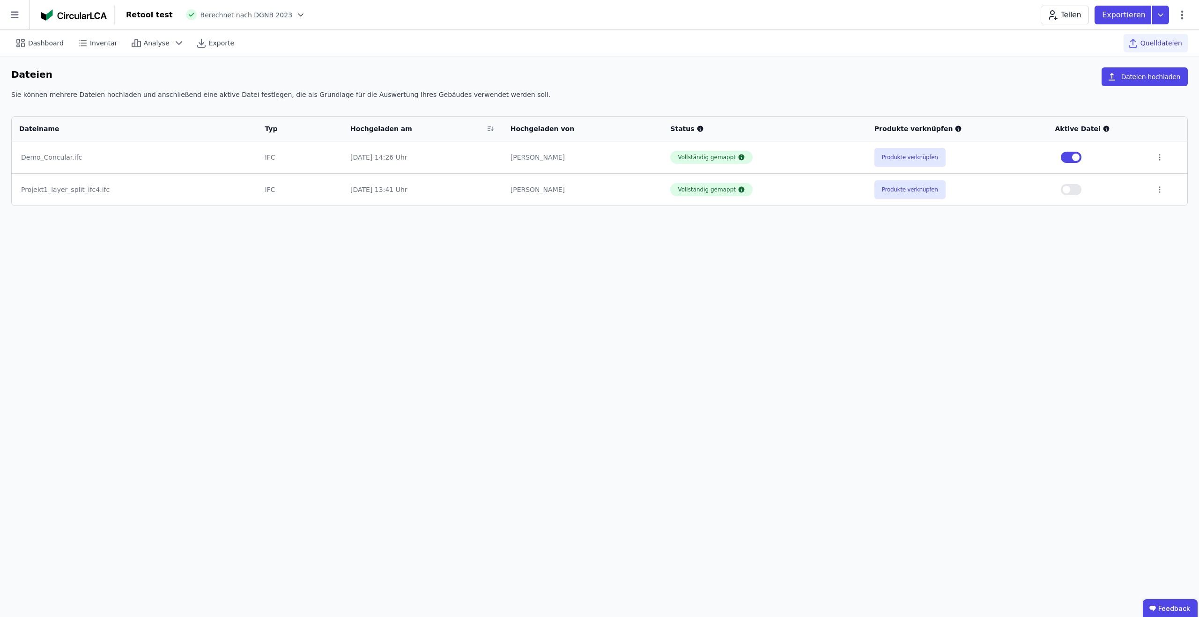
click at [3, 18] on icon at bounding box center [15, 15] width 30 height 30
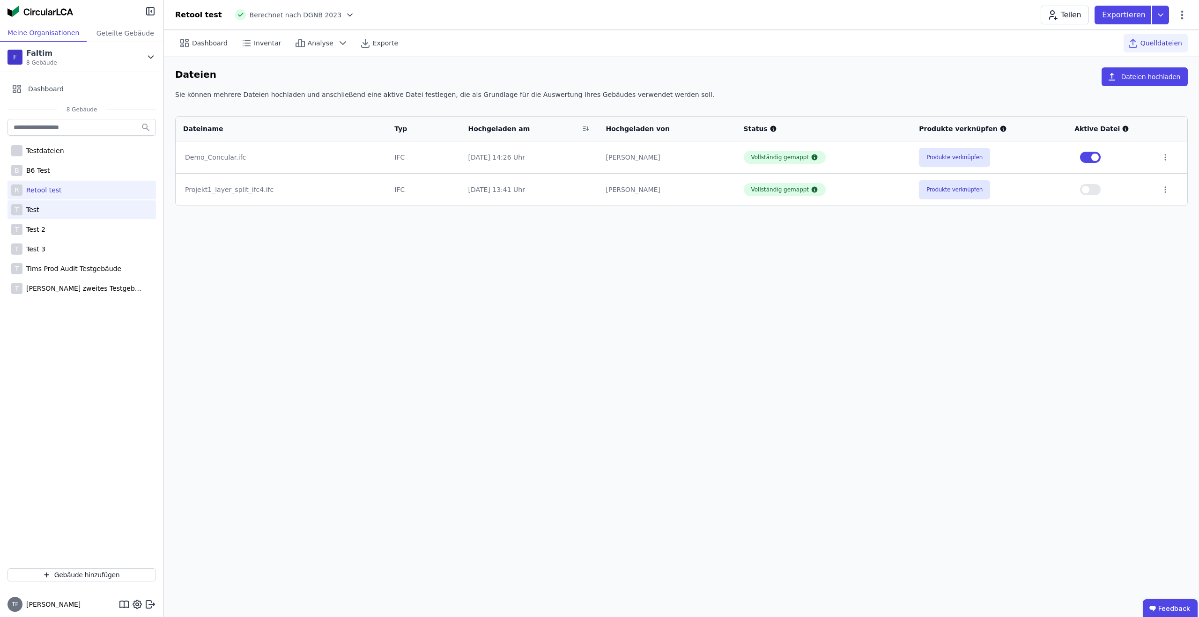
click at [37, 208] on div "Test" at bounding box center [30, 209] width 17 height 9
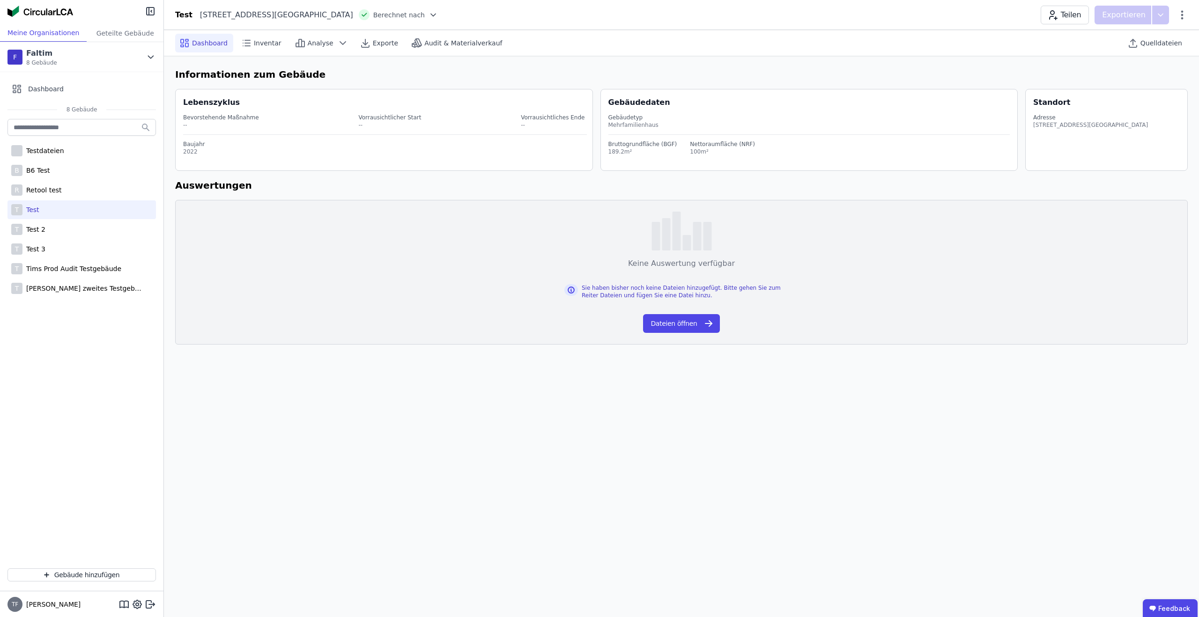
click at [1160, 54] on div "Quelldateien" at bounding box center [1156, 43] width 64 height 26
click at [1159, 44] on span "Quelldateien" at bounding box center [1161, 42] width 42 height 9
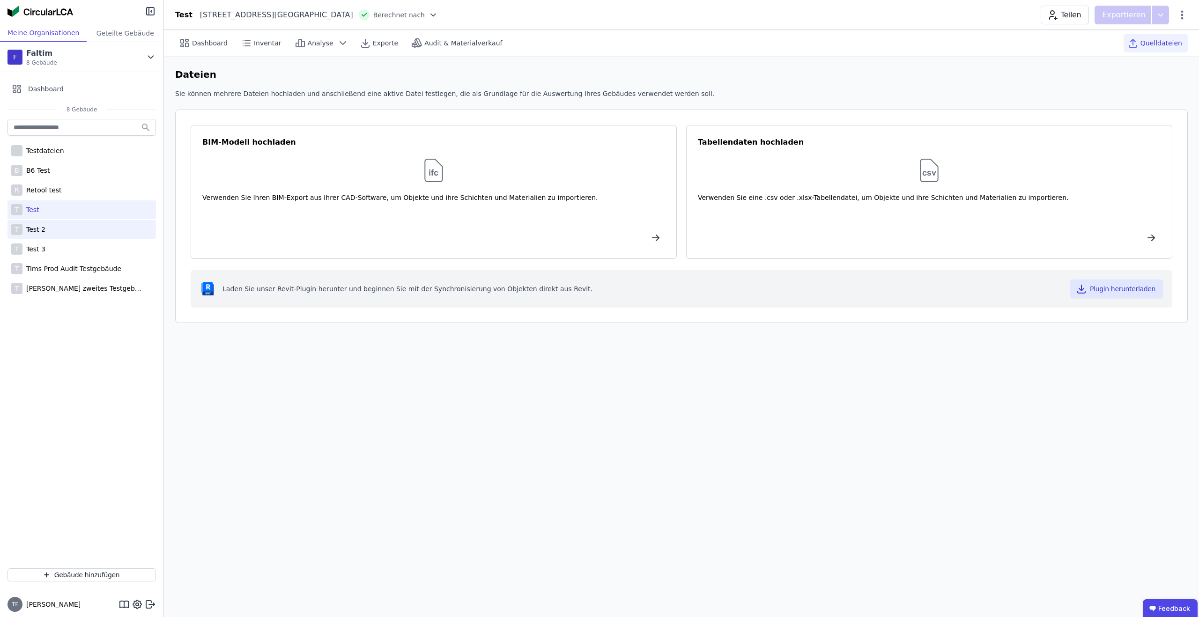
click at [40, 230] on div "Test 2" at bounding box center [33, 229] width 23 height 9
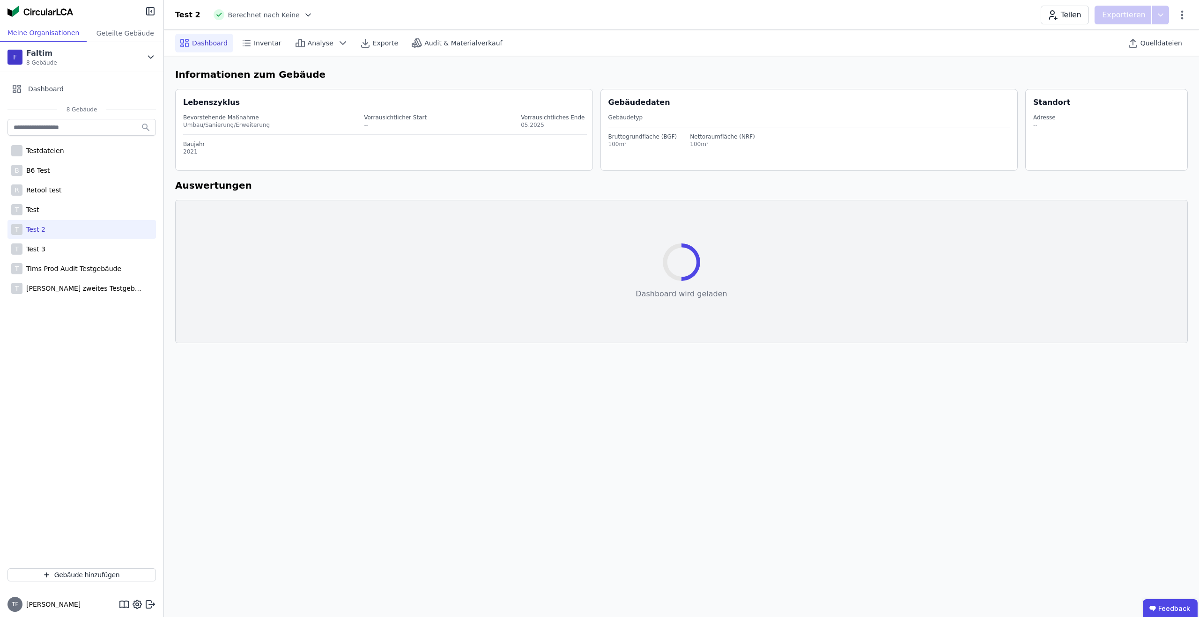
select select "*"
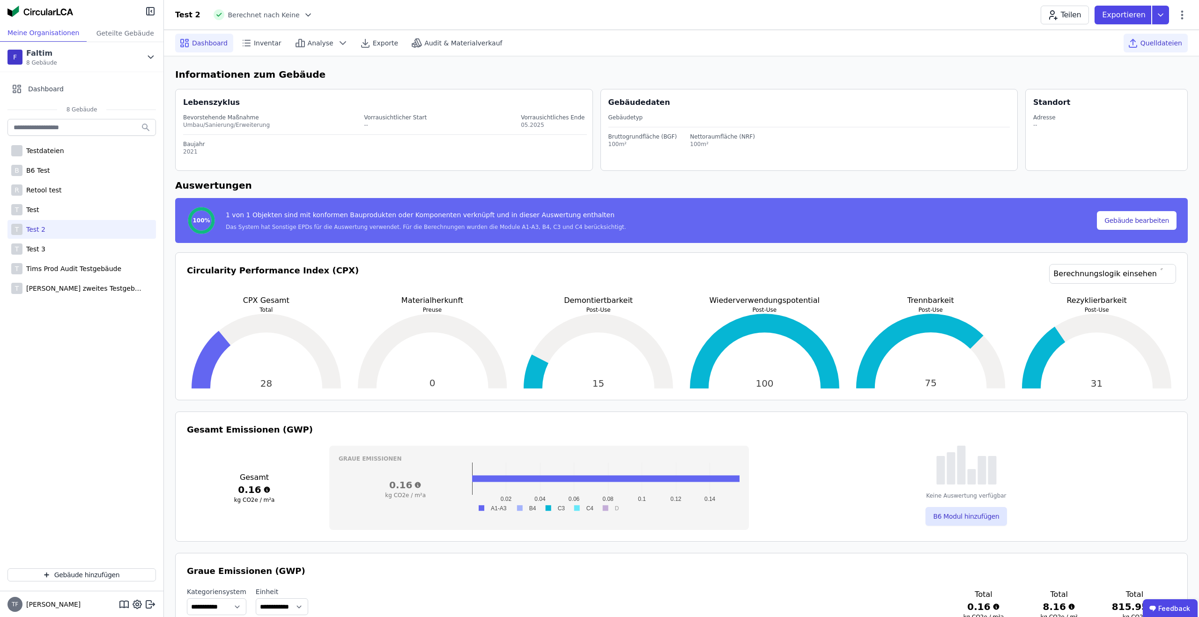
click at [1150, 46] on span "Quelldateien" at bounding box center [1161, 42] width 42 height 9
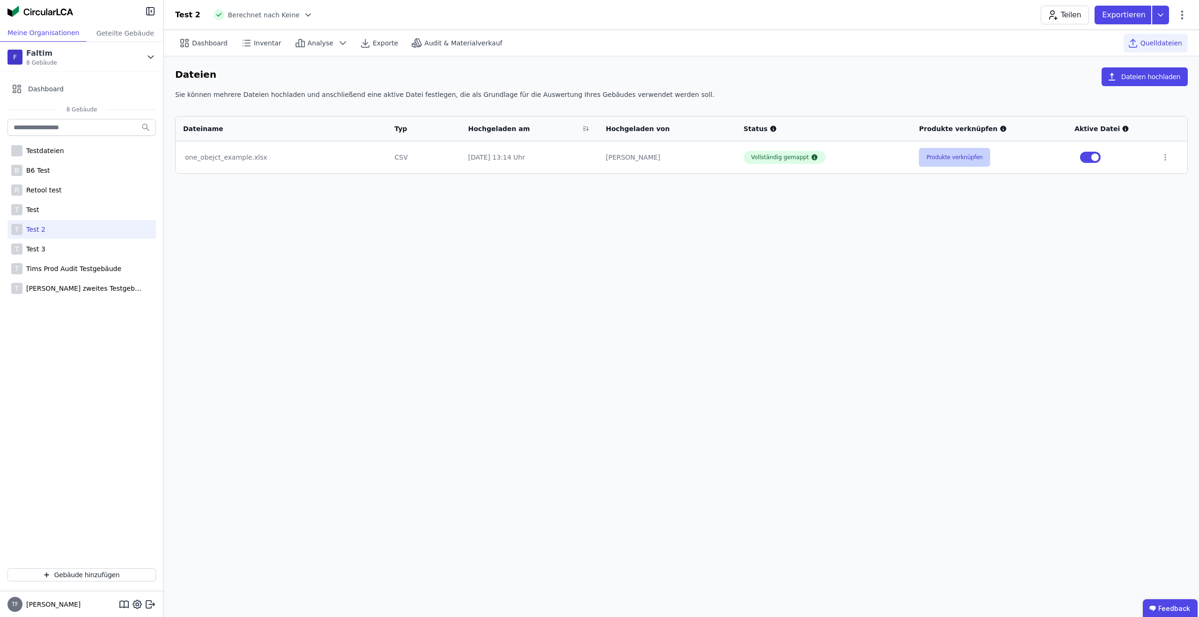
click at [945, 158] on button "Produkte verknüpfen" at bounding box center [954, 157] width 71 height 19
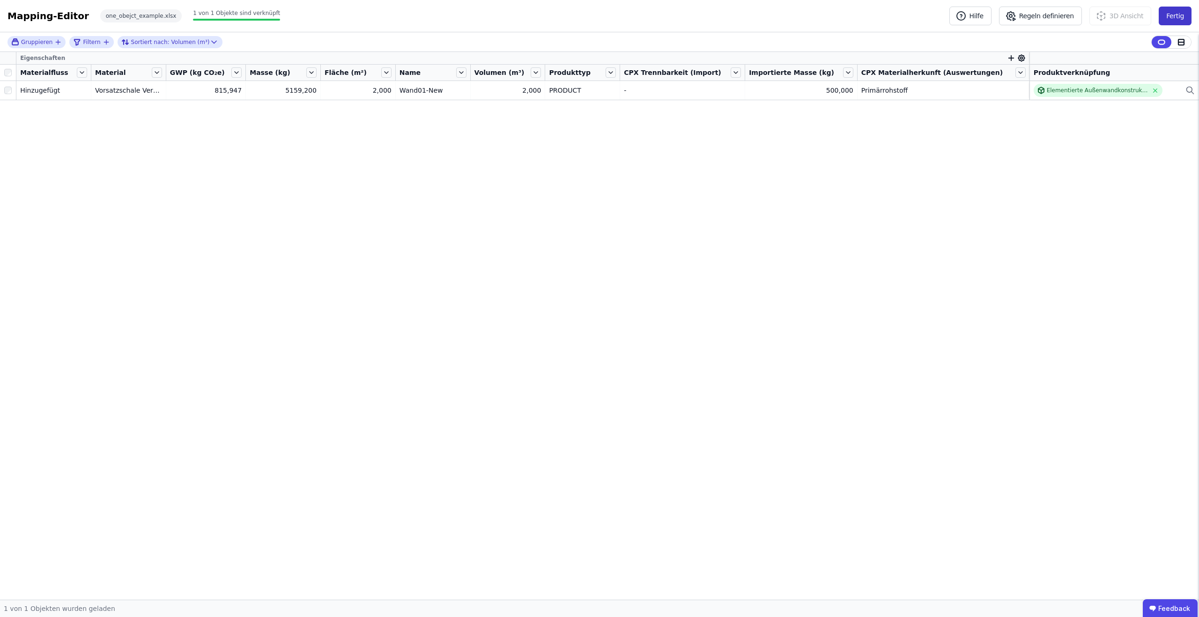
click at [1178, 20] on button "Fertig" at bounding box center [1175, 16] width 33 height 19
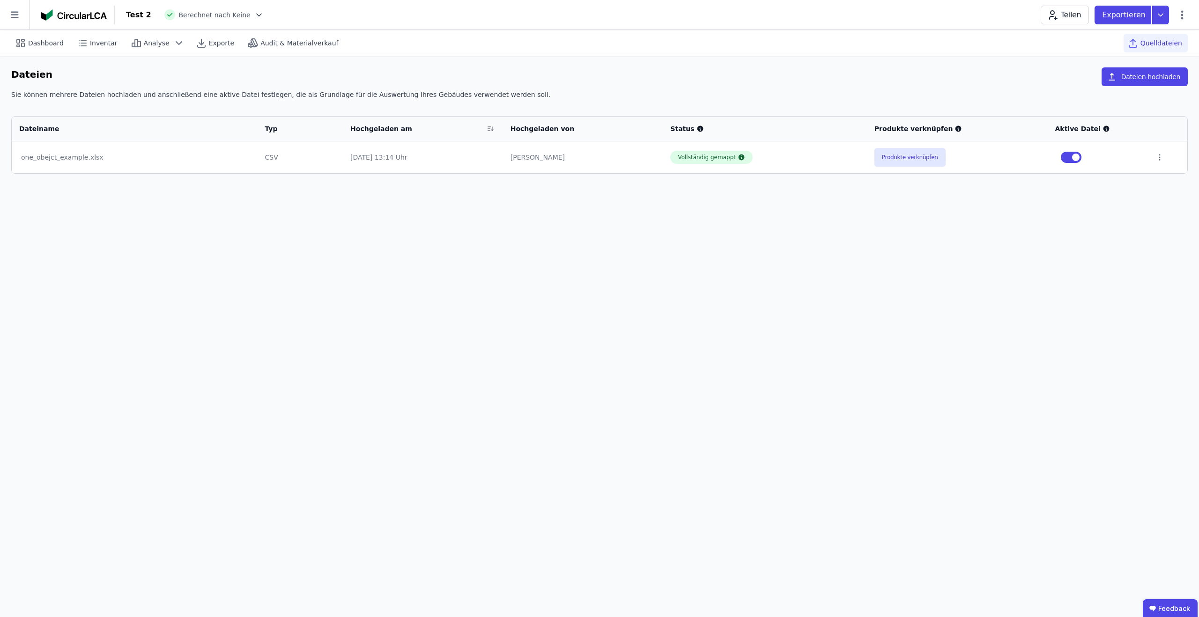
drag, startPoint x: 14, startPoint y: 13, endPoint x: 12, endPoint y: 96, distance: 83.4
click at [14, 13] on icon at bounding box center [15, 15] width 30 height 30
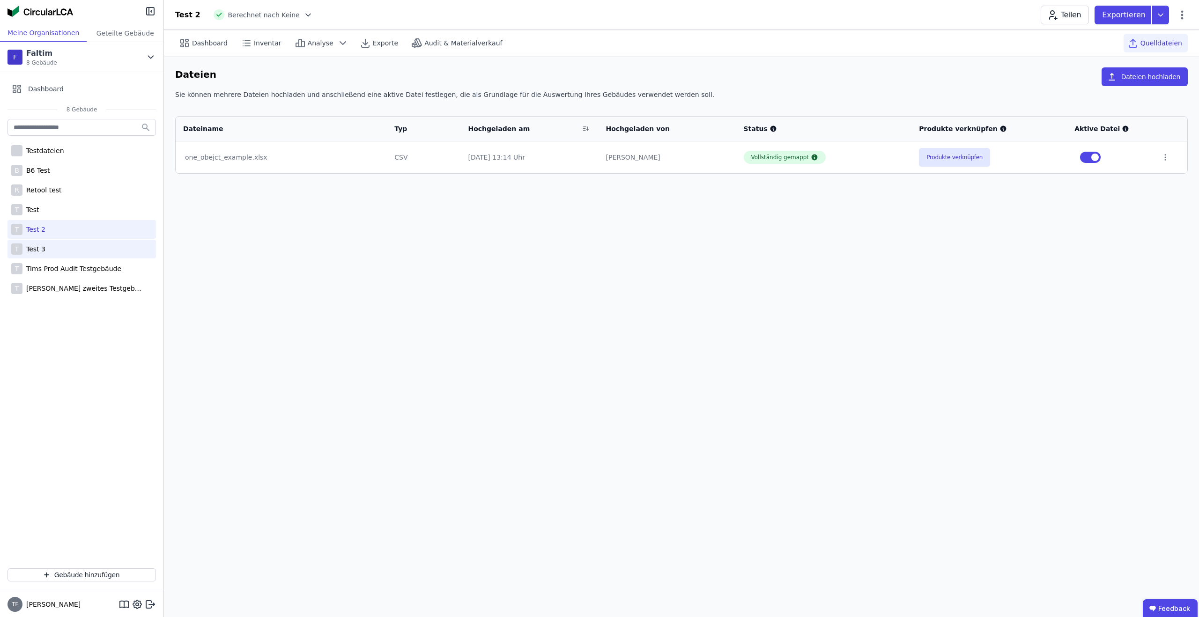
click at [40, 255] on div "T Test 3" at bounding box center [81, 249] width 148 height 19
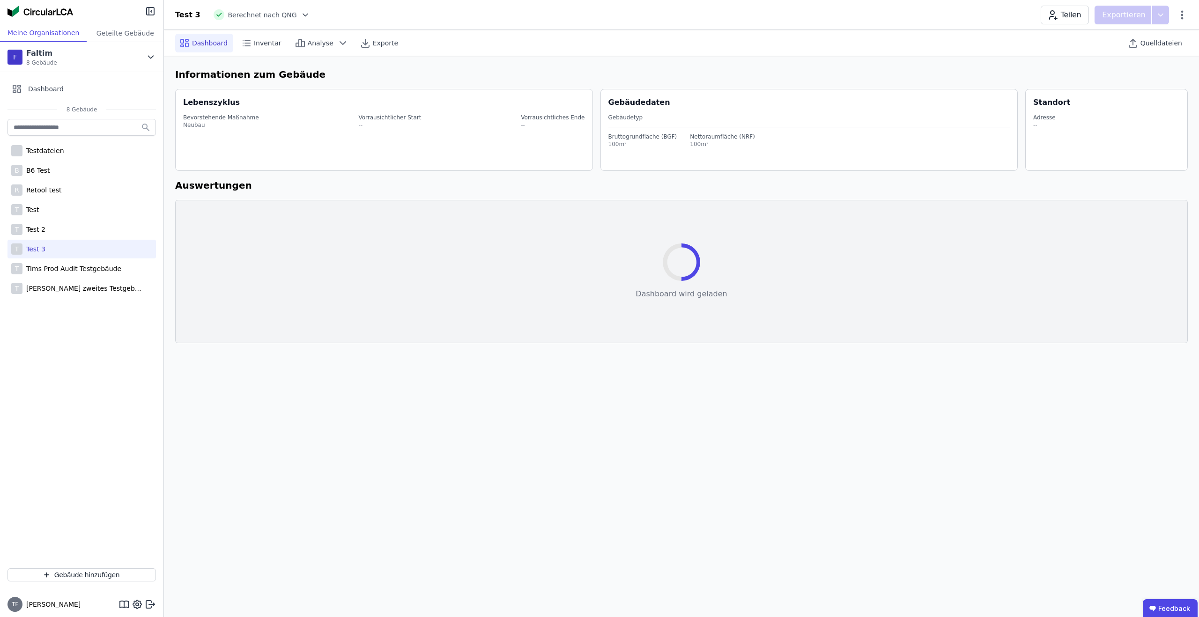
select select "*"
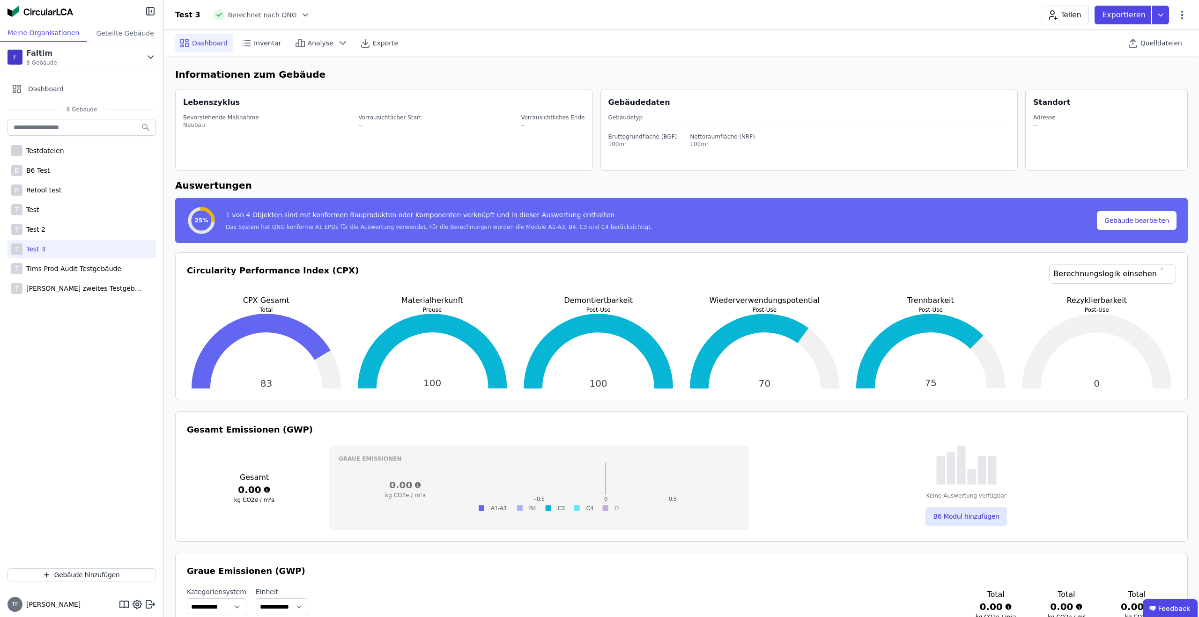
click at [1162, 30] on div "Quelldateien" at bounding box center [1156, 43] width 64 height 26
click at [1158, 42] on span "Quelldateien" at bounding box center [1161, 42] width 42 height 9
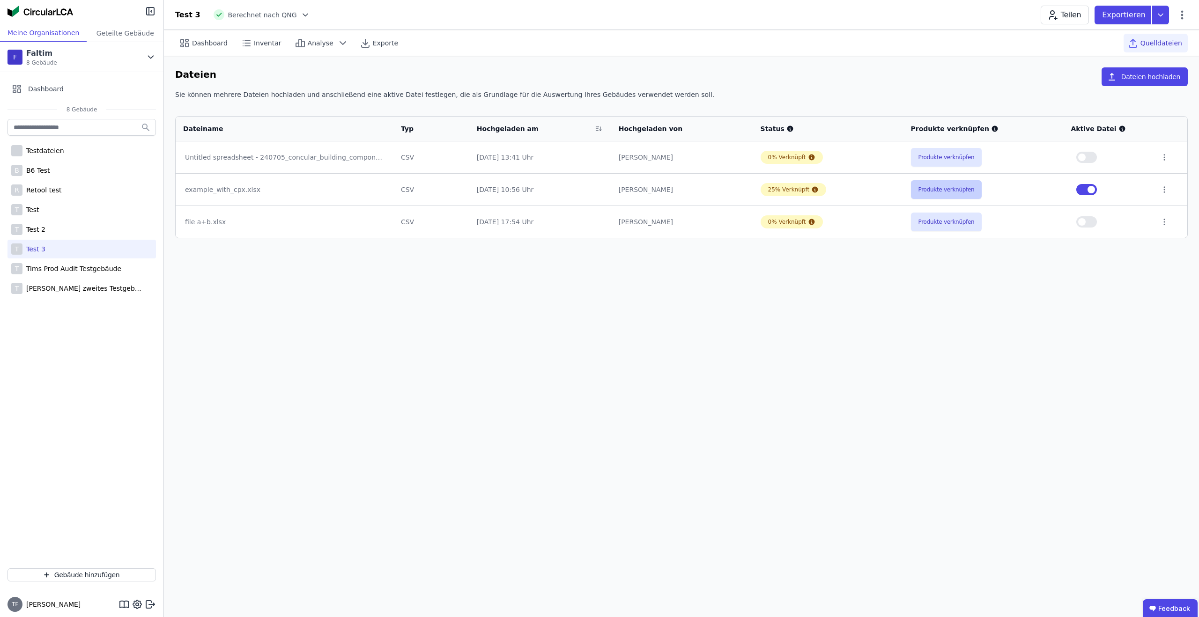
click at [940, 192] on button "Produkte verknüpfen" at bounding box center [946, 189] width 71 height 19
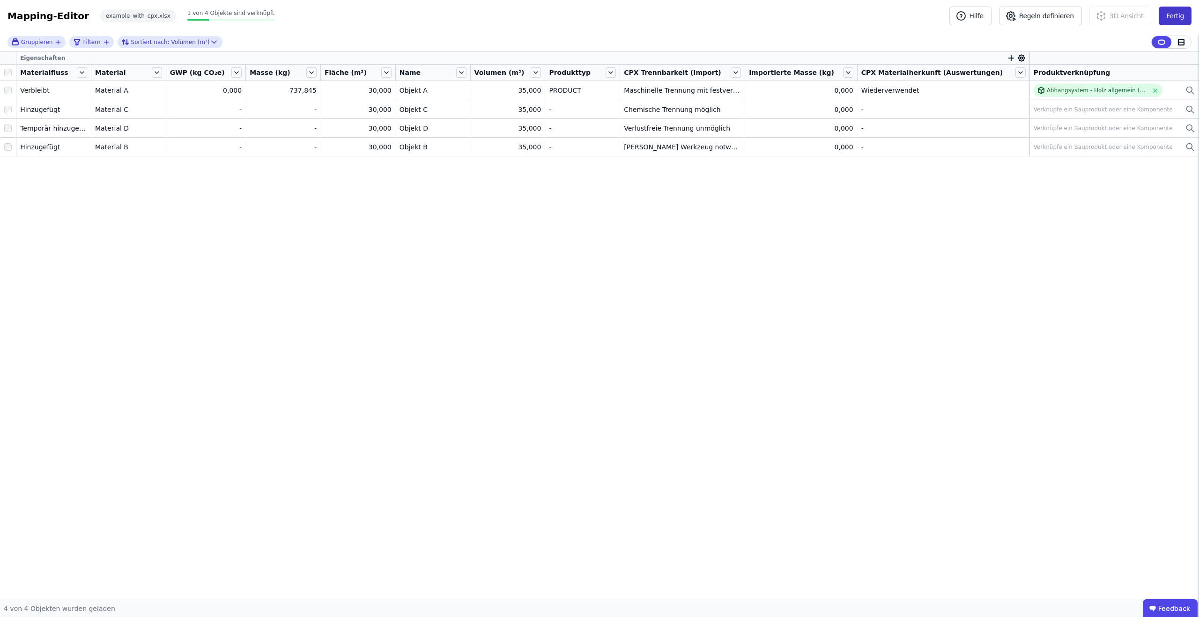
click at [1173, 12] on button "Fertig" at bounding box center [1175, 16] width 33 height 19
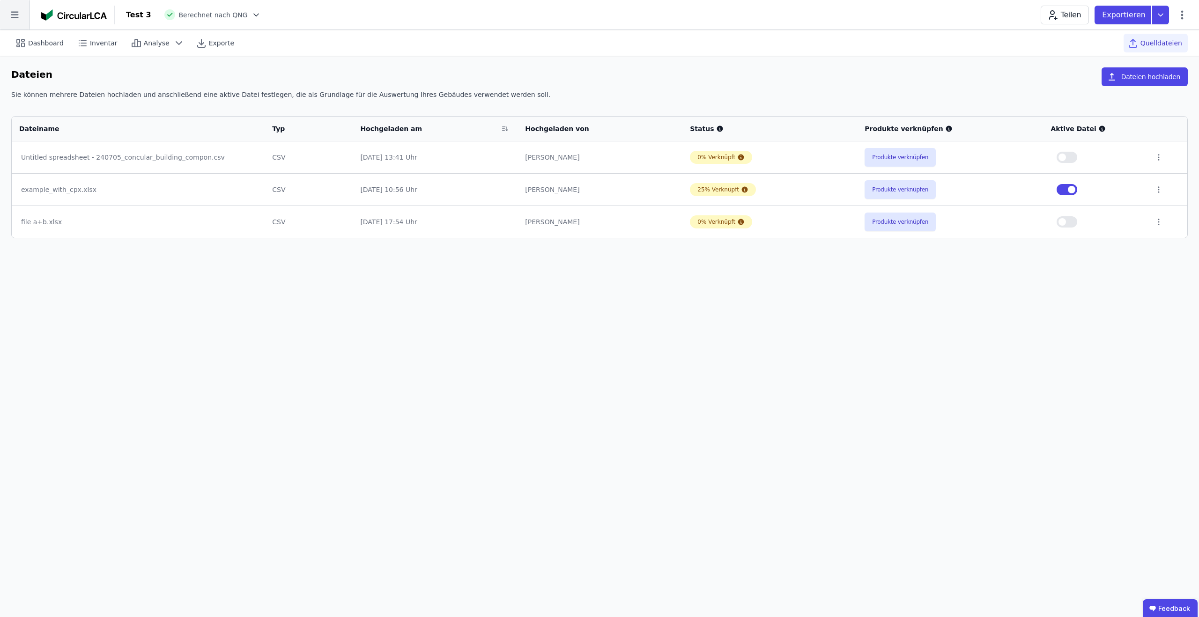
click at [15, 6] on icon at bounding box center [15, 15] width 30 height 30
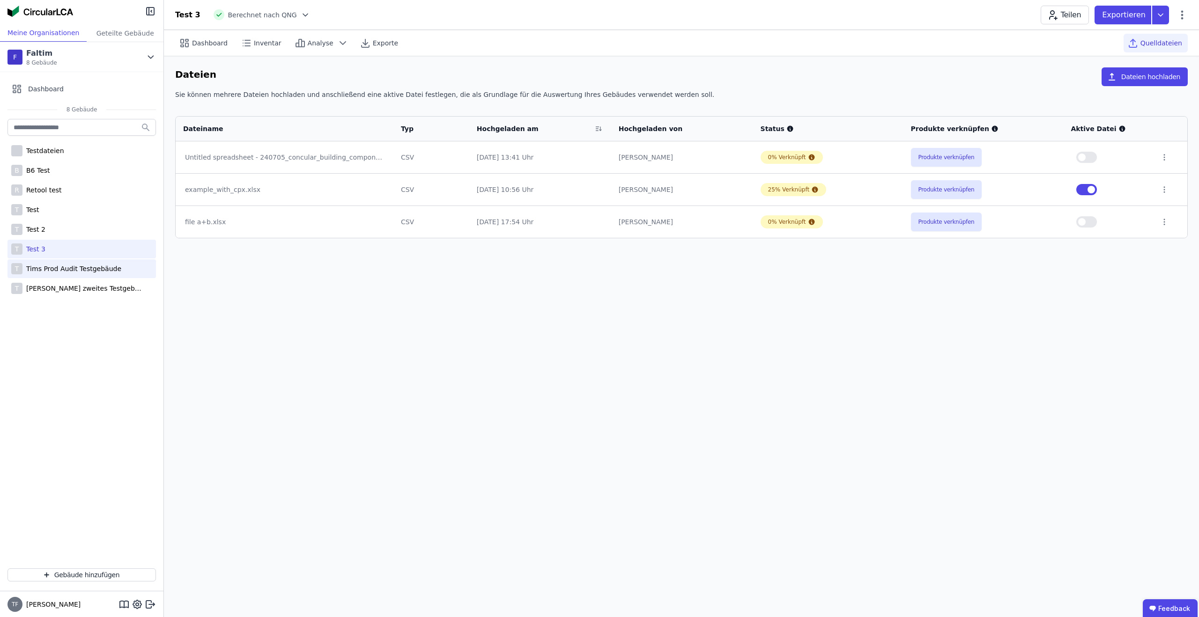
click at [48, 270] on div "Tims Prod Audit Testgebäude" at bounding box center [71, 268] width 99 height 9
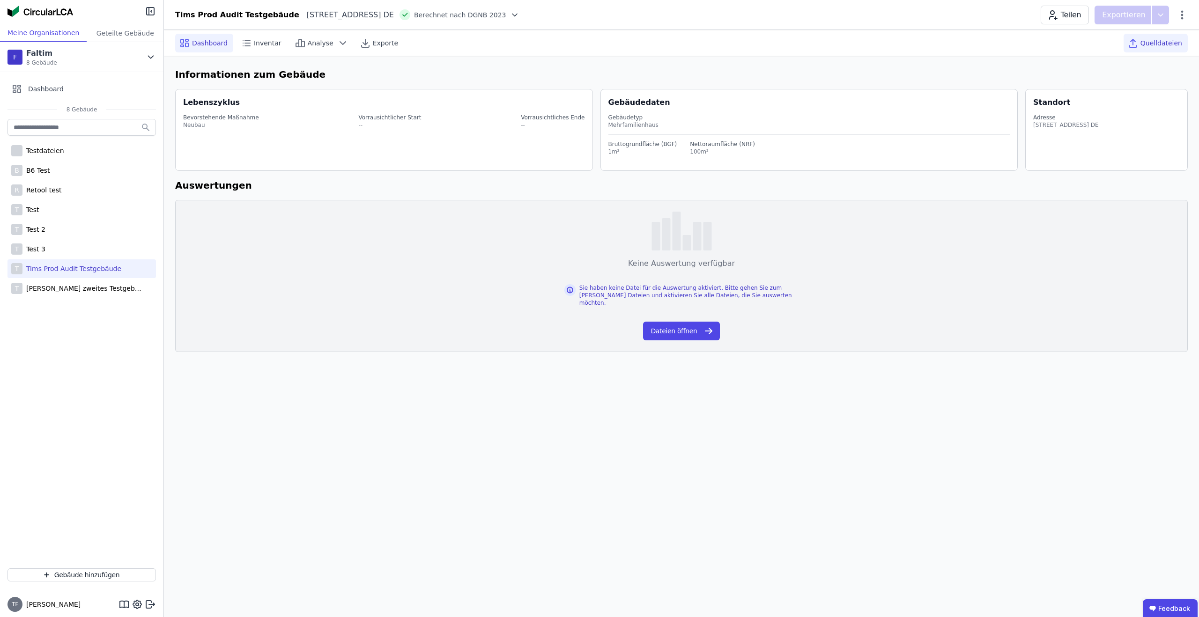
click at [1166, 39] on span "Quelldateien" at bounding box center [1161, 42] width 42 height 9
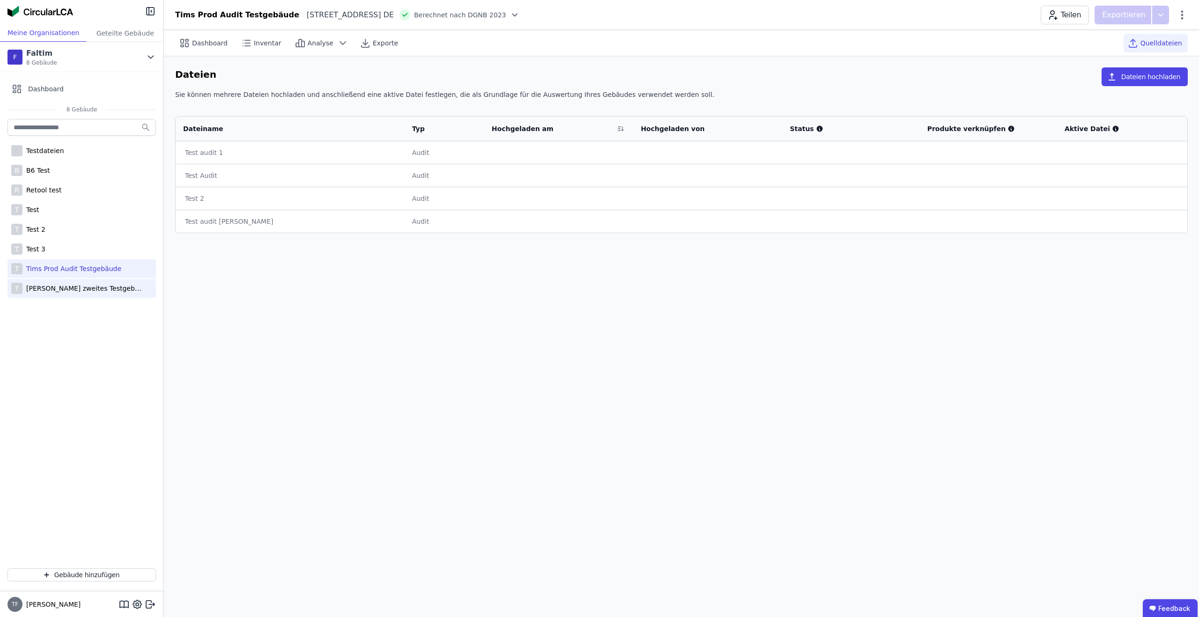
click at [87, 284] on div "[PERSON_NAME] zweites Testgebäude" at bounding box center [83, 288] width 122 height 9
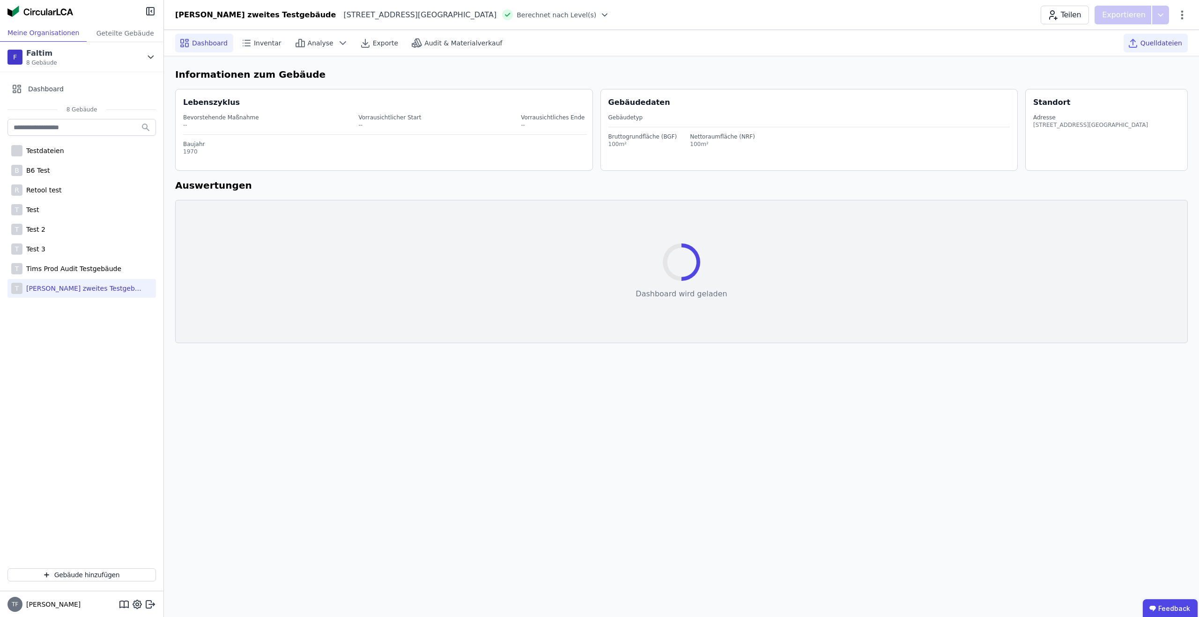
click at [1168, 48] on div "Quelldateien" at bounding box center [1156, 43] width 64 height 19
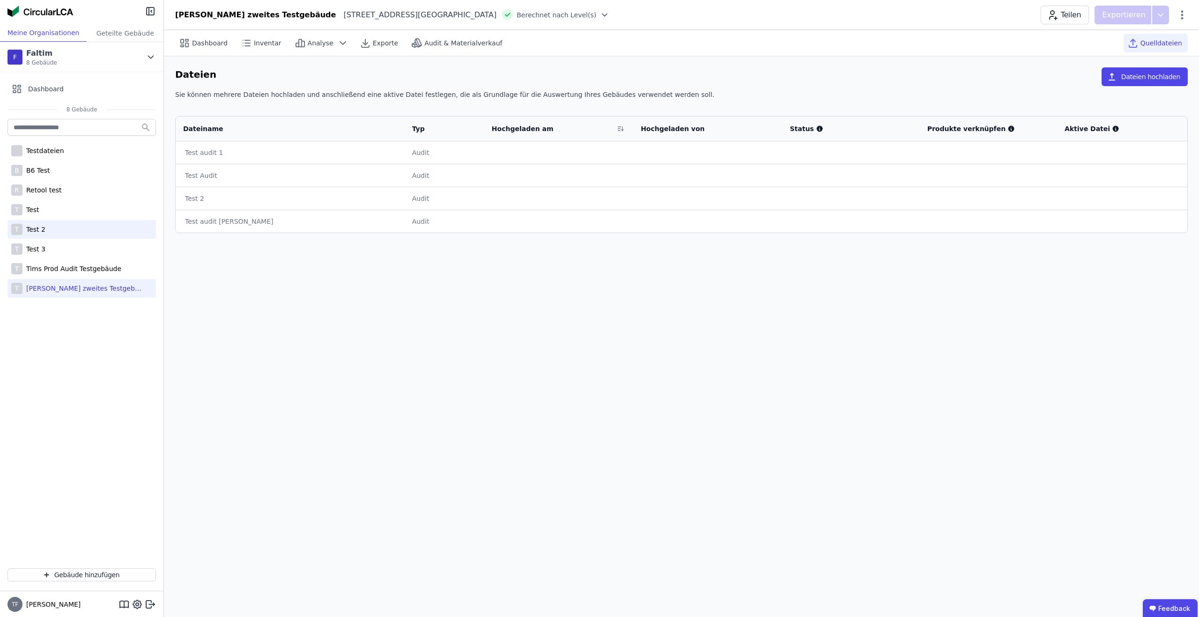
click at [80, 234] on div "T Test 2" at bounding box center [81, 229] width 148 height 19
select select "*"
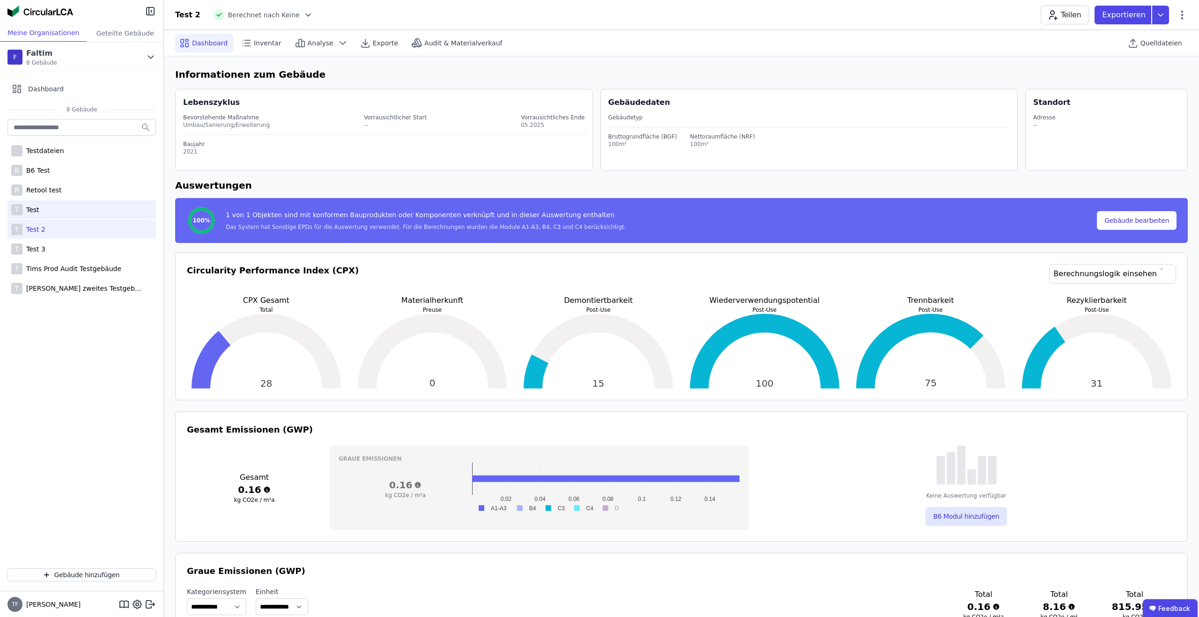
click at [69, 211] on div "T Test" at bounding box center [81, 209] width 148 height 19
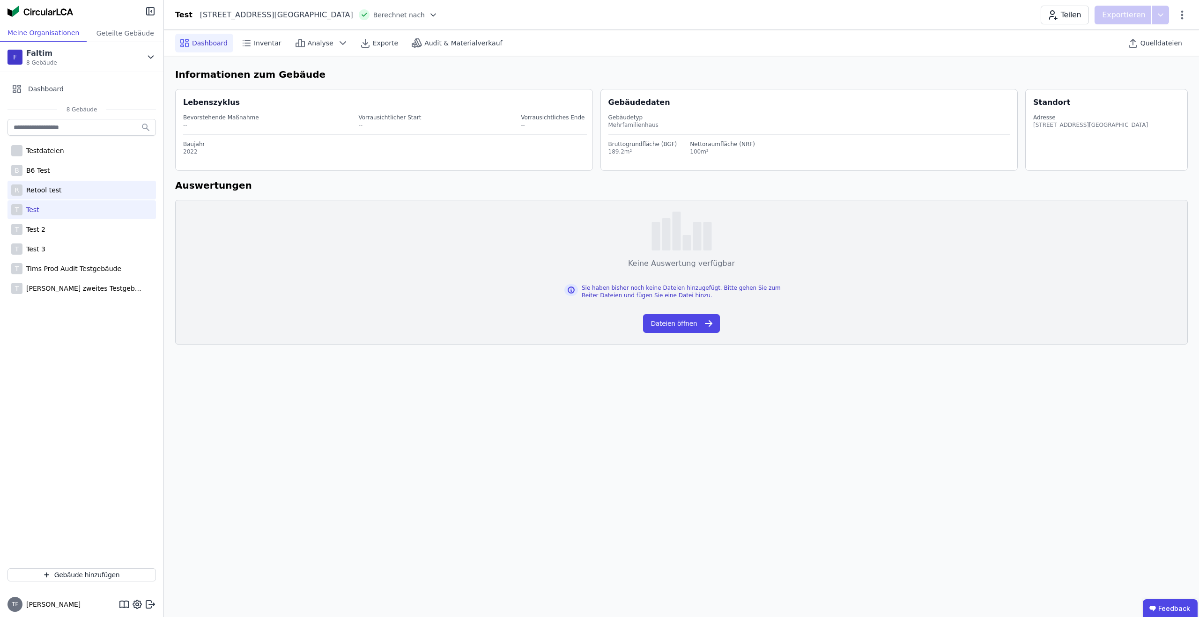
click at [52, 191] on div "Retool test" at bounding box center [41, 189] width 39 height 9
select select "*"
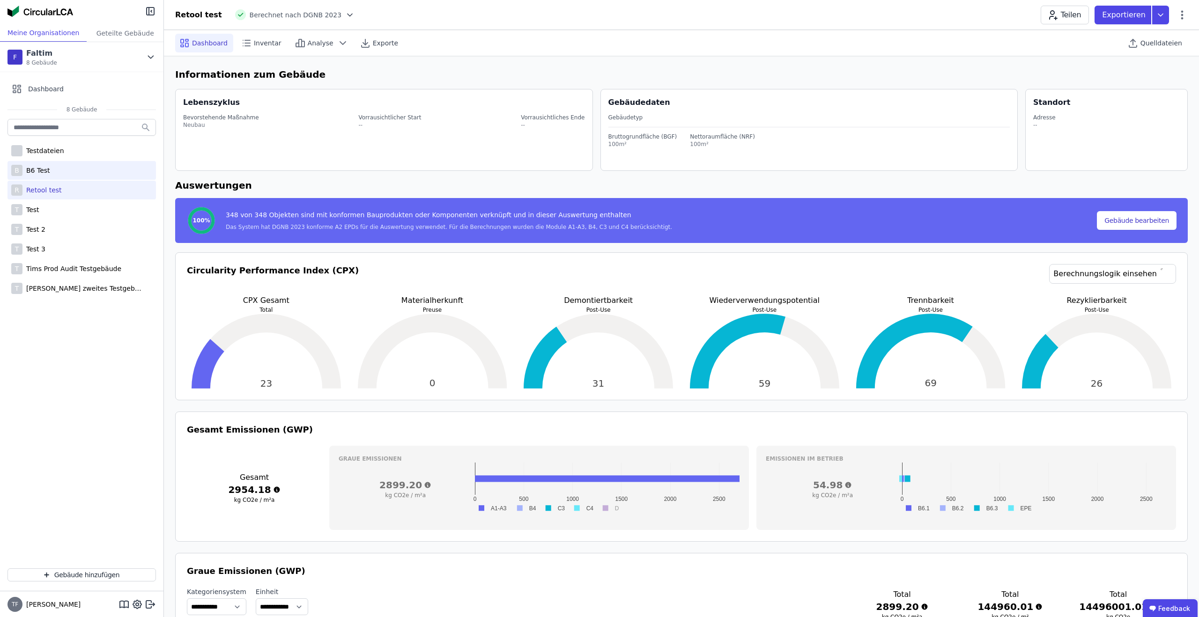
click at [48, 170] on div "B6 Test" at bounding box center [36, 170] width 28 height 9
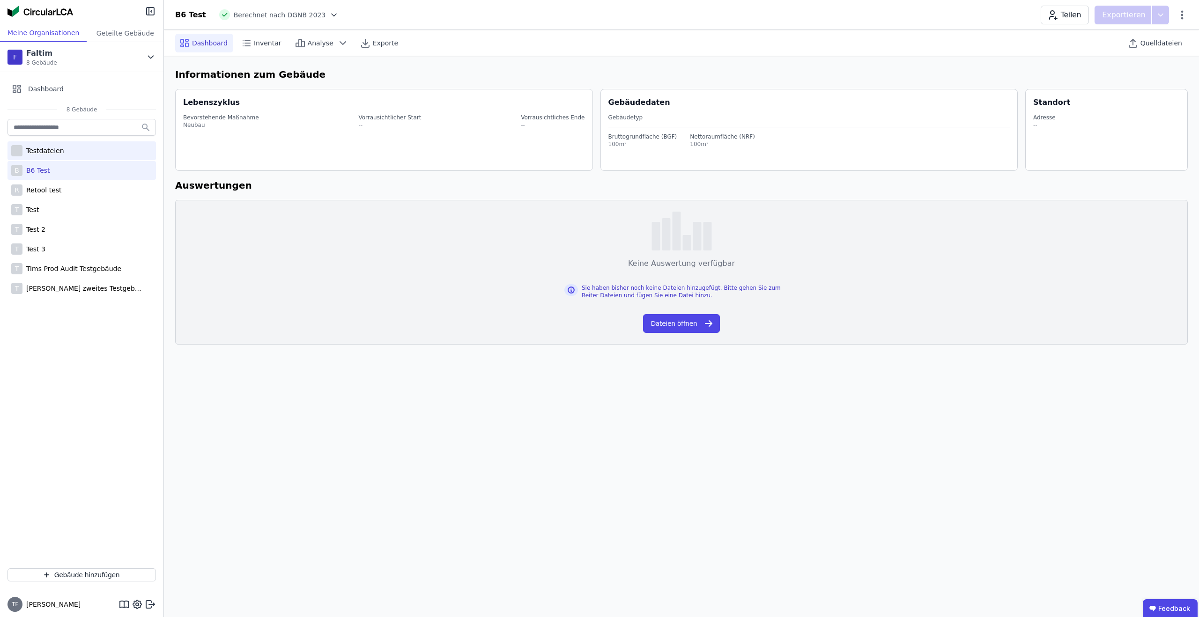
click at [55, 149] on div "Testdateien" at bounding box center [43, 150] width 42 height 9
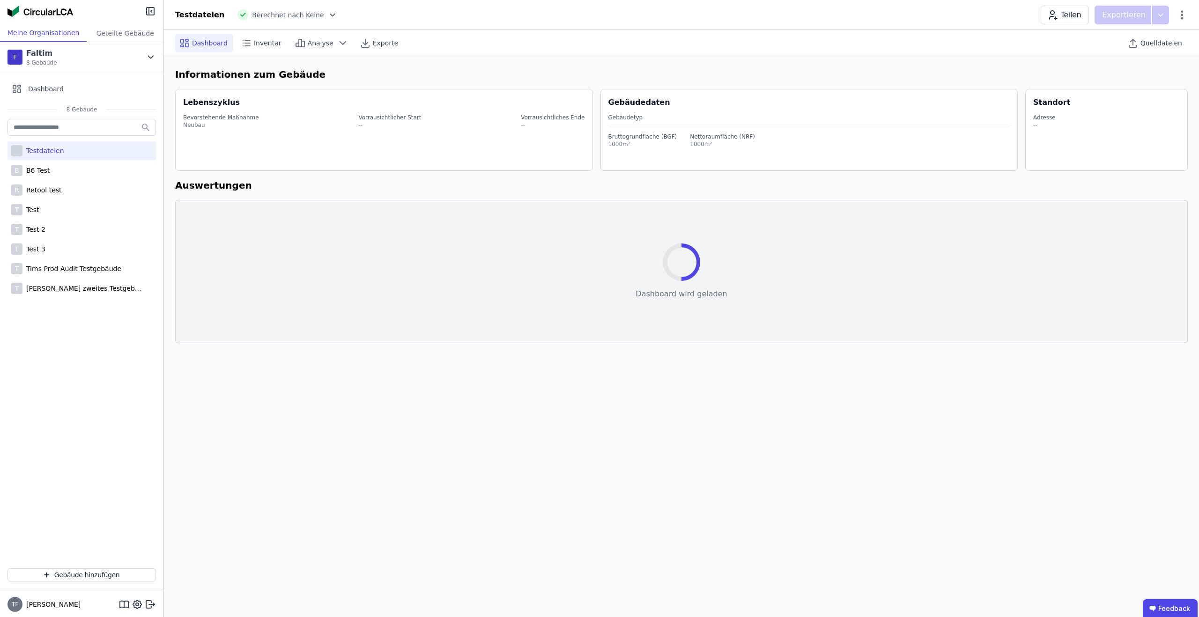
select select "*"
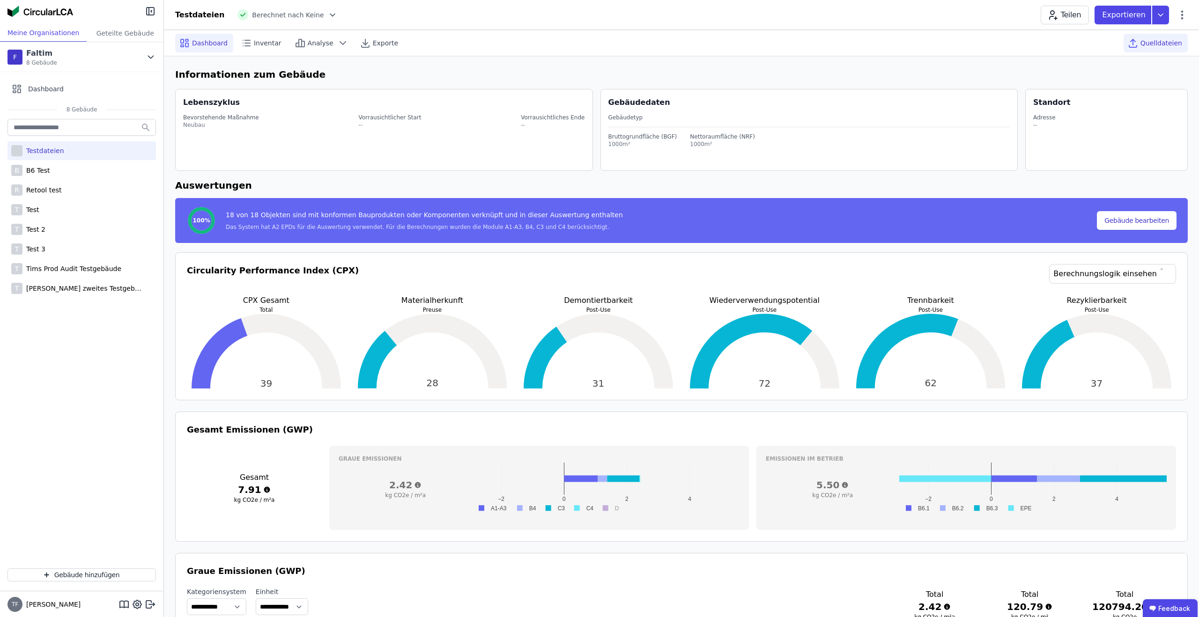
click at [1153, 43] on span "Quelldateien" at bounding box center [1161, 42] width 42 height 9
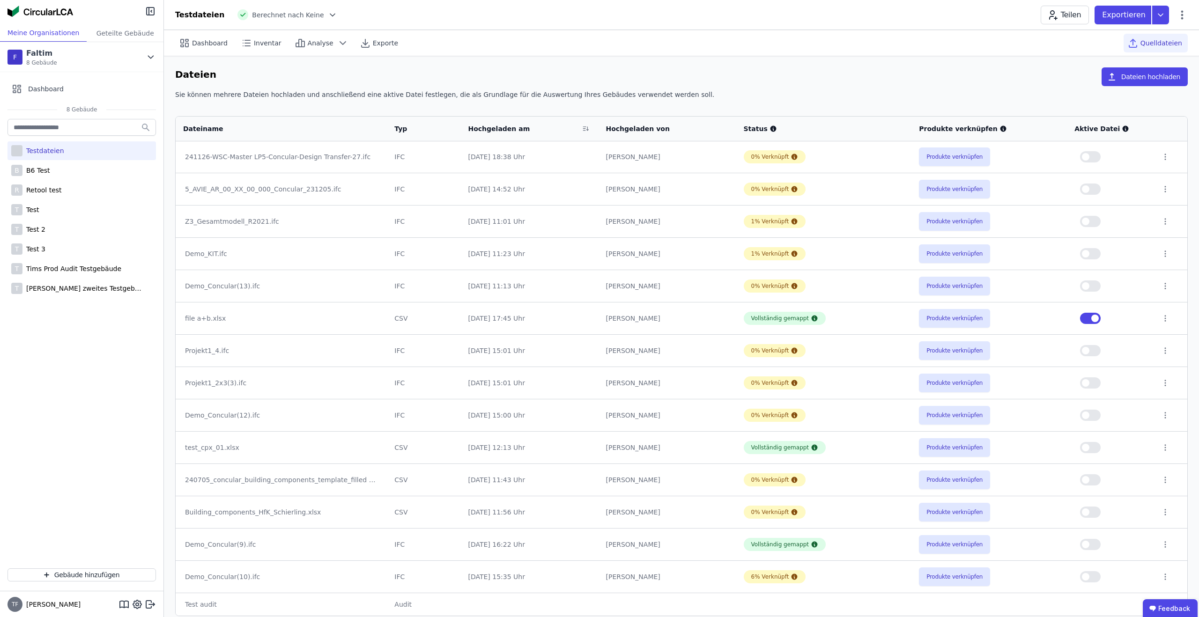
scroll to position [10, 0]
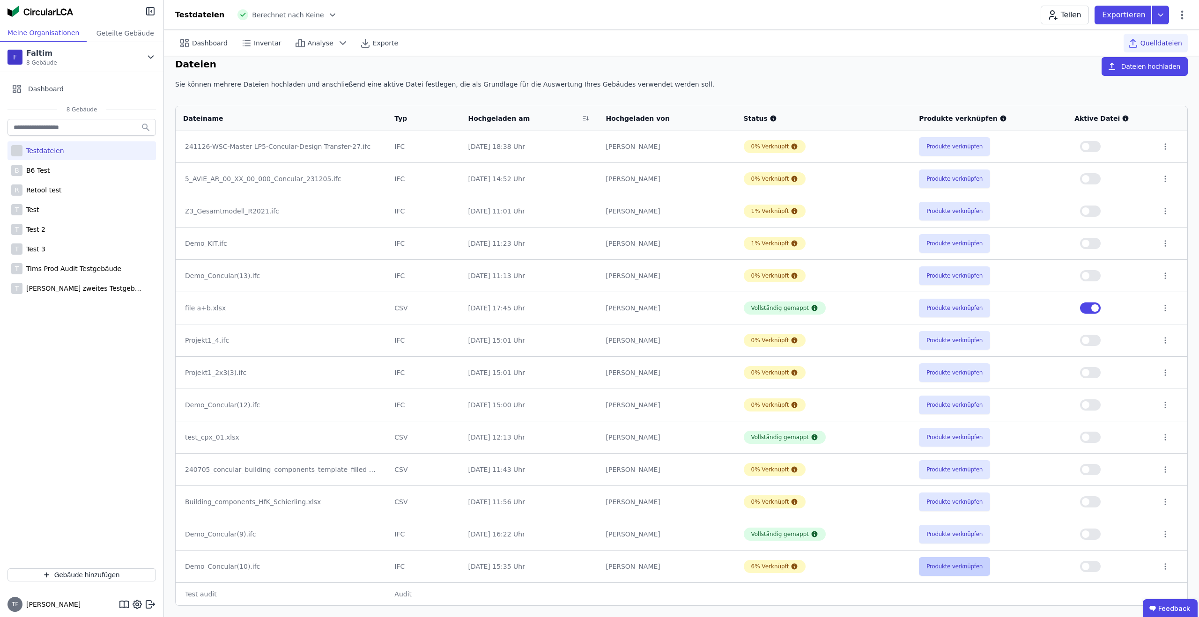
click at [939, 569] on button "Produkte verknüpfen" at bounding box center [954, 566] width 71 height 19
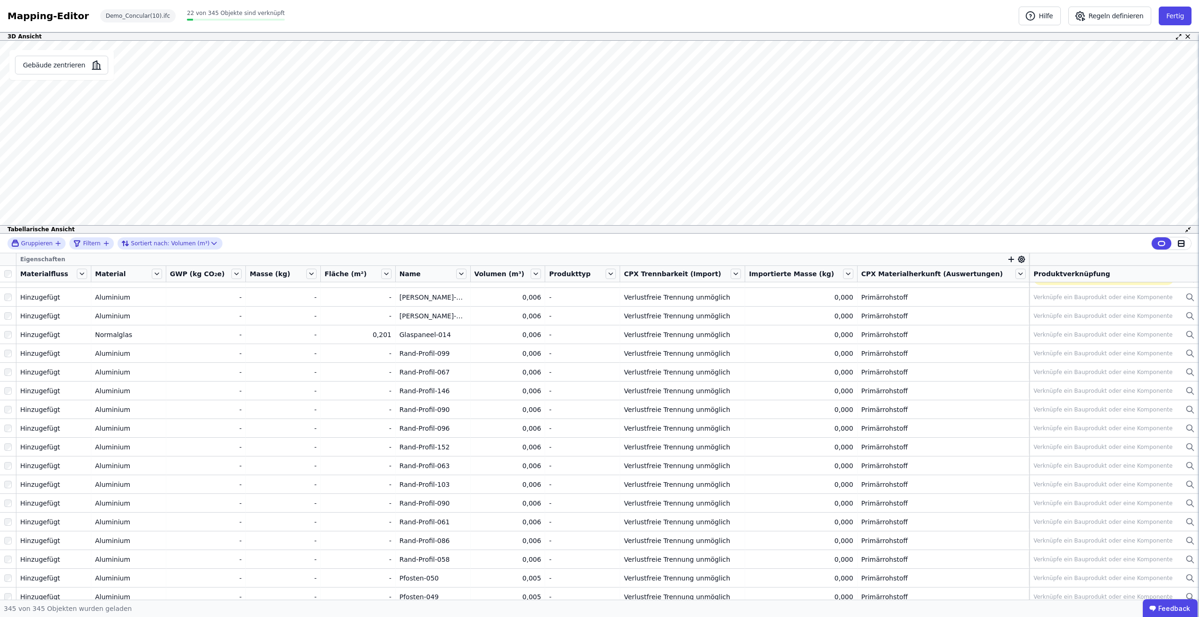
scroll to position [5223, 0]
click at [1185, 10] on button "Fertig" at bounding box center [1175, 16] width 33 height 19
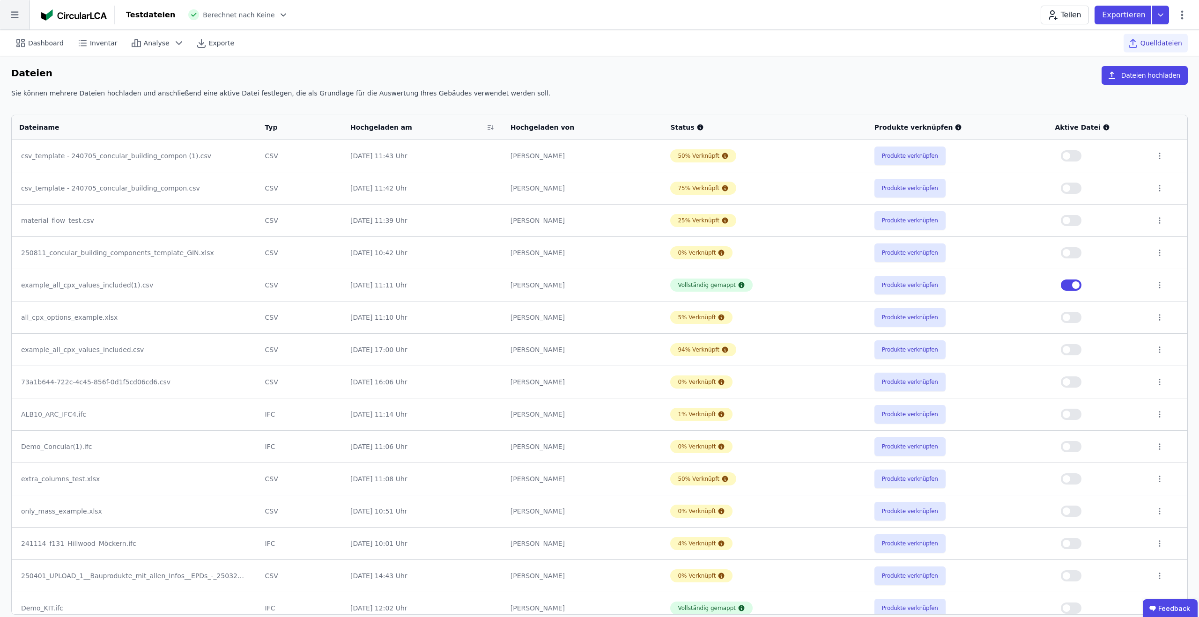
scroll to position [4, 0]
